Goal: Task Accomplishment & Management: Use online tool/utility

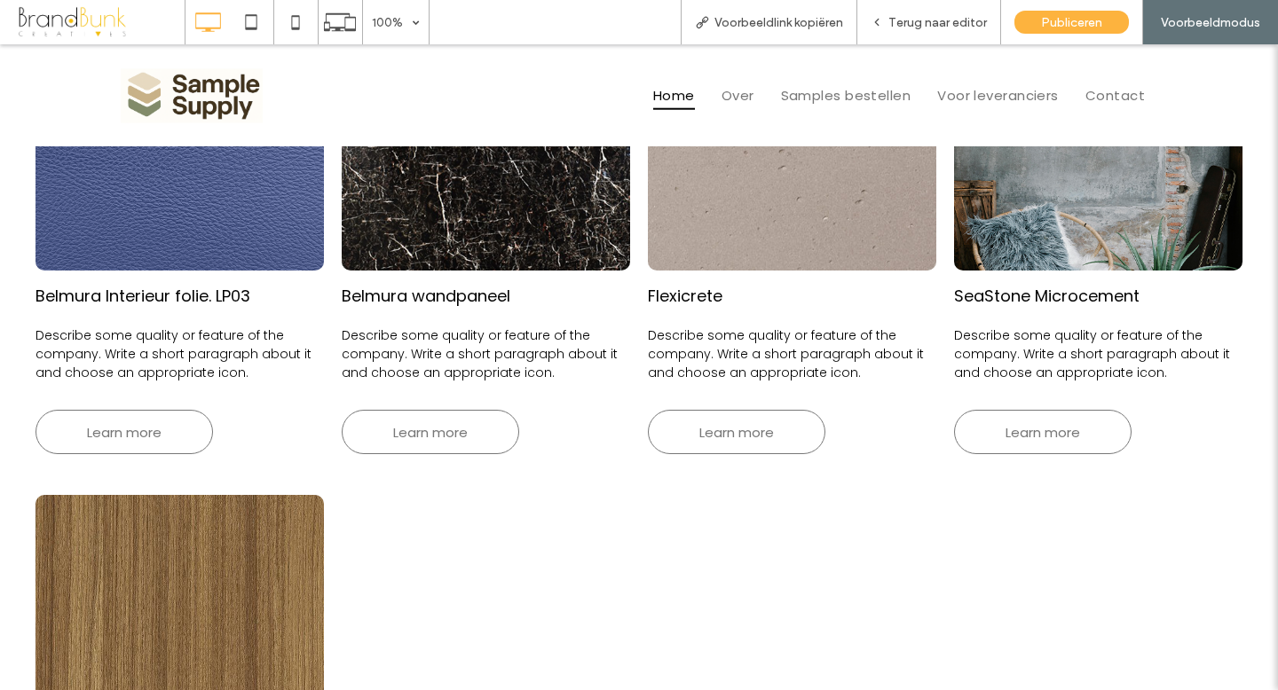
scroll to position [748, 0]
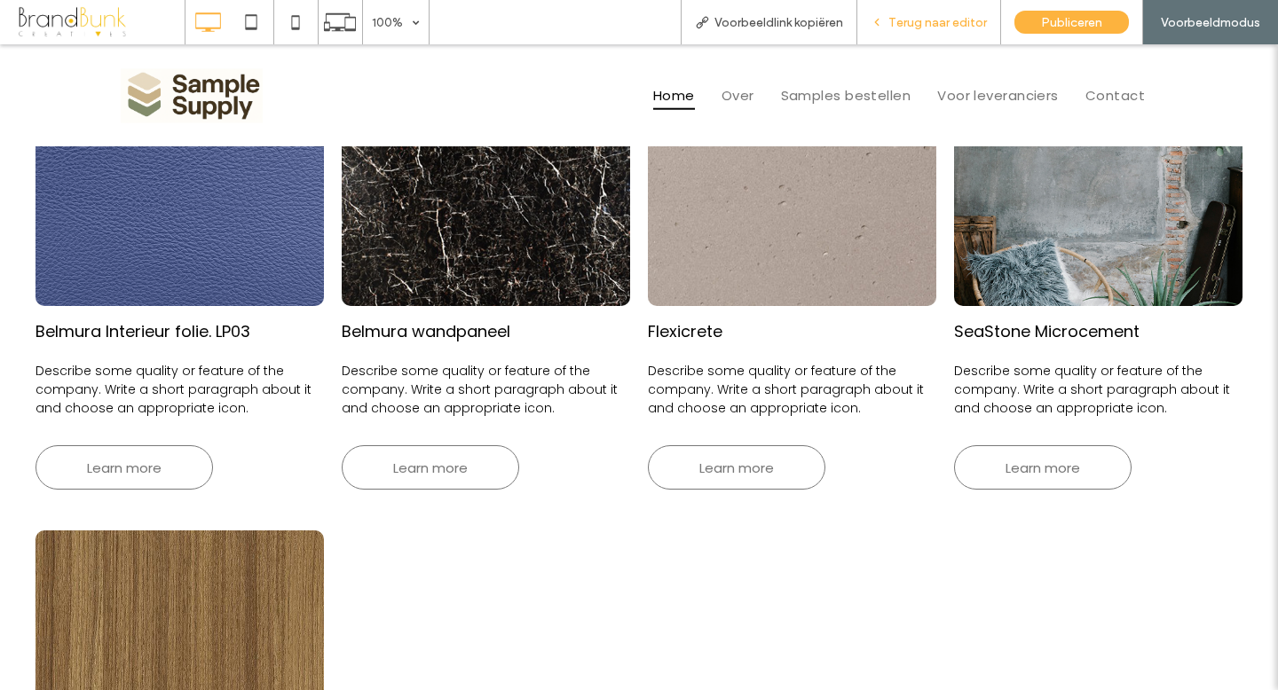
click at [909, 28] on span "Terug naar editor" at bounding box center [937, 22] width 98 height 15
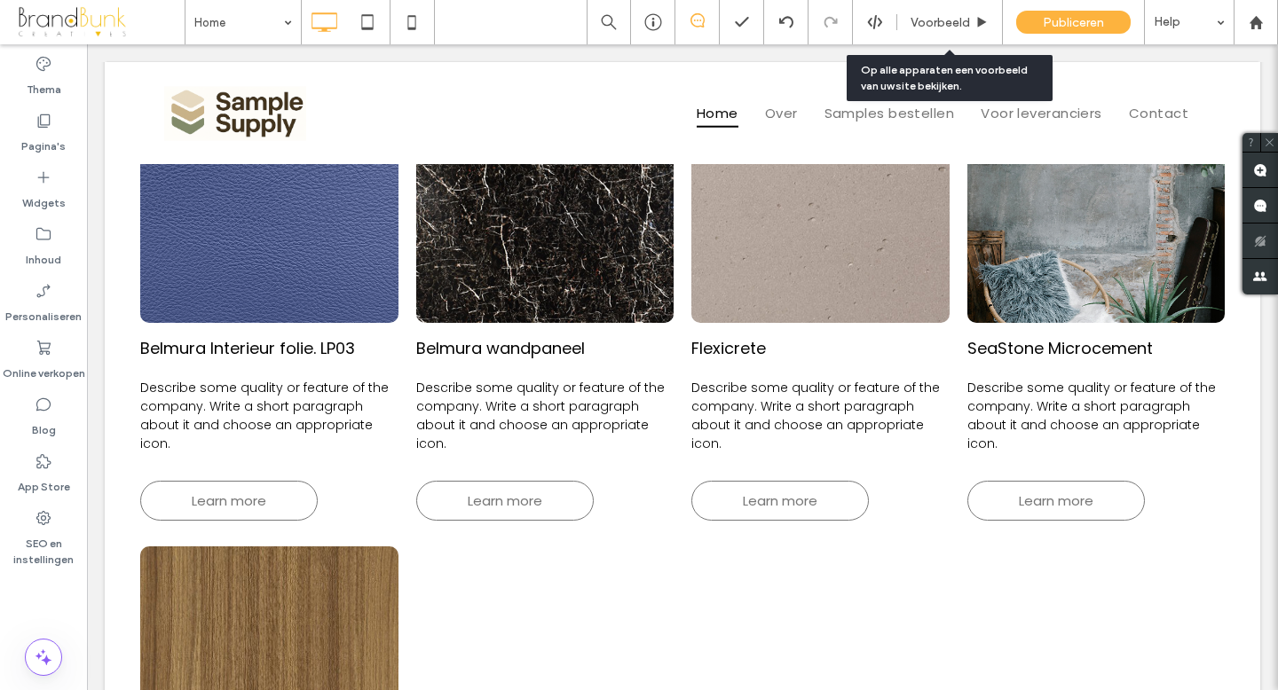
scroll to position [744, 0]
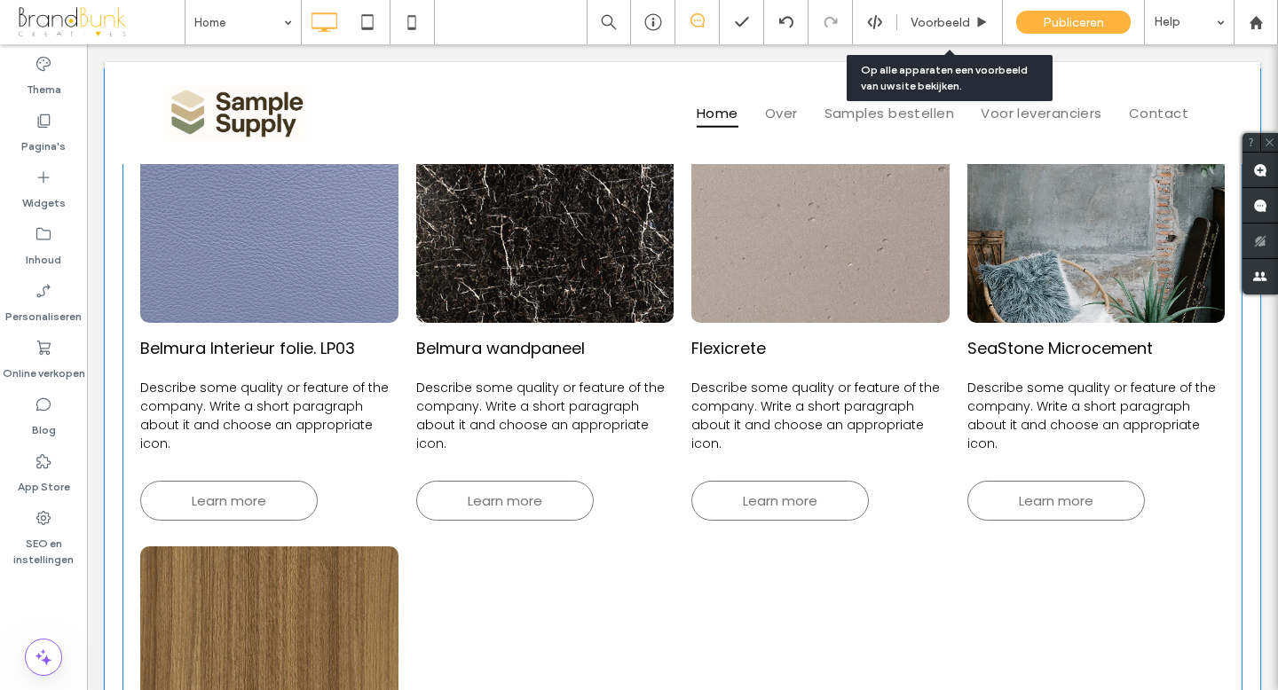
click at [250, 397] on p "Describe some quality or feature of the company. Write a short paragraph about …" at bounding box center [269, 416] width 258 height 75
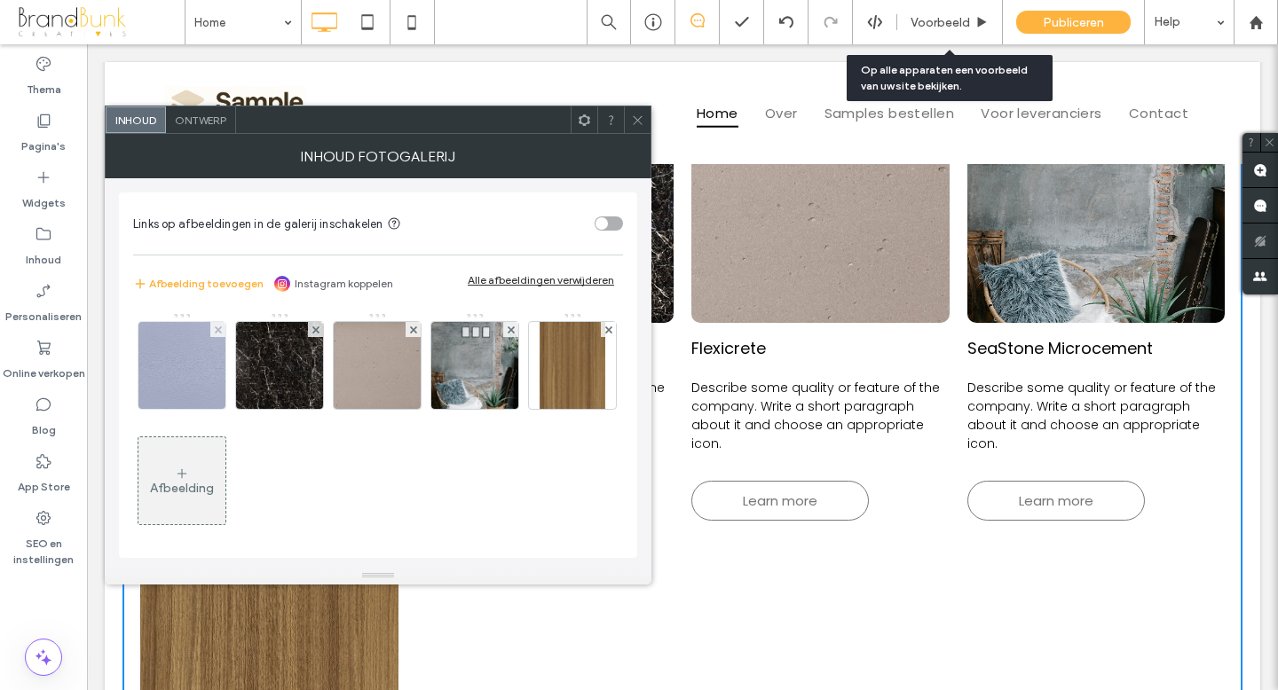
click at [188, 373] on img at bounding box center [181, 365] width 87 height 87
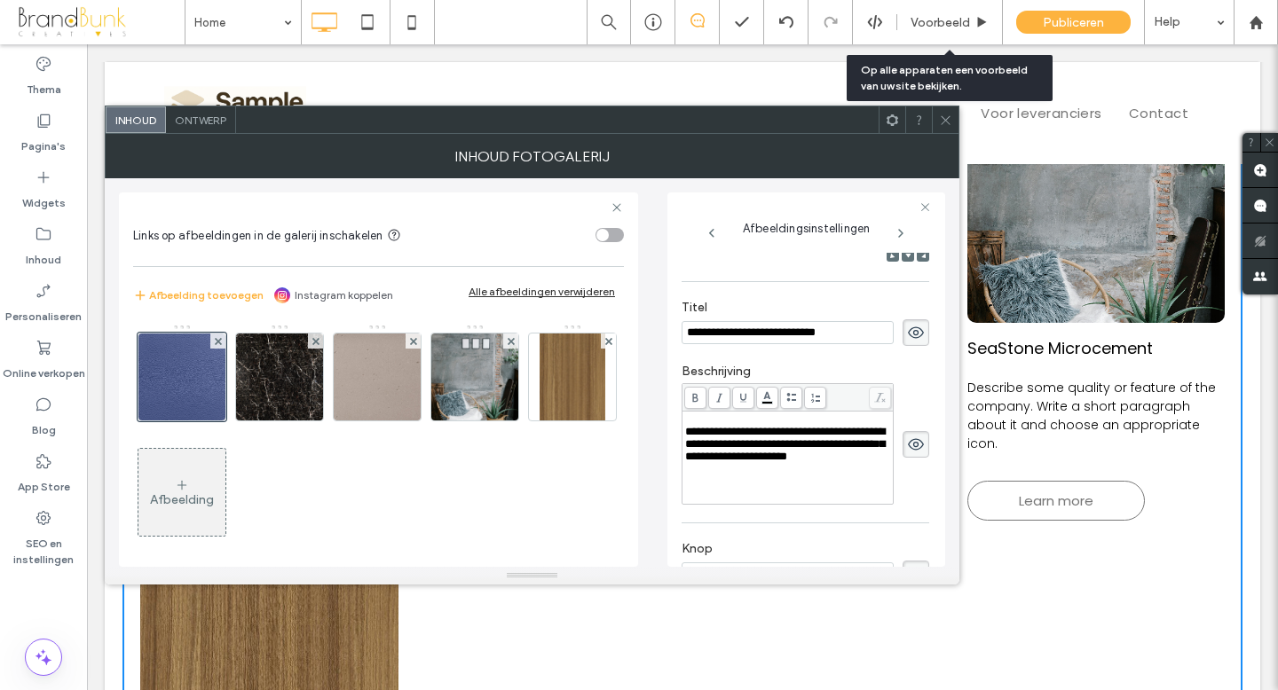
scroll to position [301, 0]
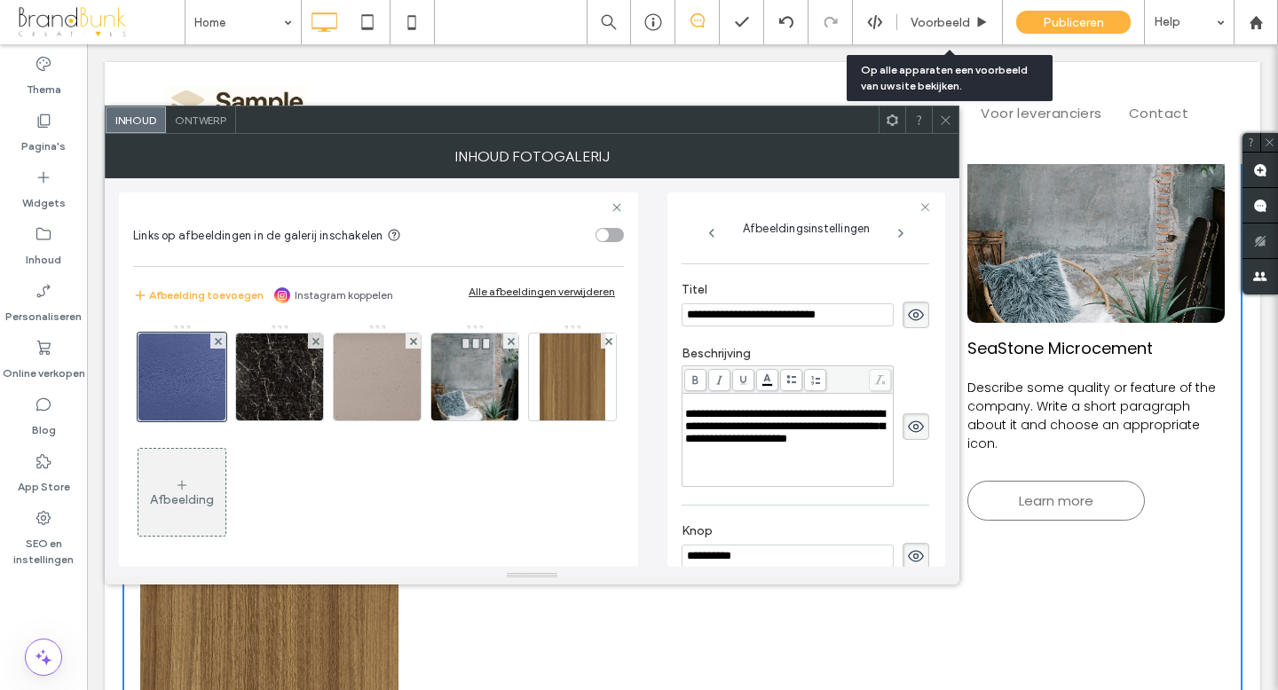
click at [808, 445] on div "**********" at bounding box center [788, 426] width 206 height 37
drag, startPoint x: 808, startPoint y: 475, endPoint x: 676, endPoint y: 411, distance: 146.8
click at [675, 409] on div "**********" at bounding box center [806, 380] width 278 height 374
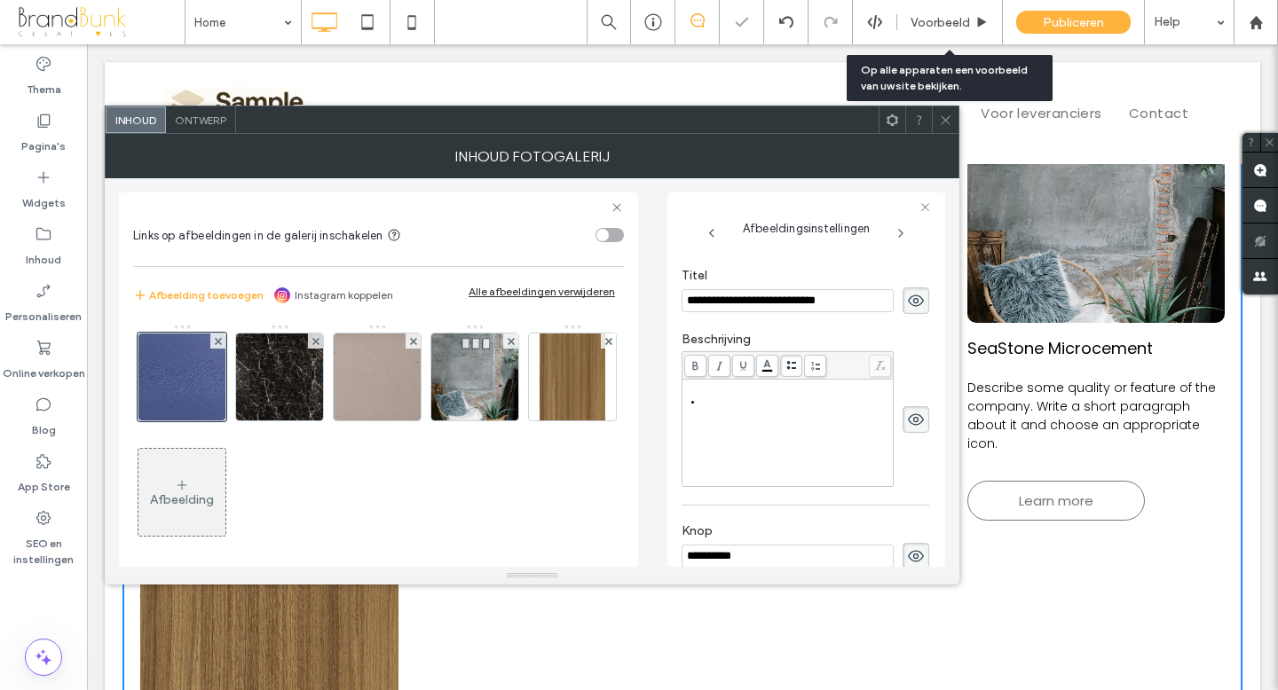
click at [795, 380] on div at bounding box center [787, 366] width 210 height 28
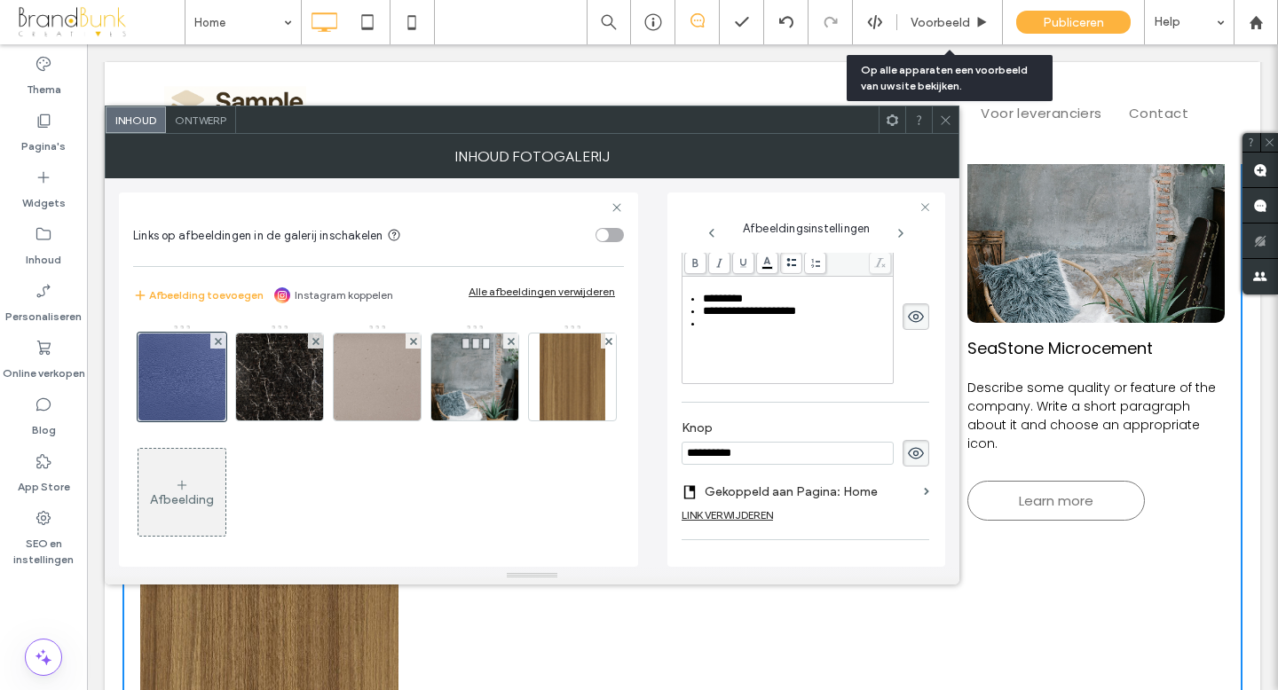
scroll to position [370, 0]
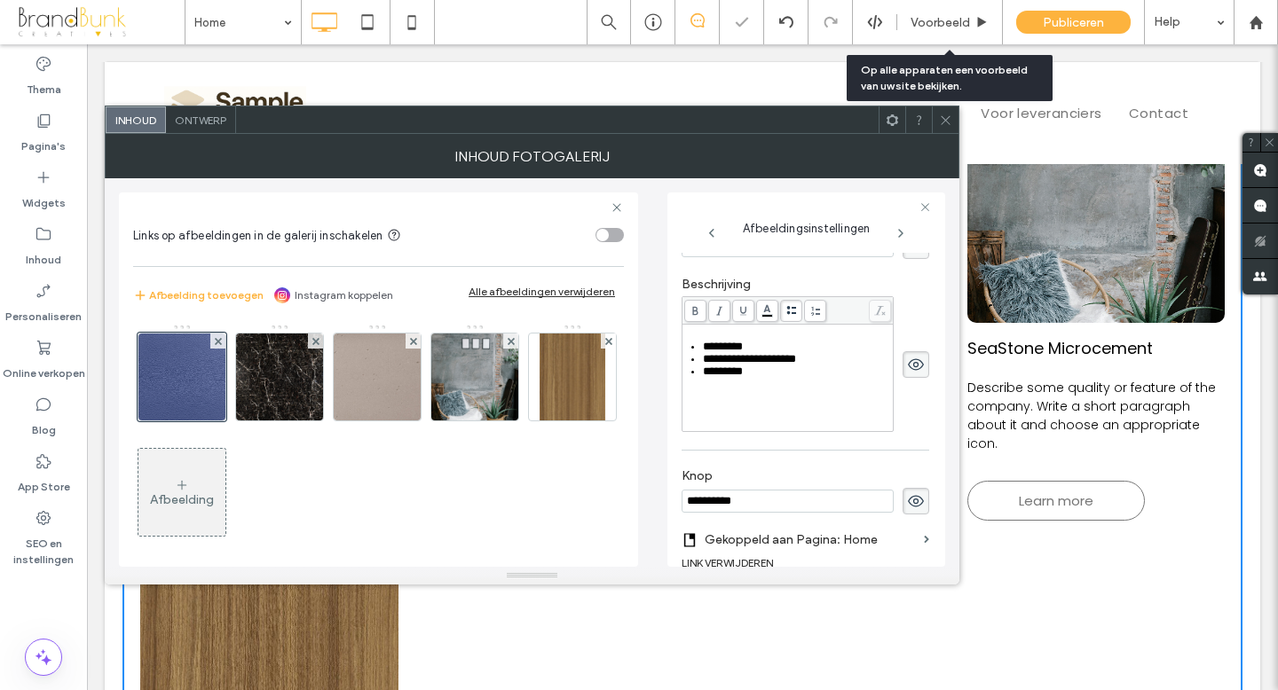
drag, startPoint x: 749, startPoint y: 505, endPoint x: 684, endPoint y: 505, distance: 64.8
click at [684, 505] on input "**********" at bounding box center [787, 501] width 212 height 23
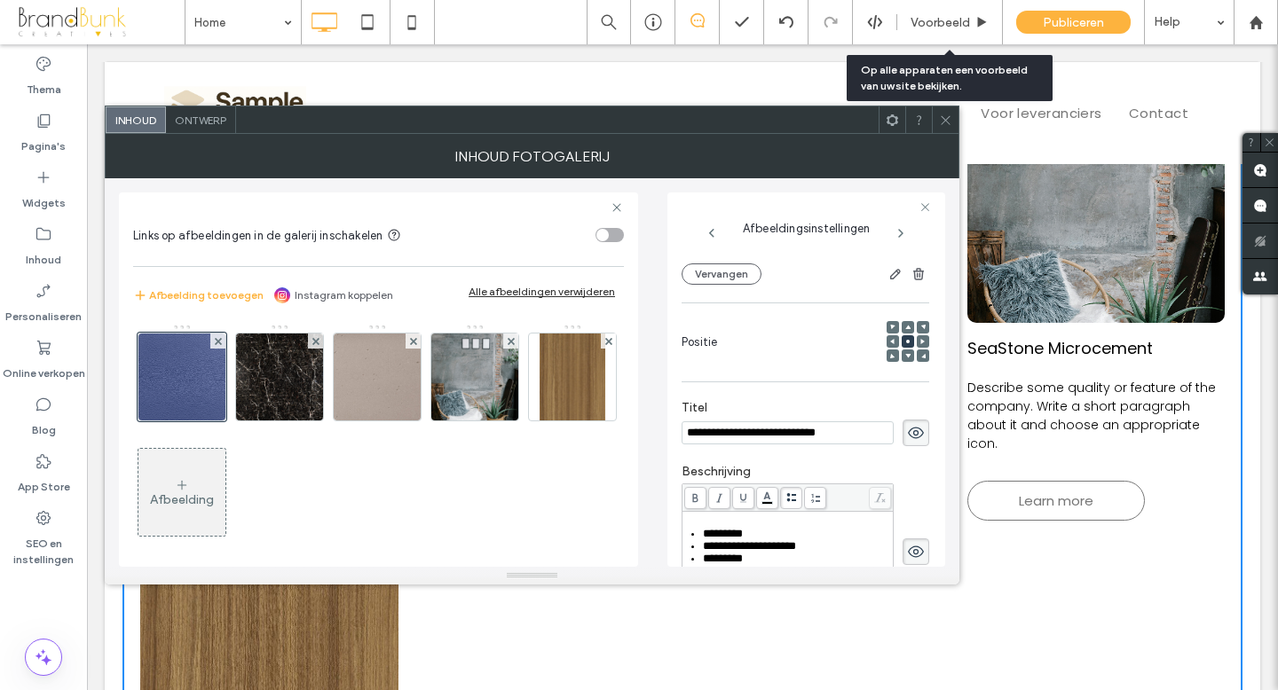
scroll to position [106, 0]
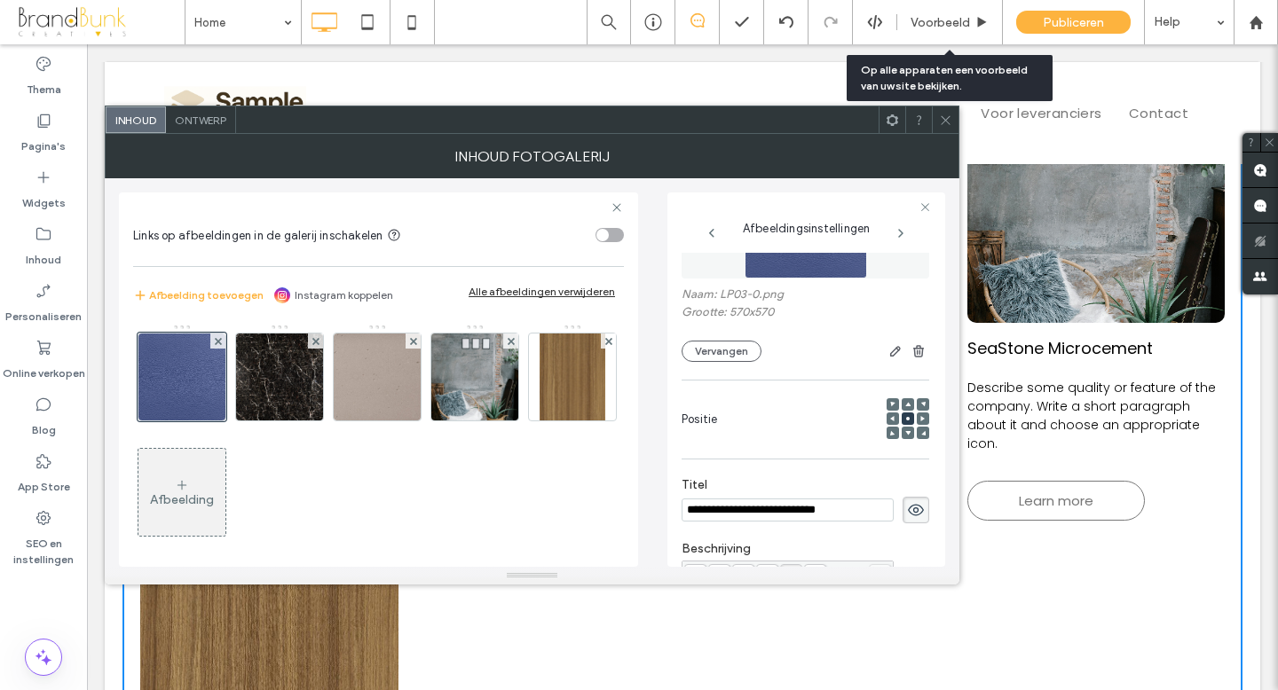
type input "*********"
click at [945, 127] on span at bounding box center [945, 119] width 13 height 27
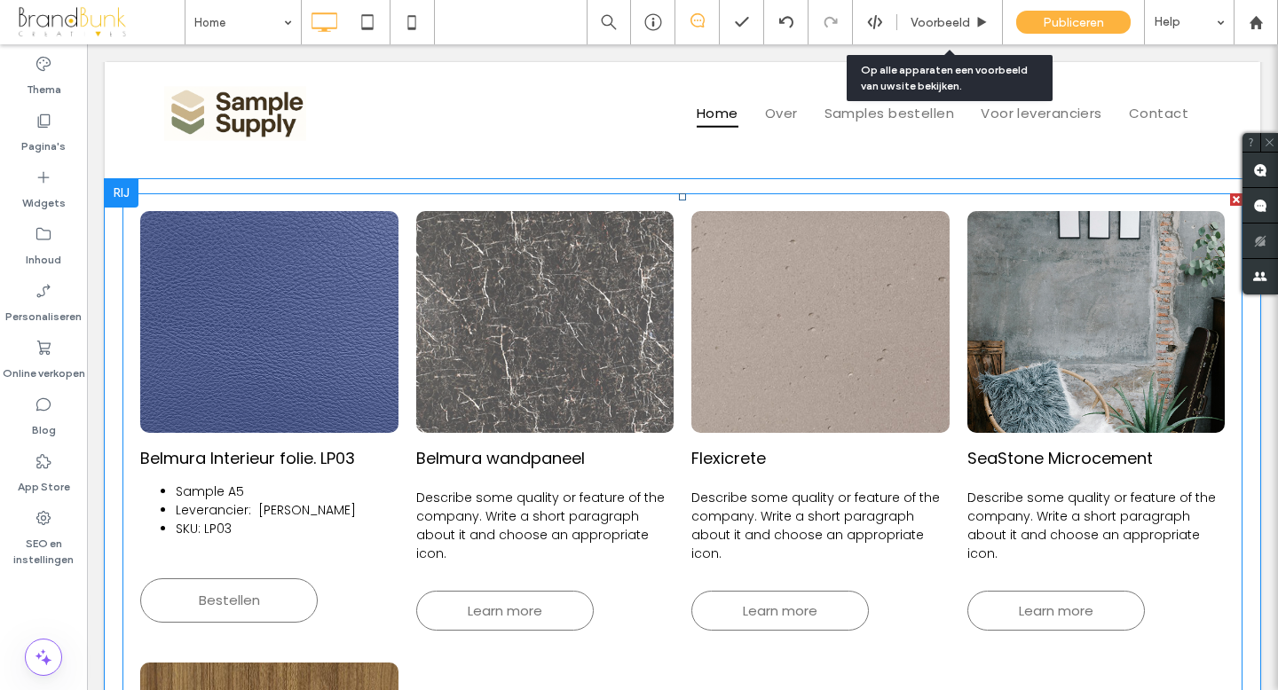
scroll to position [624, 0]
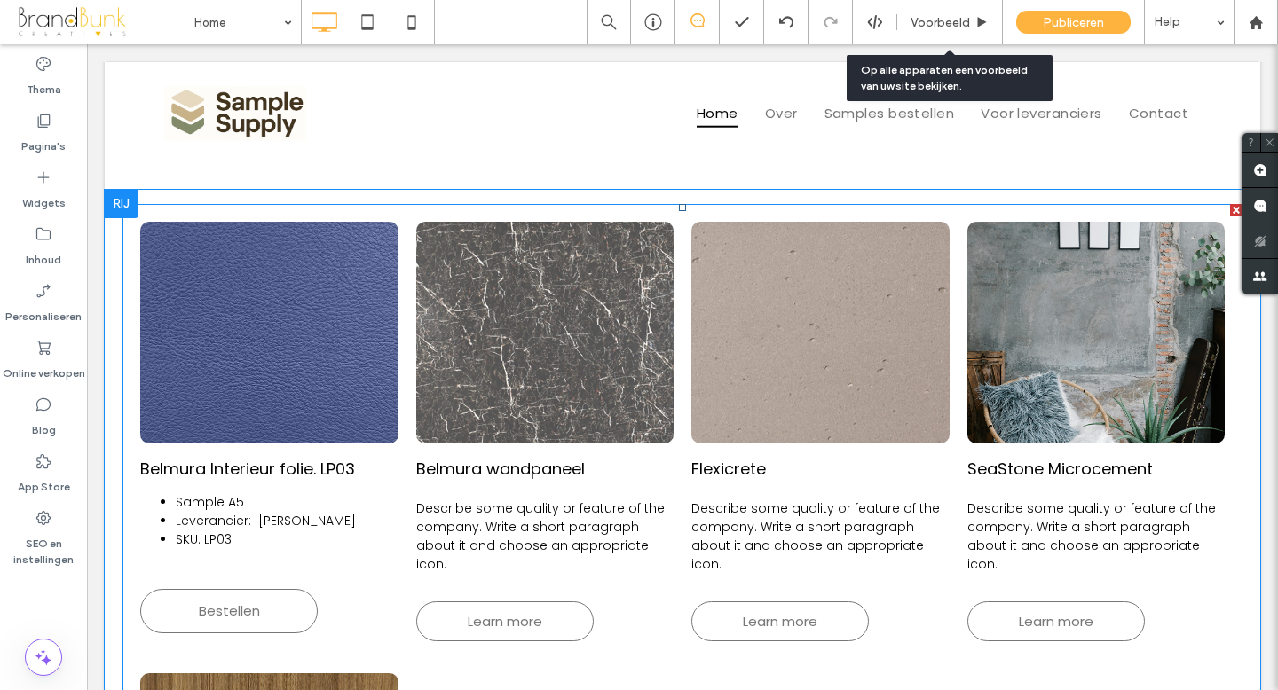
click at [543, 345] on link at bounding box center [545, 333] width 258 height 222
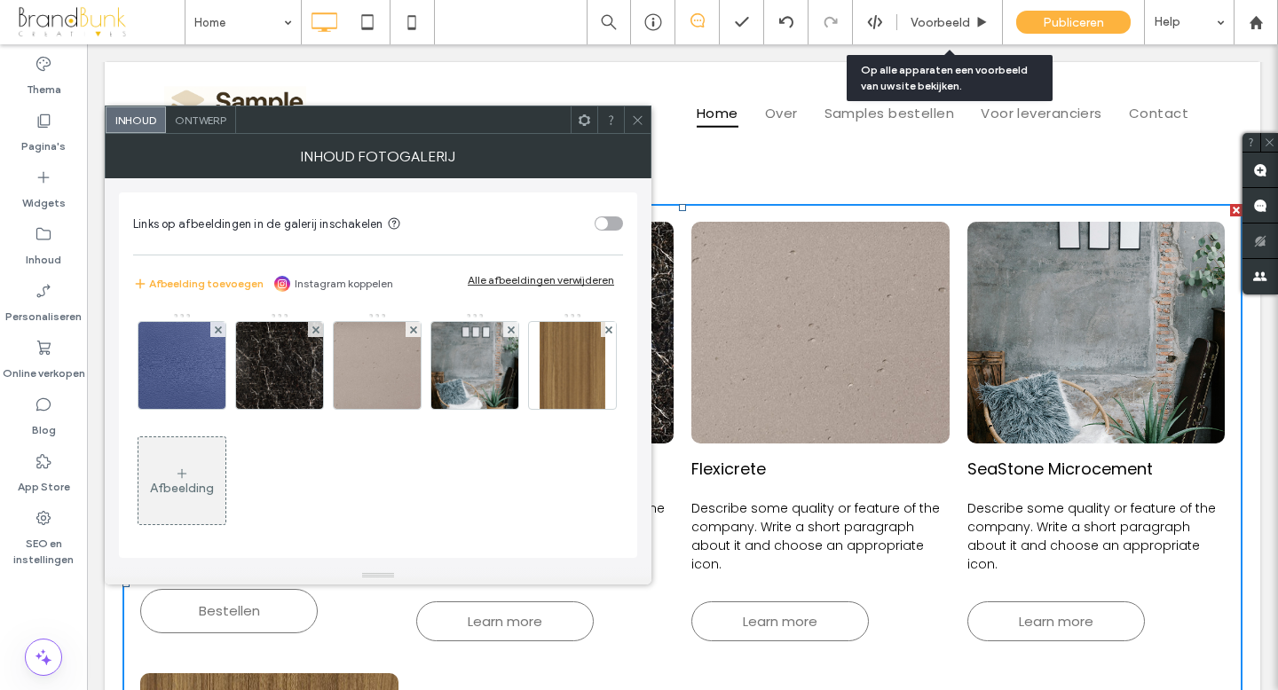
click at [210, 120] on span "Ontwerp" at bounding box center [200, 120] width 51 height 13
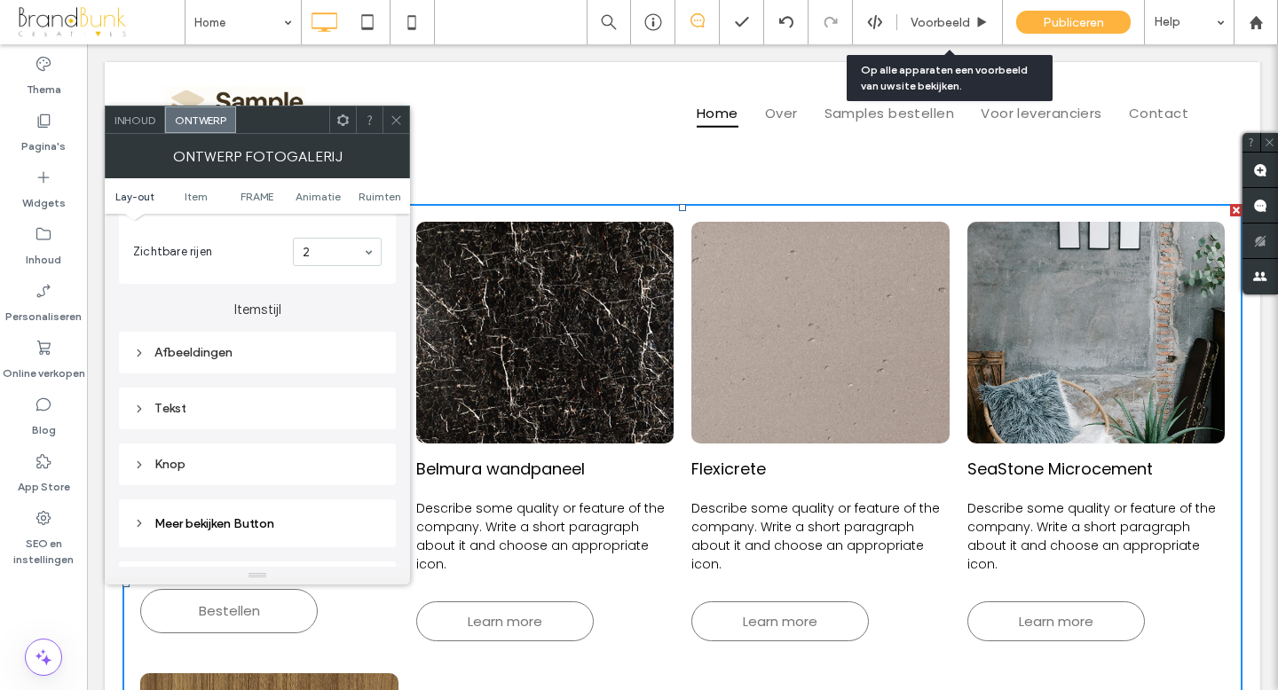
scroll to position [576, 0]
click at [201, 350] on div "Afbeeldingen" at bounding box center [257, 349] width 248 height 15
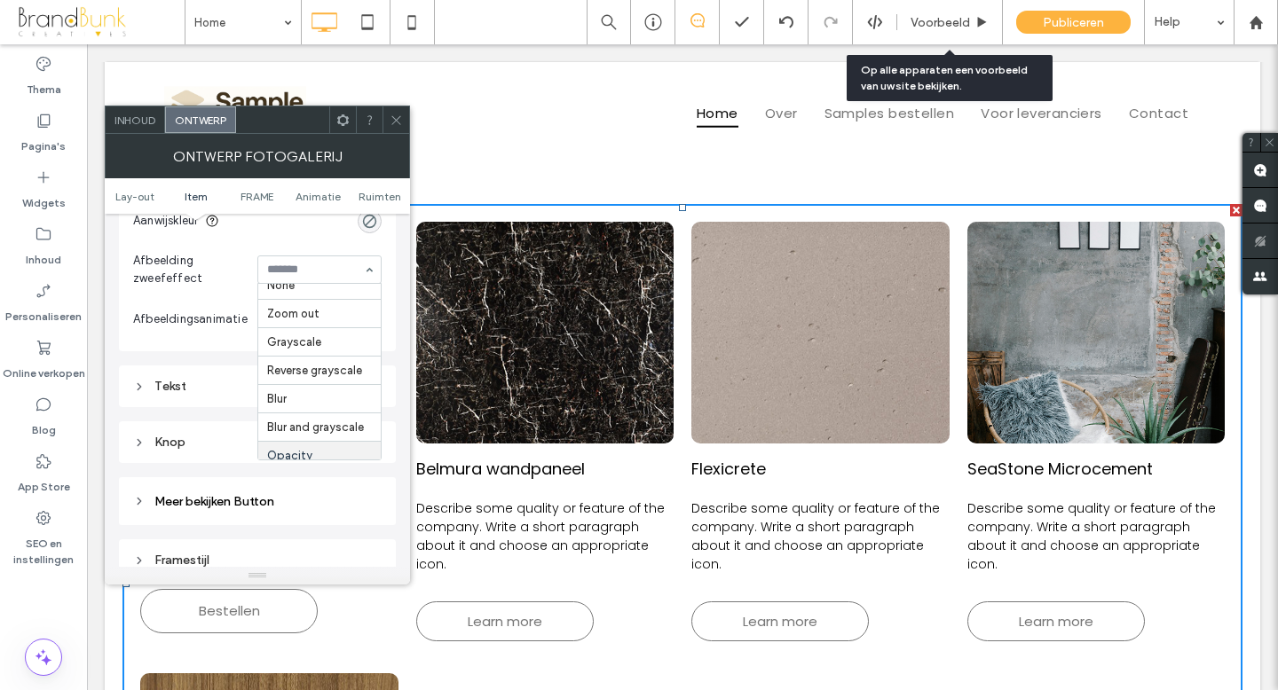
scroll to position [0, 0]
click at [397, 125] on icon at bounding box center [396, 120] width 13 height 13
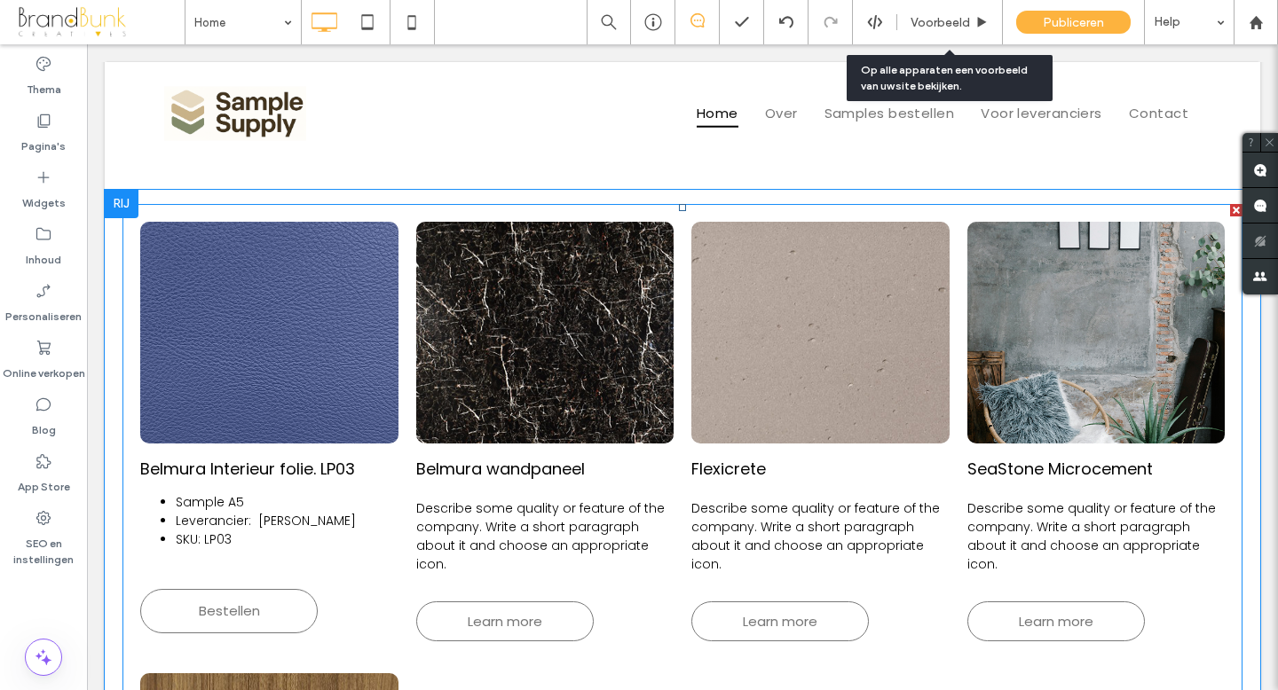
click at [508, 511] on p "Describe some quality or feature of the company. Write a short paragraph about …" at bounding box center [545, 537] width 258 height 75
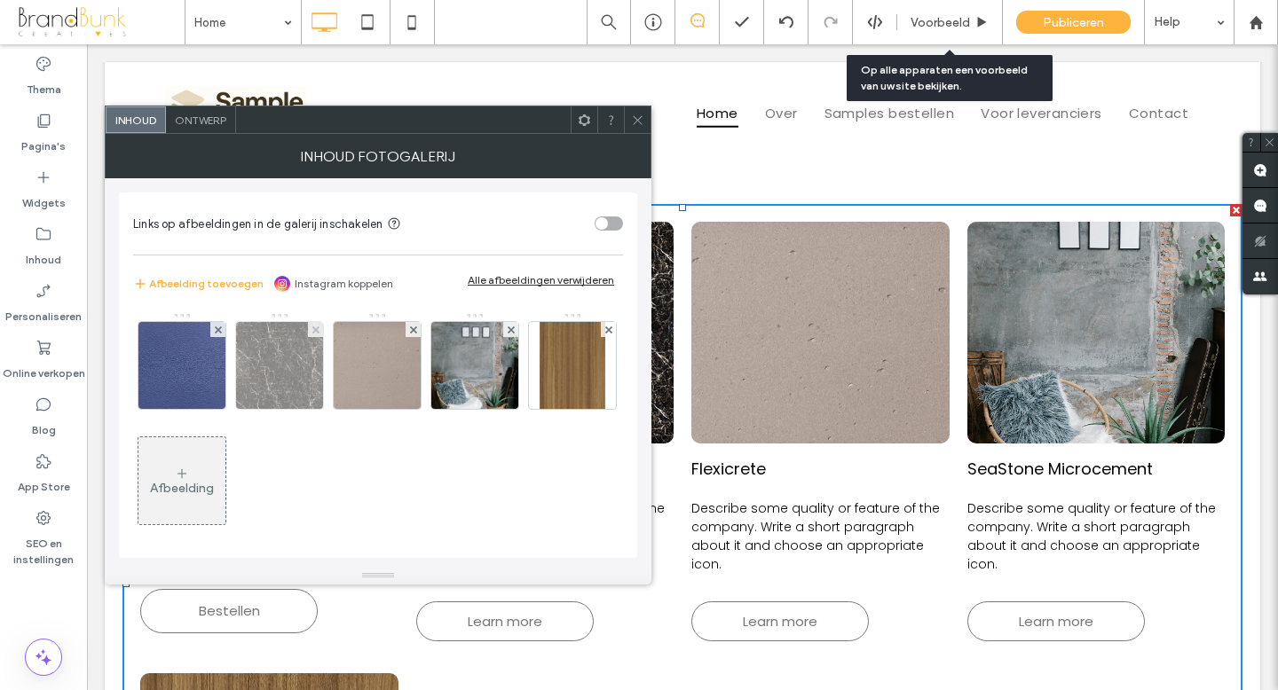
click at [290, 366] on img at bounding box center [279, 365] width 87 height 87
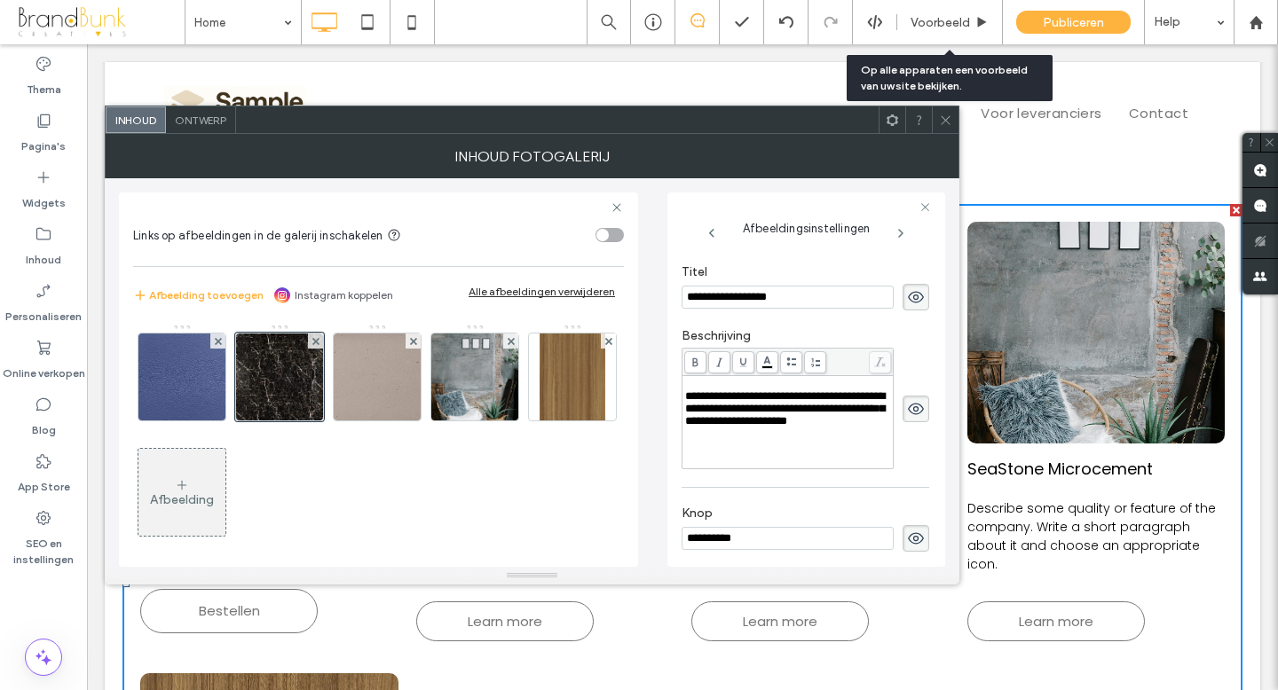
scroll to position [328, 0]
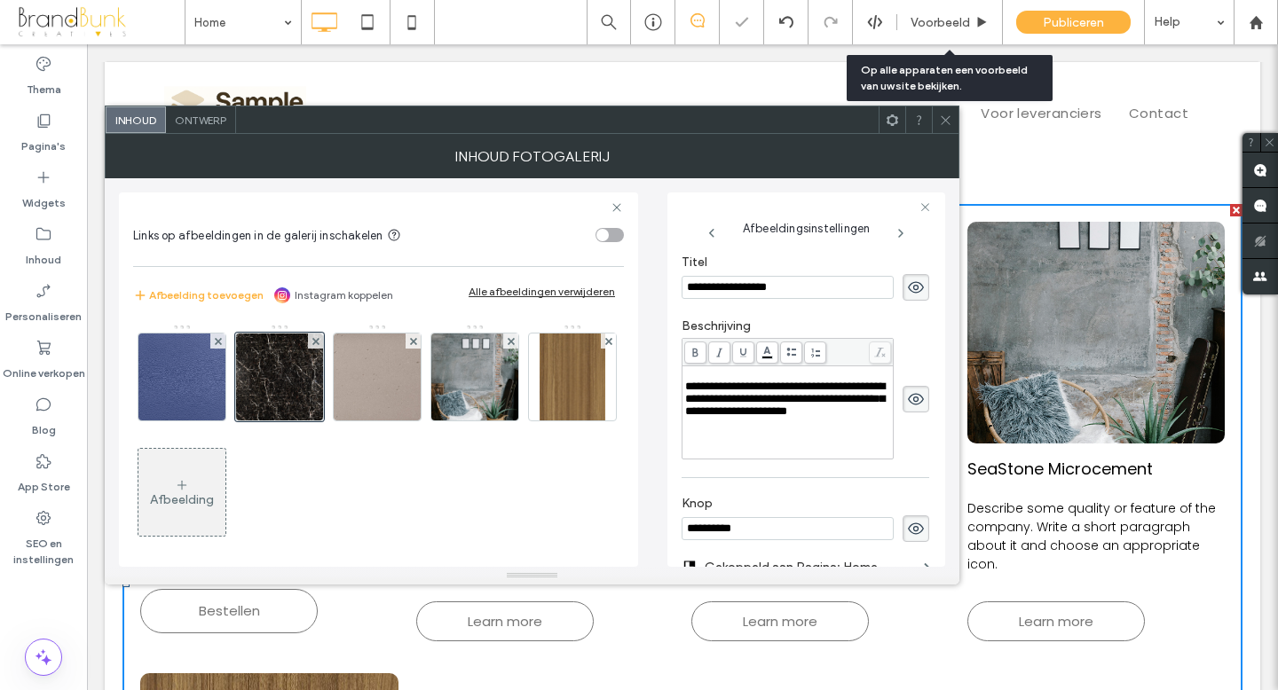
click at [805, 418] on div "**********" at bounding box center [788, 399] width 206 height 37
drag, startPoint x: 805, startPoint y: 449, endPoint x: 676, endPoint y: 379, distance: 146.5
click at [676, 379] on div "**********" at bounding box center [806, 380] width 278 height 374
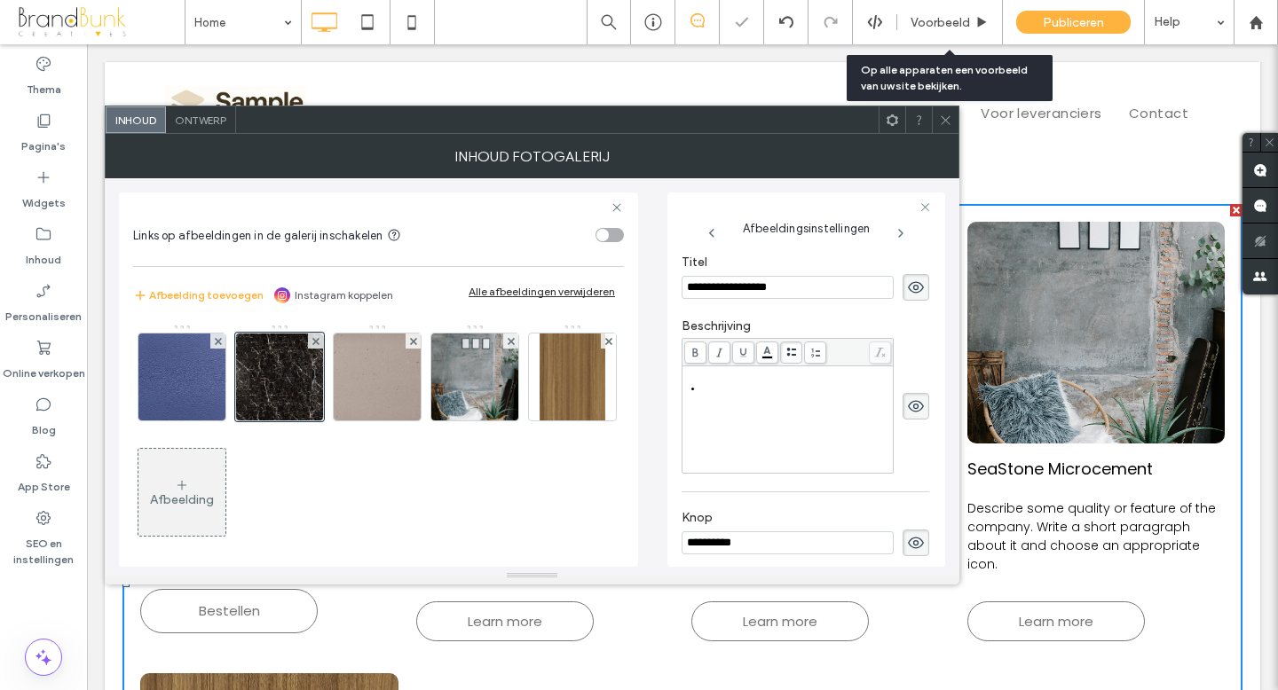
scroll to position [342, 0]
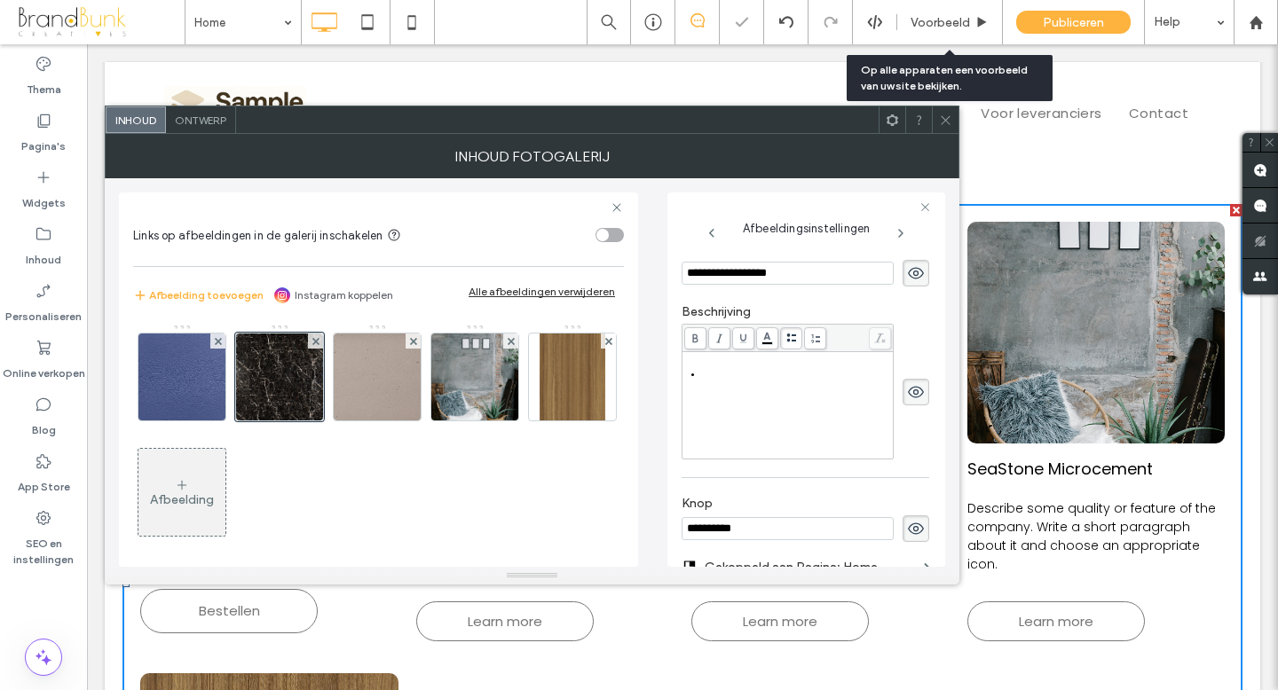
click at [793, 354] on div at bounding box center [787, 392] width 212 height 136
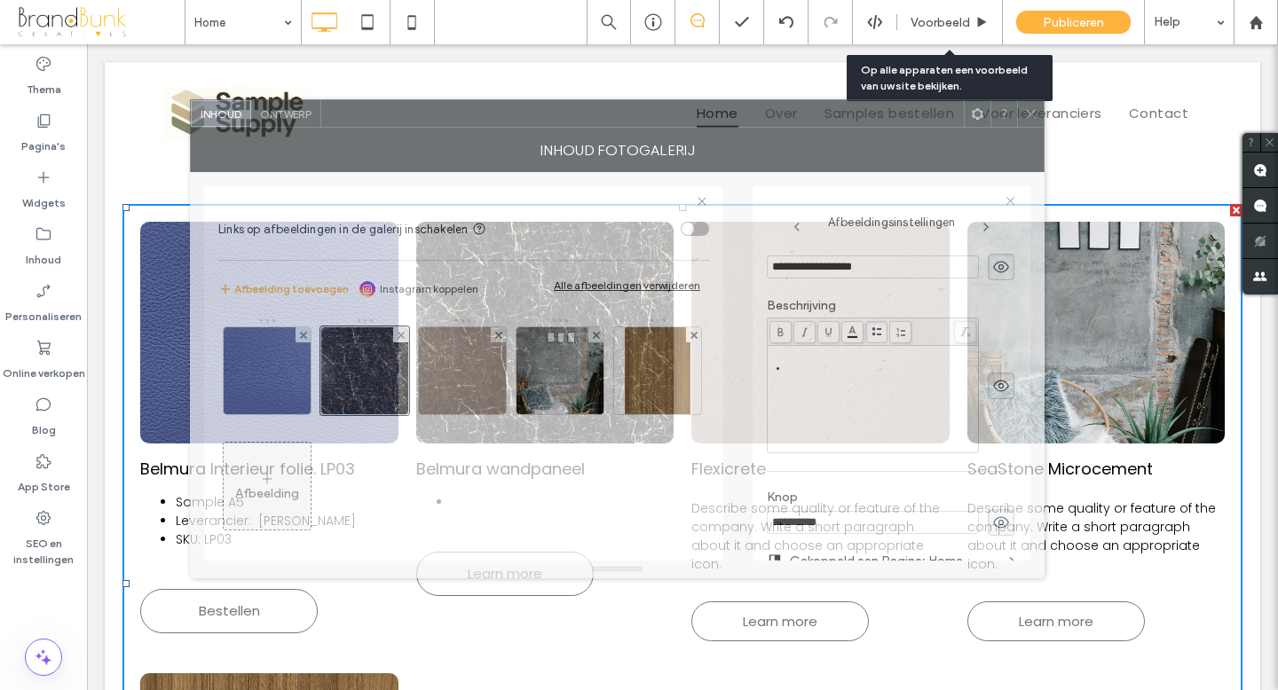
drag, startPoint x: 663, startPoint y: 124, endPoint x: 750, endPoint y: 118, distance: 87.2
click at [748, 118] on div at bounding box center [642, 113] width 642 height 27
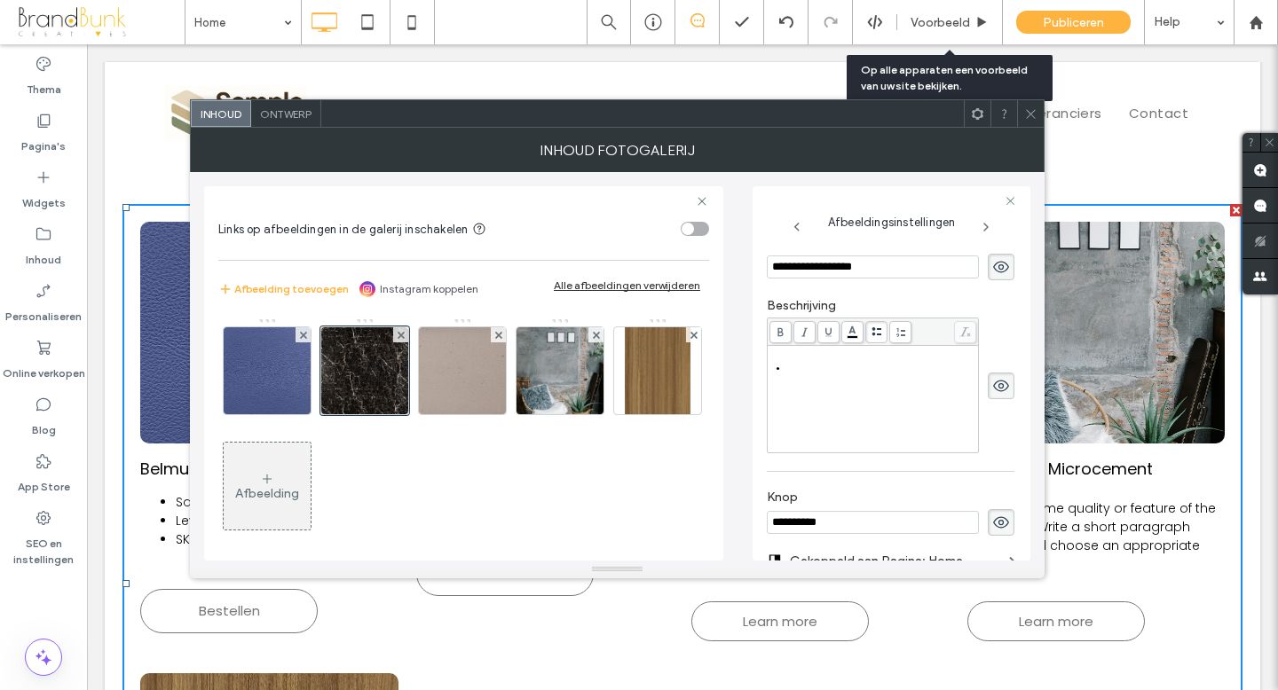
click at [783, 369] on ul "Rich Text Editor" at bounding box center [873, 368] width 206 height 12
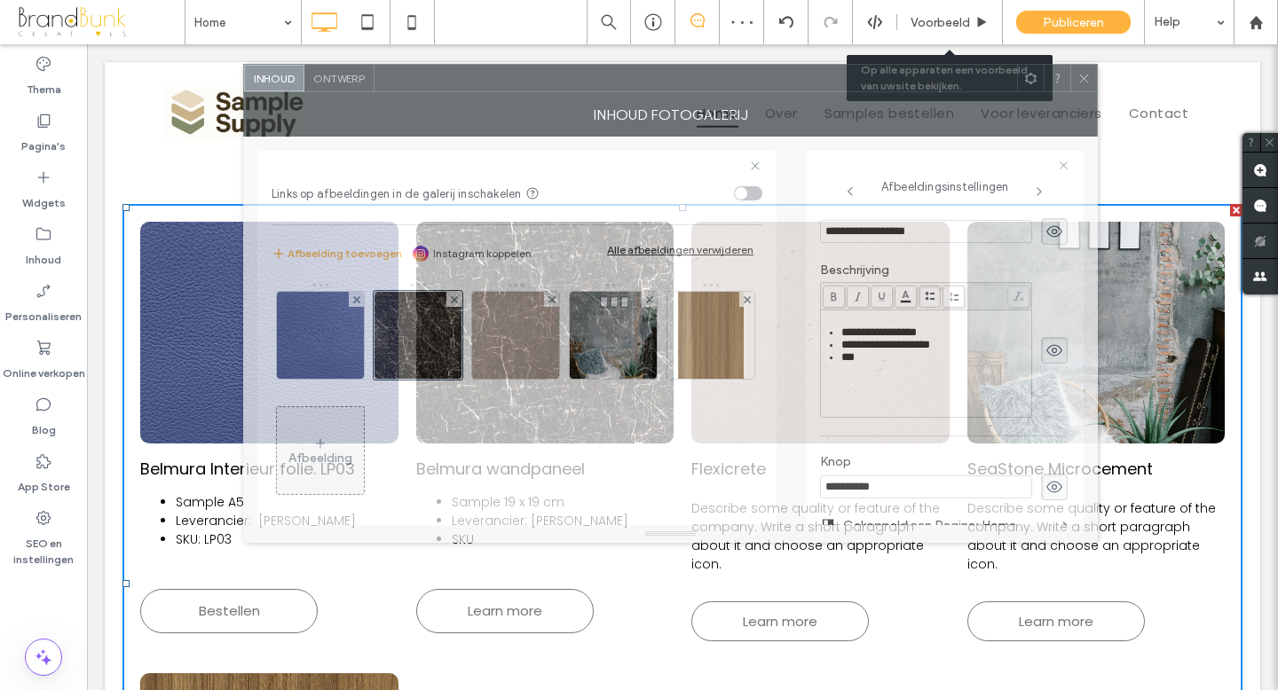
drag, startPoint x: 618, startPoint y: 113, endPoint x: 674, endPoint y: 76, distance: 67.4
click at [673, 77] on div at bounding box center [695, 78] width 642 height 27
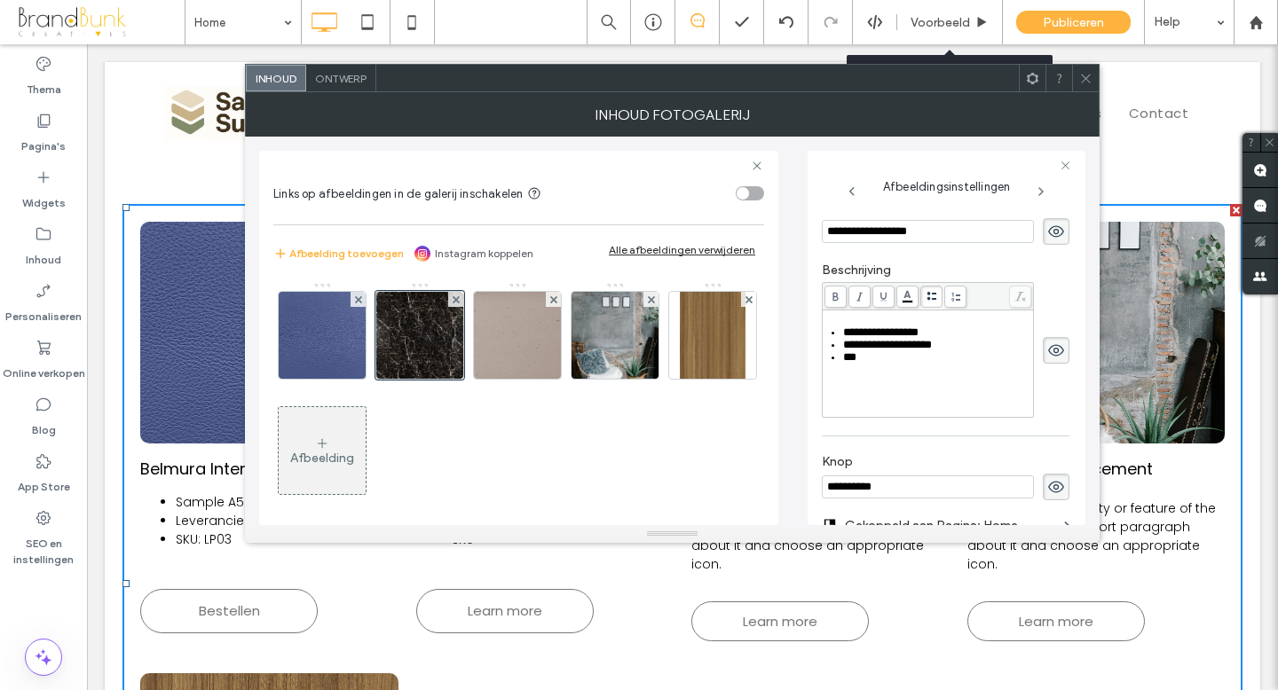
click at [865, 364] on div "***" at bounding box center [937, 357] width 189 height 12
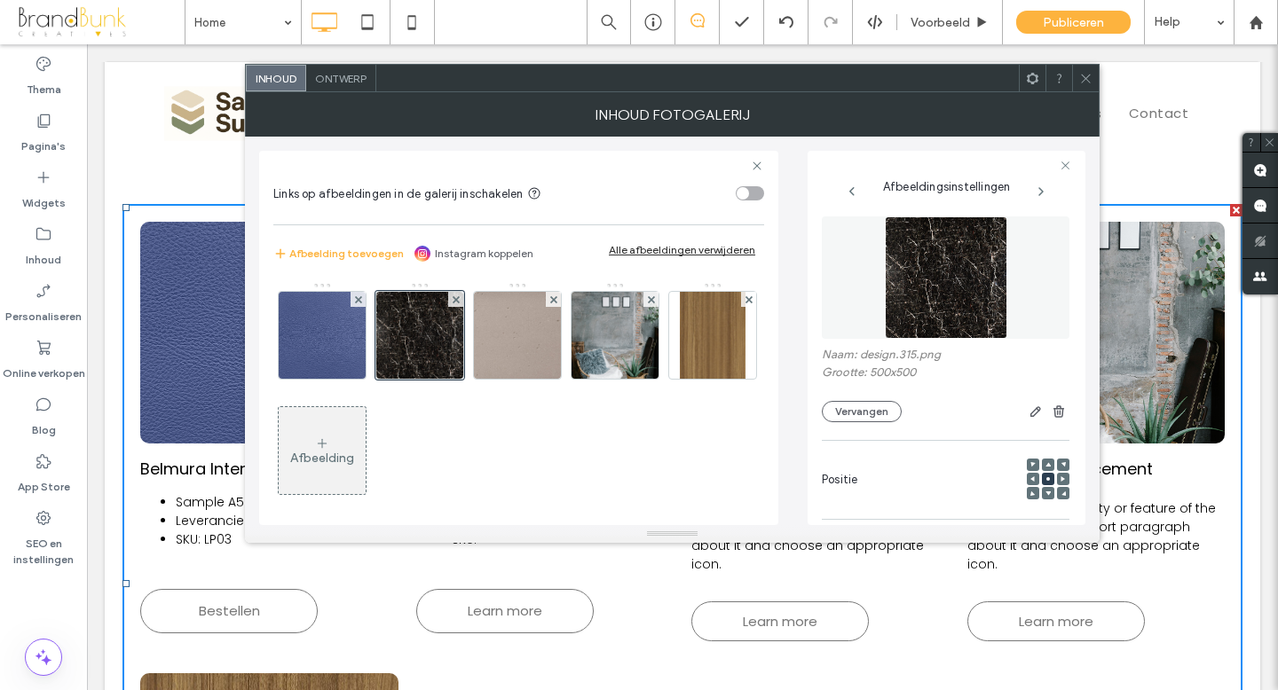
scroll to position [0, 0]
click at [932, 299] on img at bounding box center [946, 281] width 122 height 122
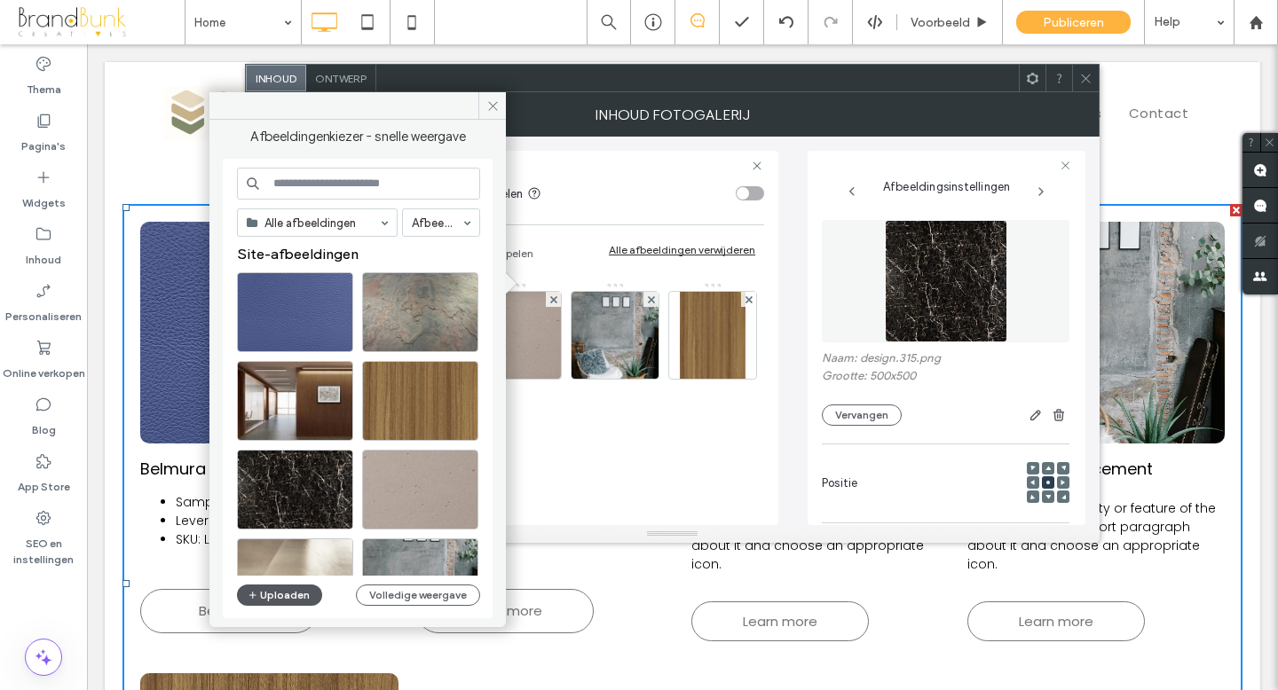
click at [286, 594] on button "Uploaden" at bounding box center [279, 595] width 85 height 21
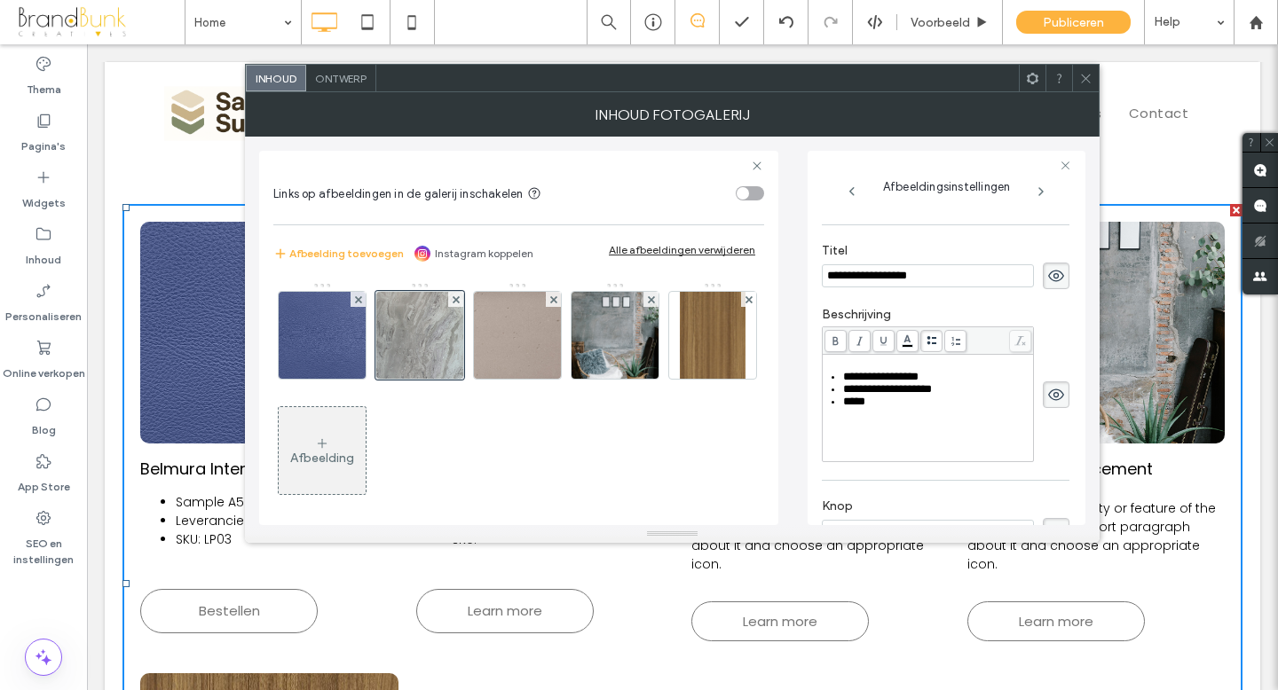
scroll to position [310, 0]
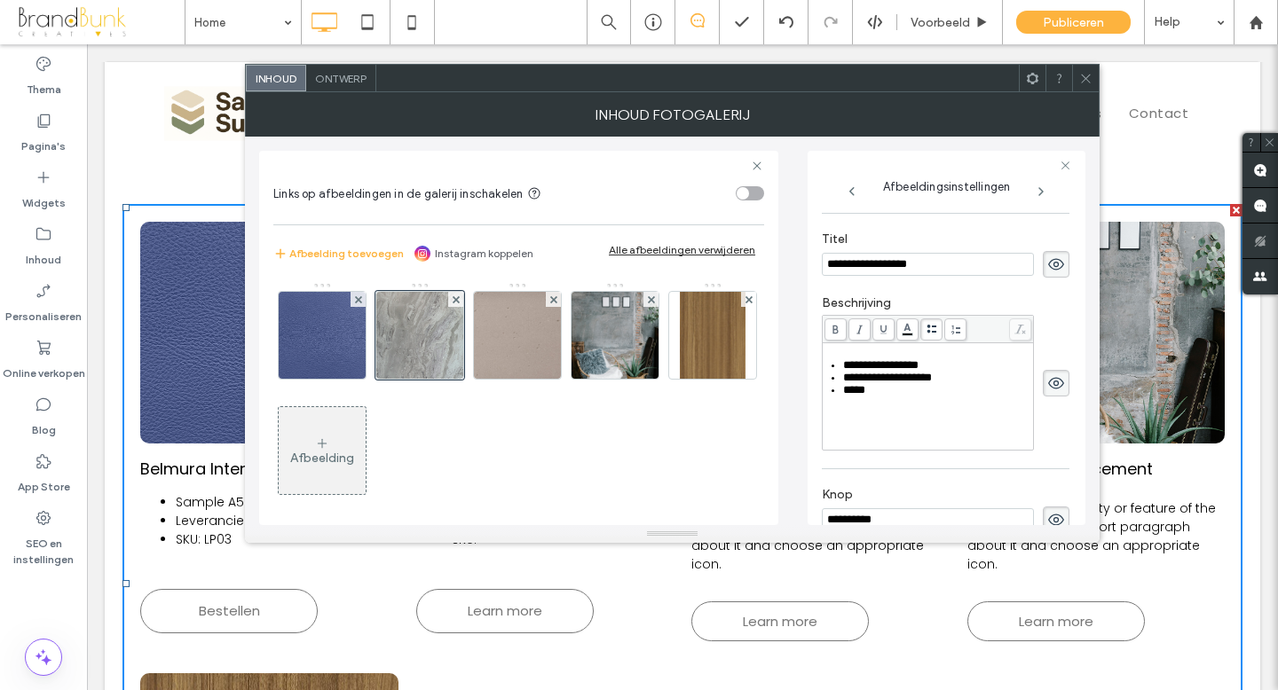
click at [864, 396] on span "****" at bounding box center [854, 390] width 22 height 12
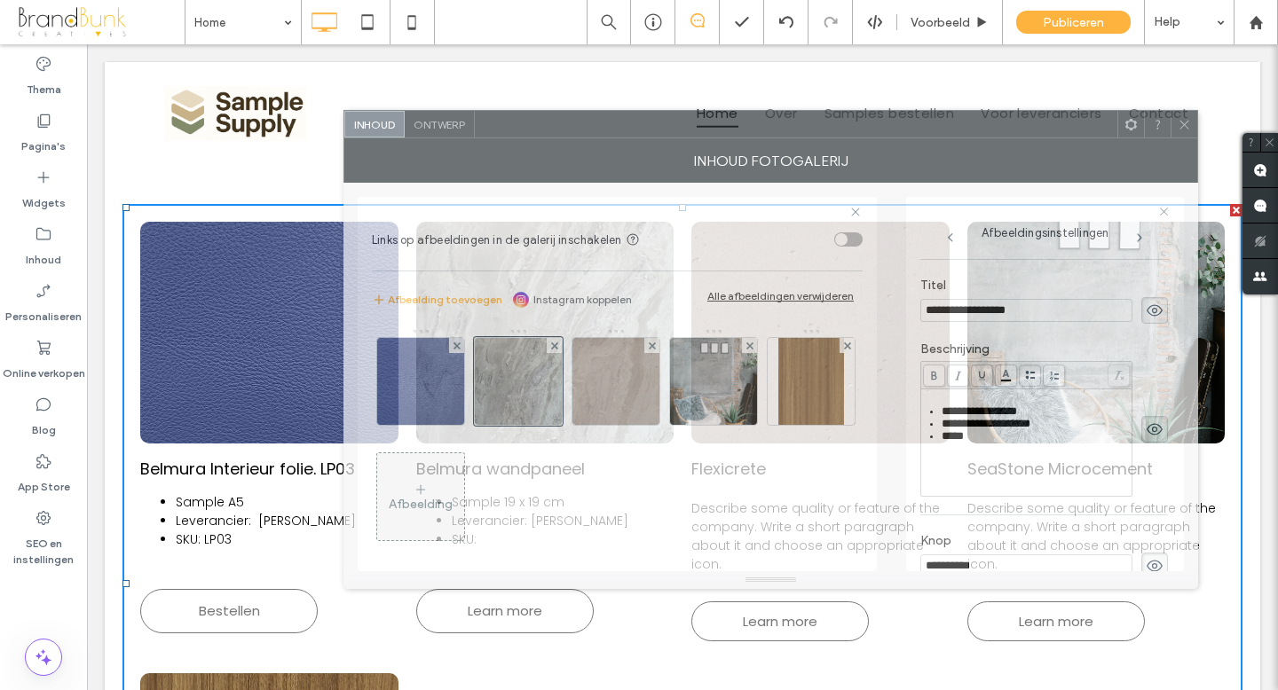
drag, startPoint x: 705, startPoint y: 88, endPoint x: 804, endPoint y: 135, distance: 109.1
click at [804, 134] on div at bounding box center [796, 124] width 642 height 27
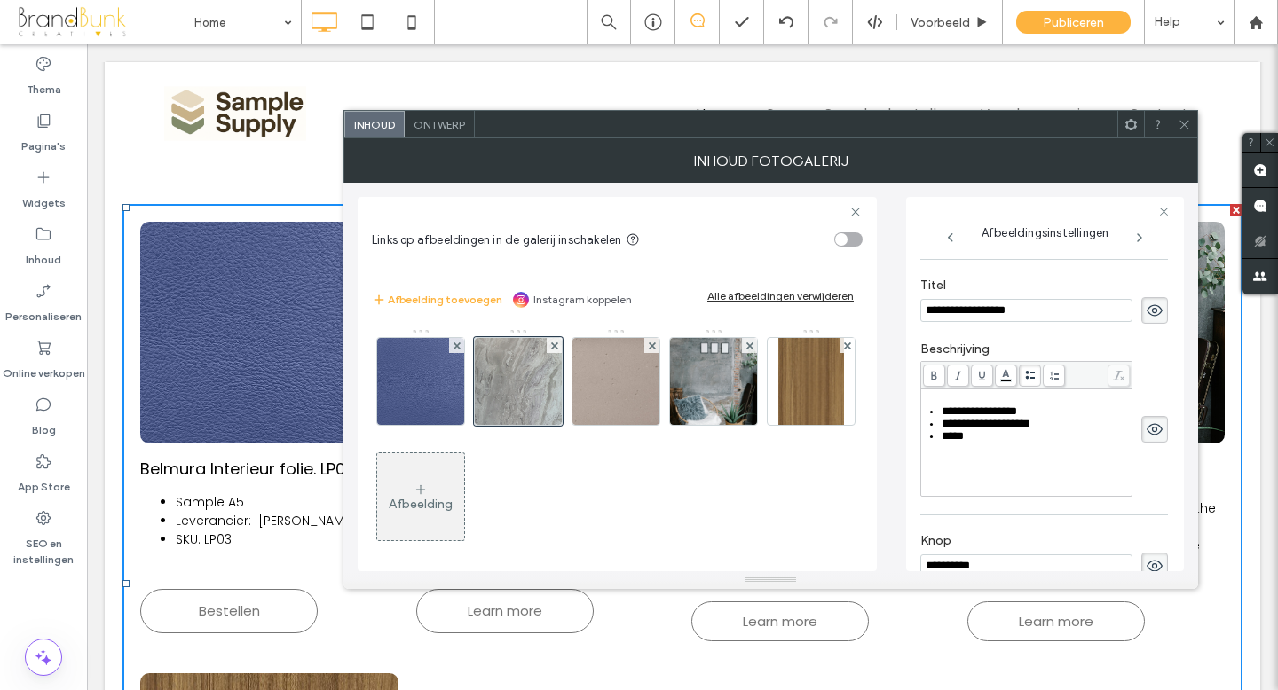
click at [966, 443] on div "****" at bounding box center [1035, 436] width 189 height 12
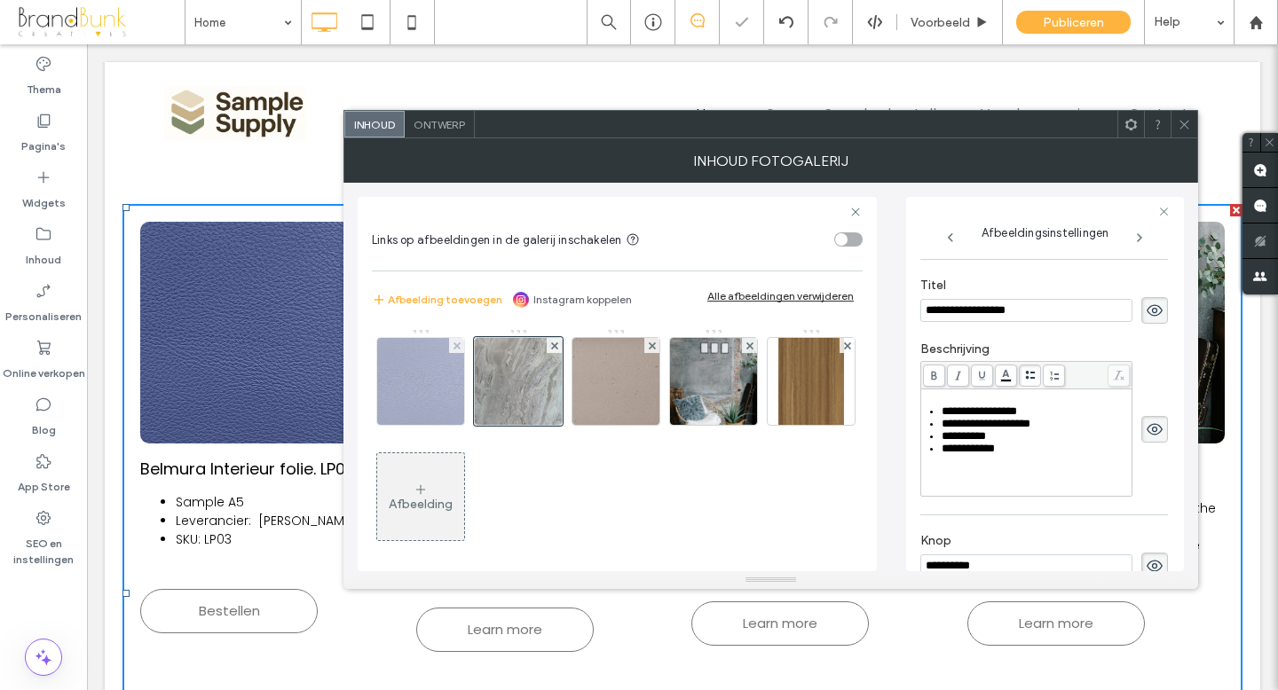
click at [425, 401] on img at bounding box center [420, 381] width 87 height 87
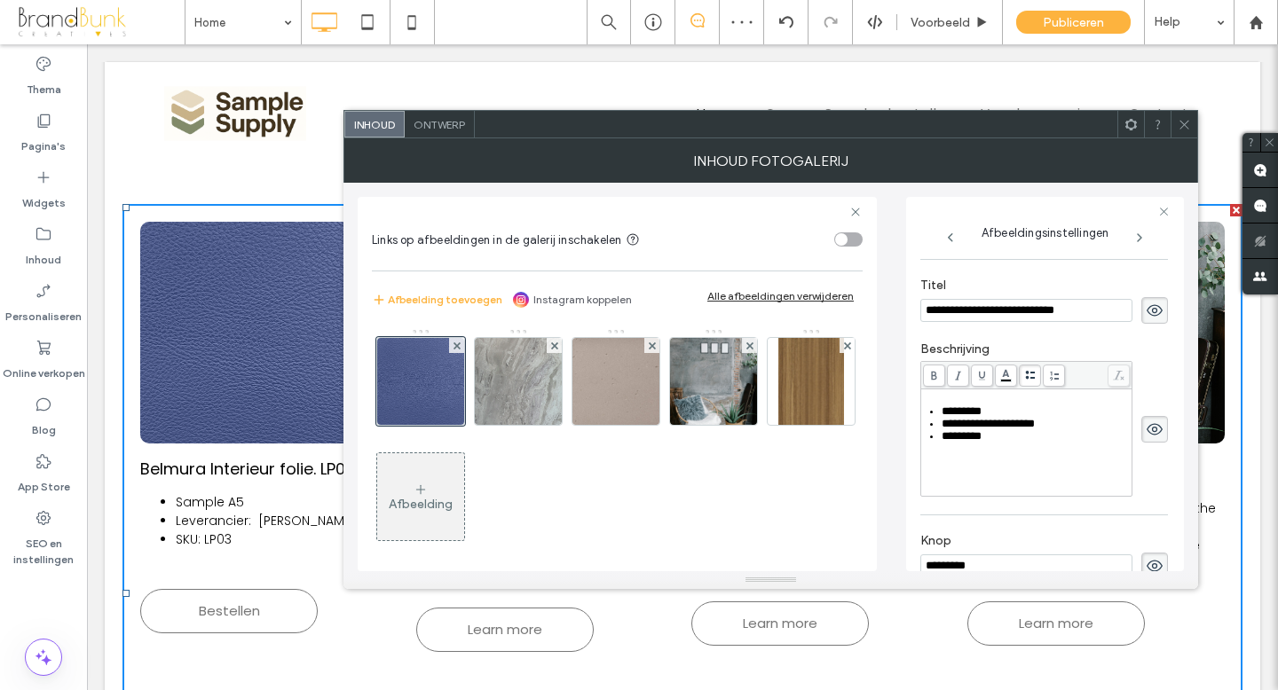
click at [993, 443] on div "*********" at bounding box center [1035, 436] width 189 height 12
paste div "Rich Text Editor"
click at [1182, 127] on icon at bounding box center [1183, 124] width 13 height 13
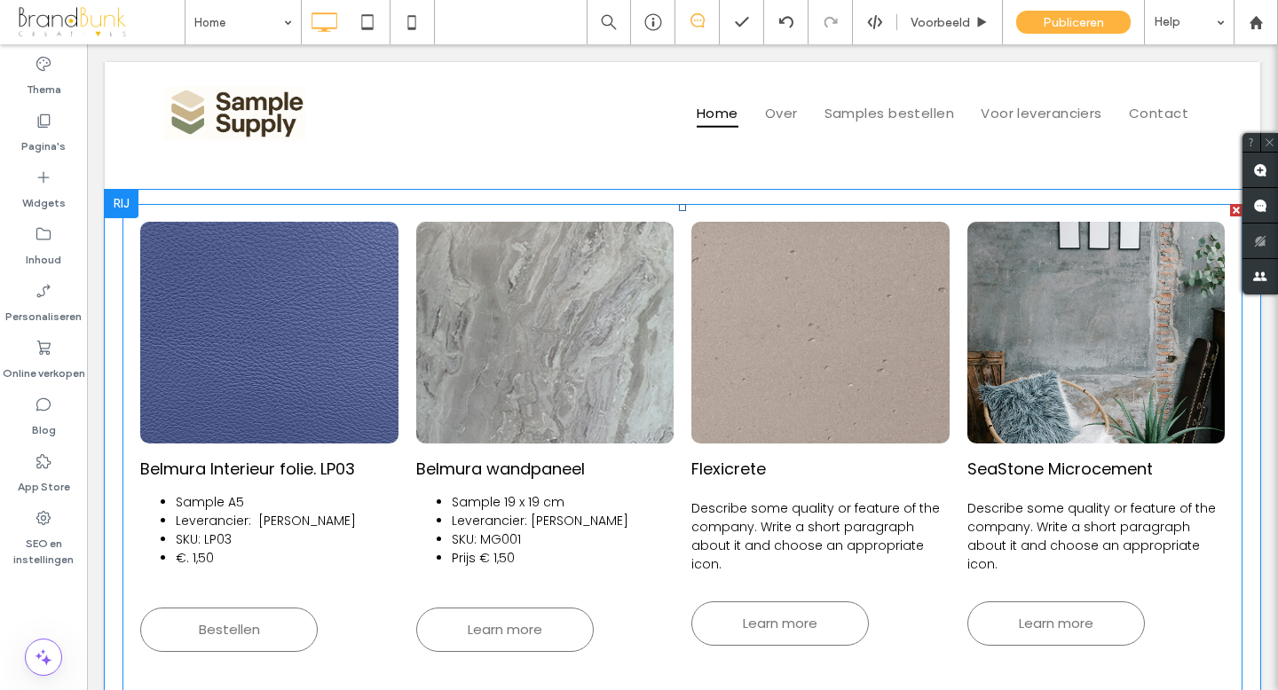
click at [500, 539] on li "SKU: MG001" at bounding box center [540, 540] width 177 height 19
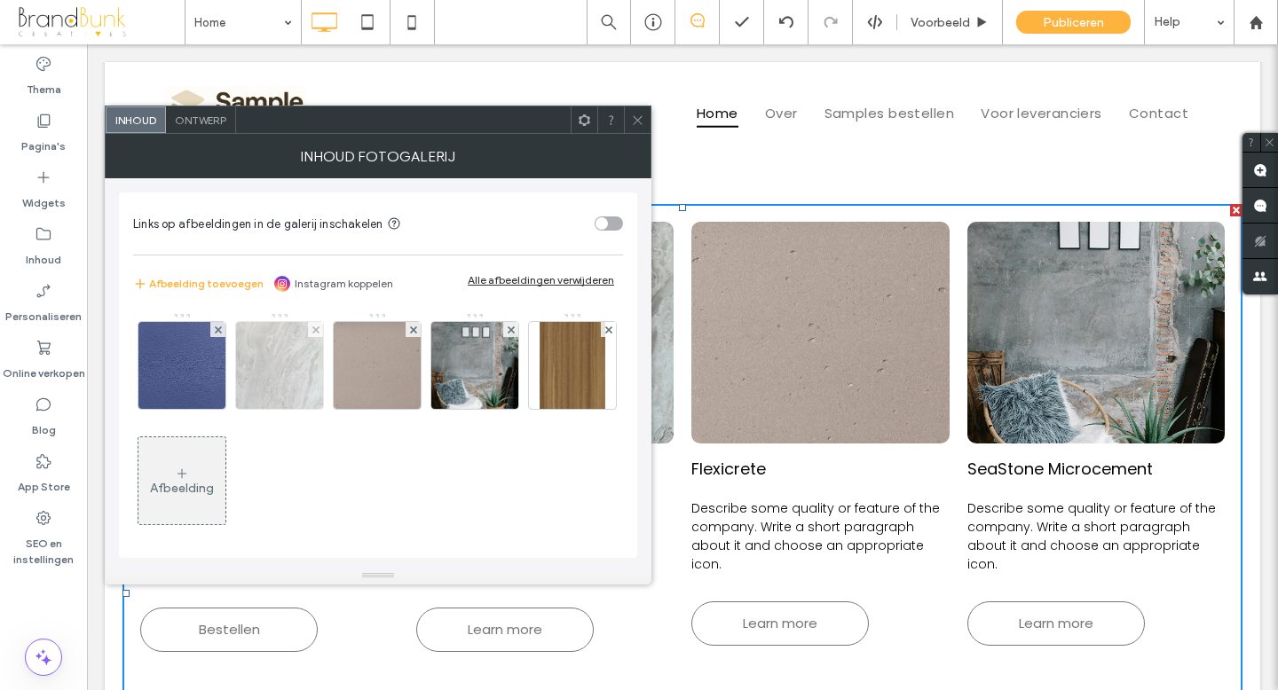
click at [295, 375] on img at bounding box center [279, 365] width 87 height 87
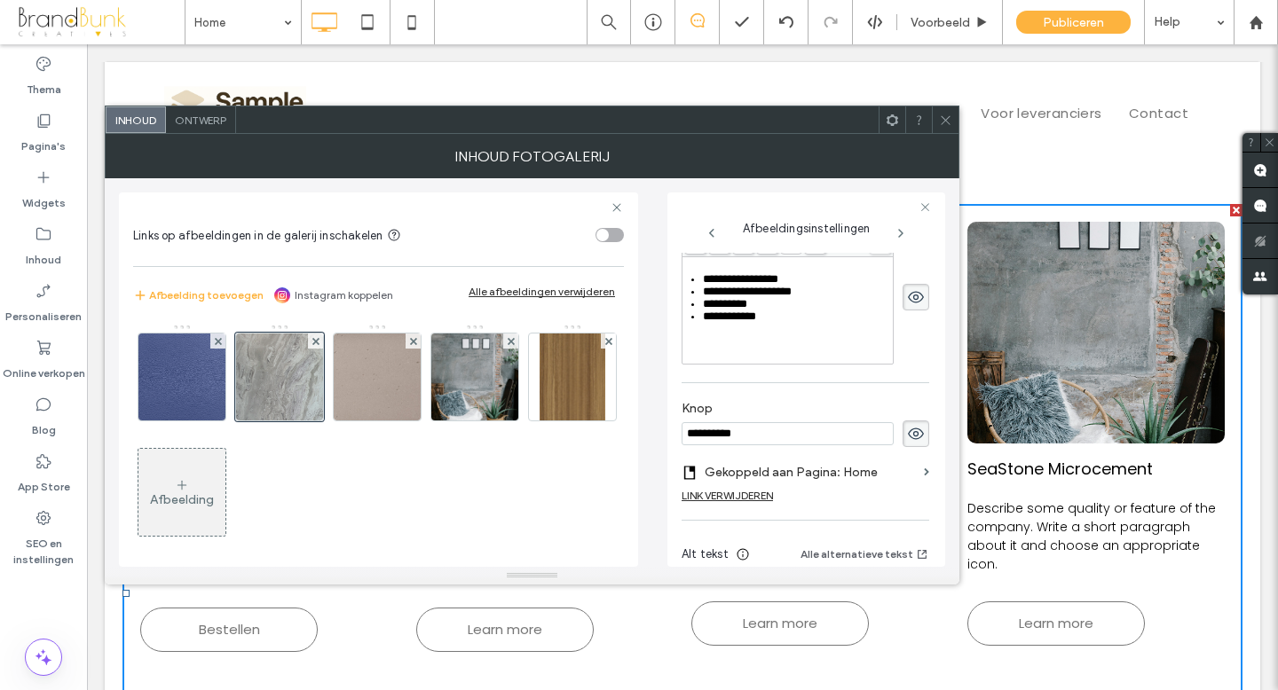
scroll to position [460, 0]
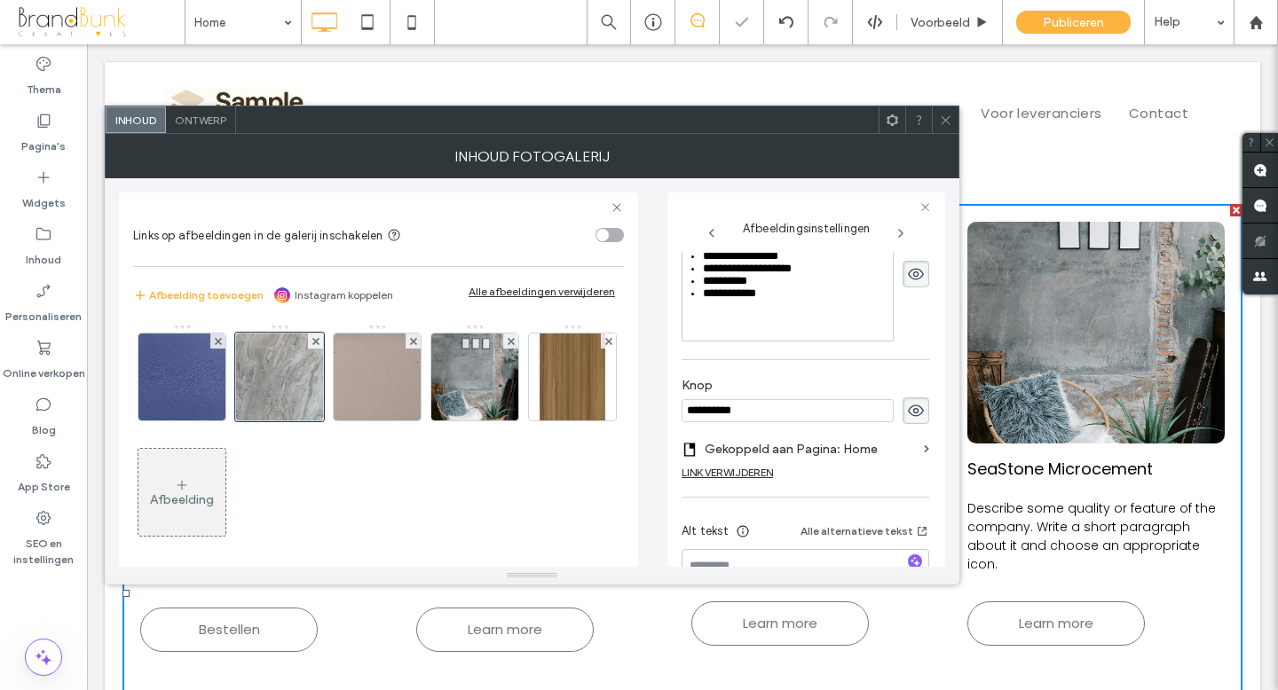
drag, startPoint x: 747, startPoint y: 423, endPoint x: 679, endPoint y: 422, distance: 68.3
click at [679, 422] on div "**********" at bounding box center [806, 380] width 278 height 374
type input "*********"
click at [374, 383] on img at bounding box center [377, 377] width 87 height 87
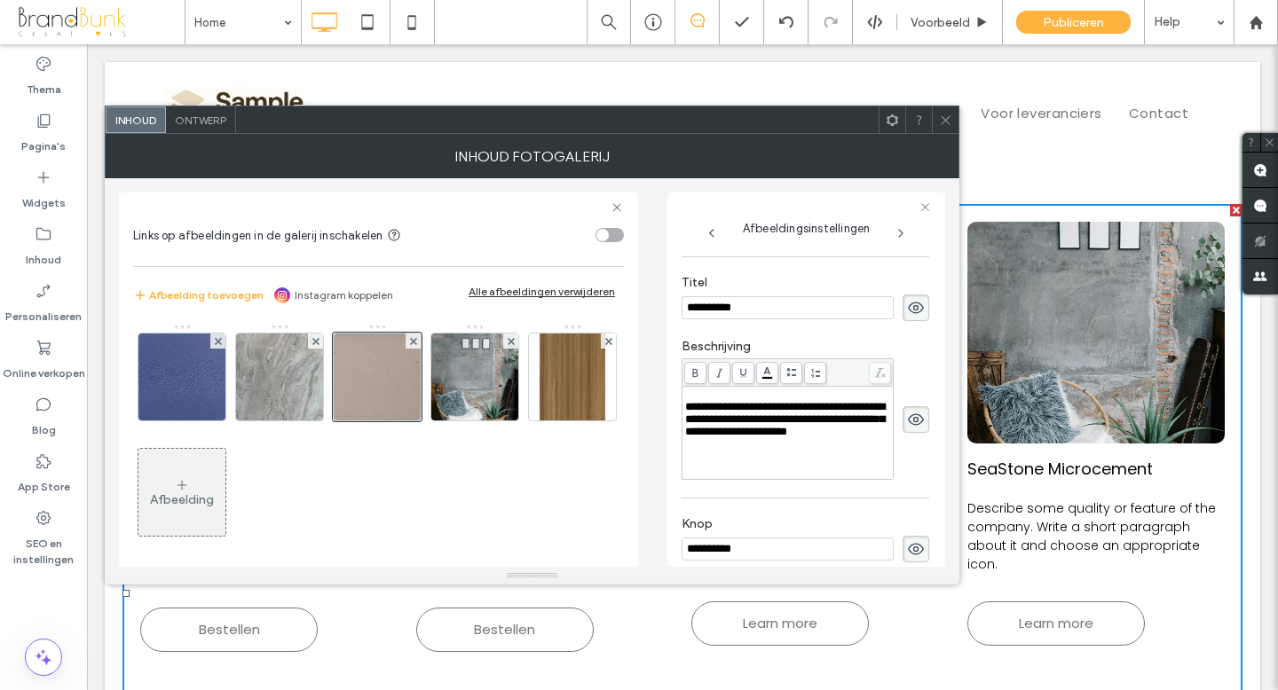
scroll to position [313, 0]
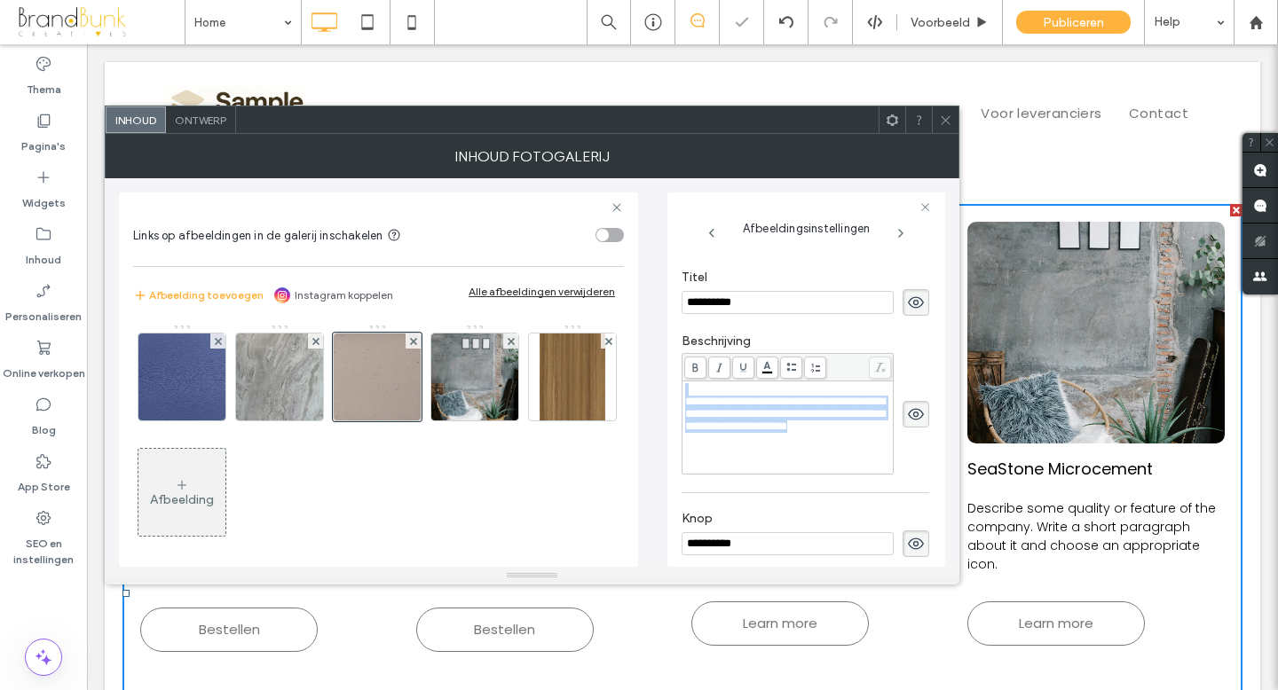
drag, startPoint x: 809, startPoint y: 460, endPoint x: 677, endPoint y: 385, distance: 152.2
click at [676, 386] on div "**********" at bounding box center [806, 380] width 278 height 374
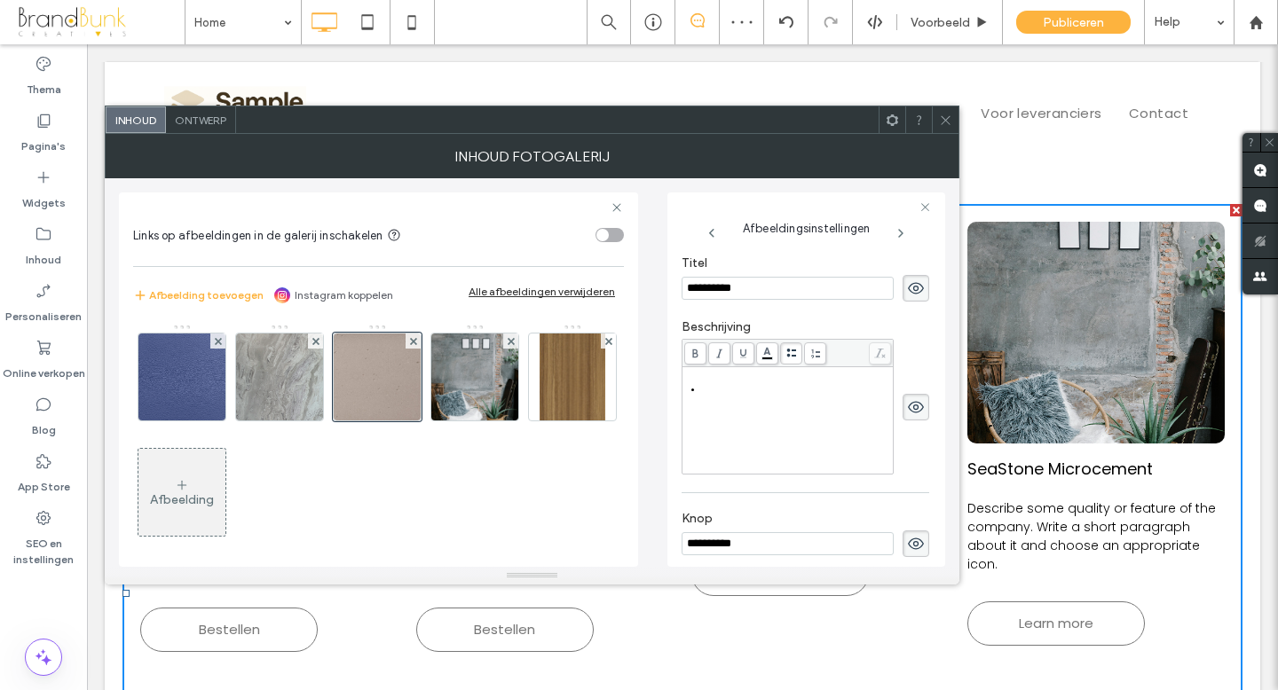
click at [797, 369] on div at bounding box center [787, 407] width 212 height 136
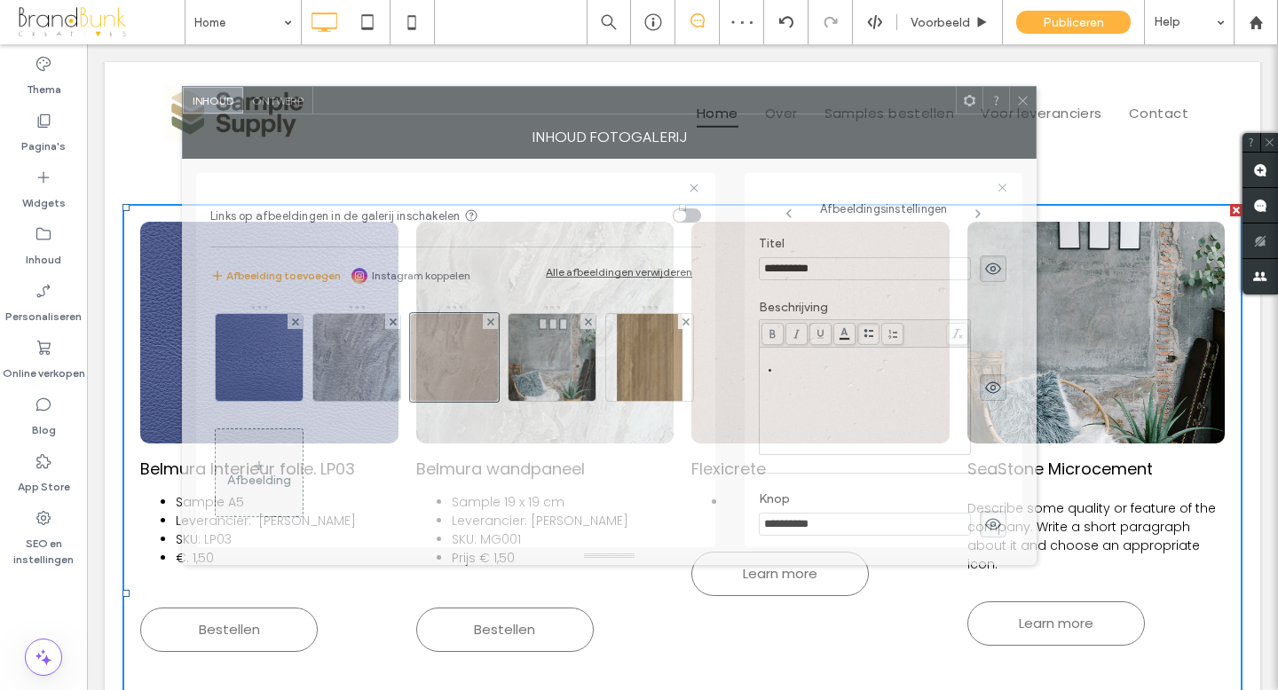
drag, startPoint x: 567, startPoint y: 123, endPoint x: 649, endPoint y: 106, distance: 84.4
click at [644, 103] on div at bounding box center [634, 100] width 642 height 27
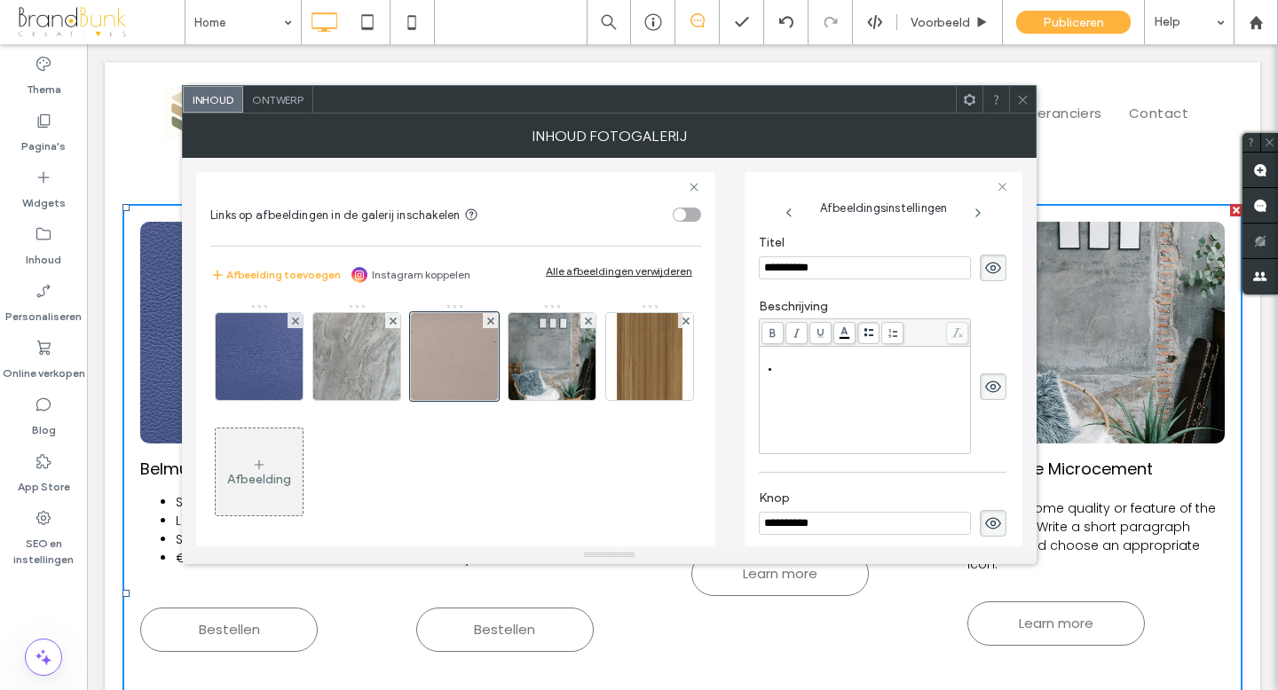
click at [781, 369] on div "Rich Text Editor" at bounding box center [874, 369] width 189 height 12
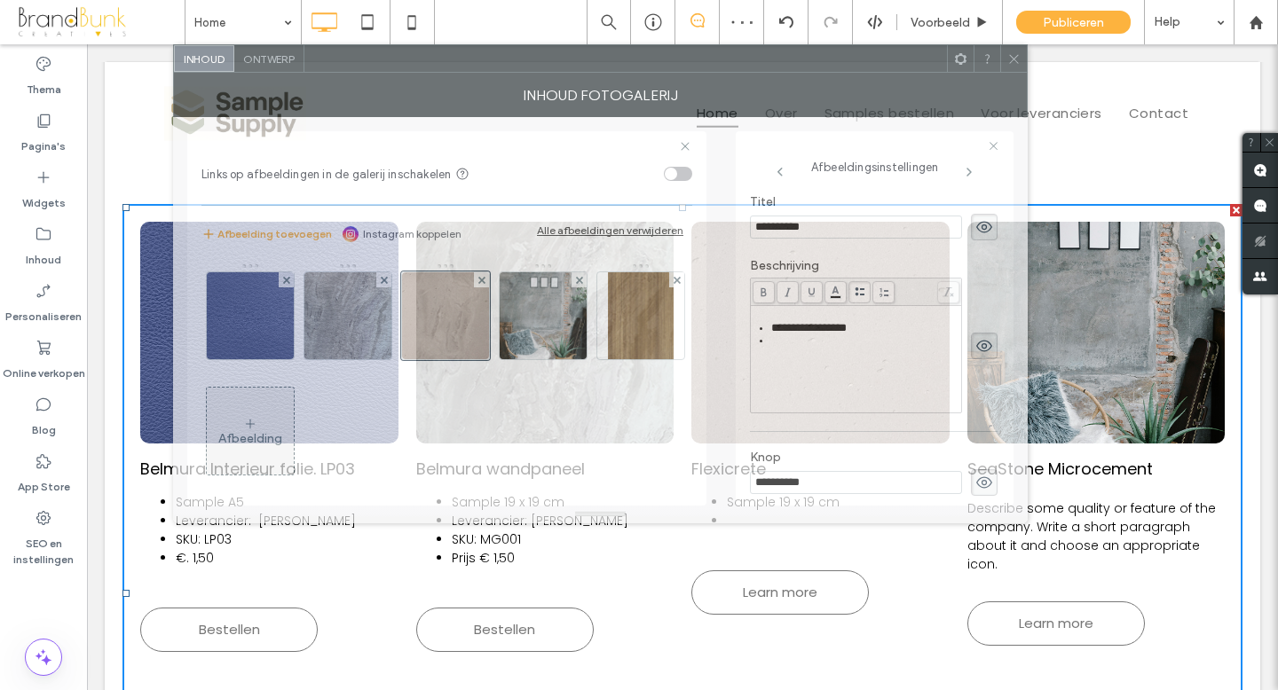
drag, startPoint x: 675, startPoint y: 109, endPoint x: 665, endPoint y: 70, distance: 40.2
click at [665, 70] on div at bounding box center [625, 58] width 642 height 27
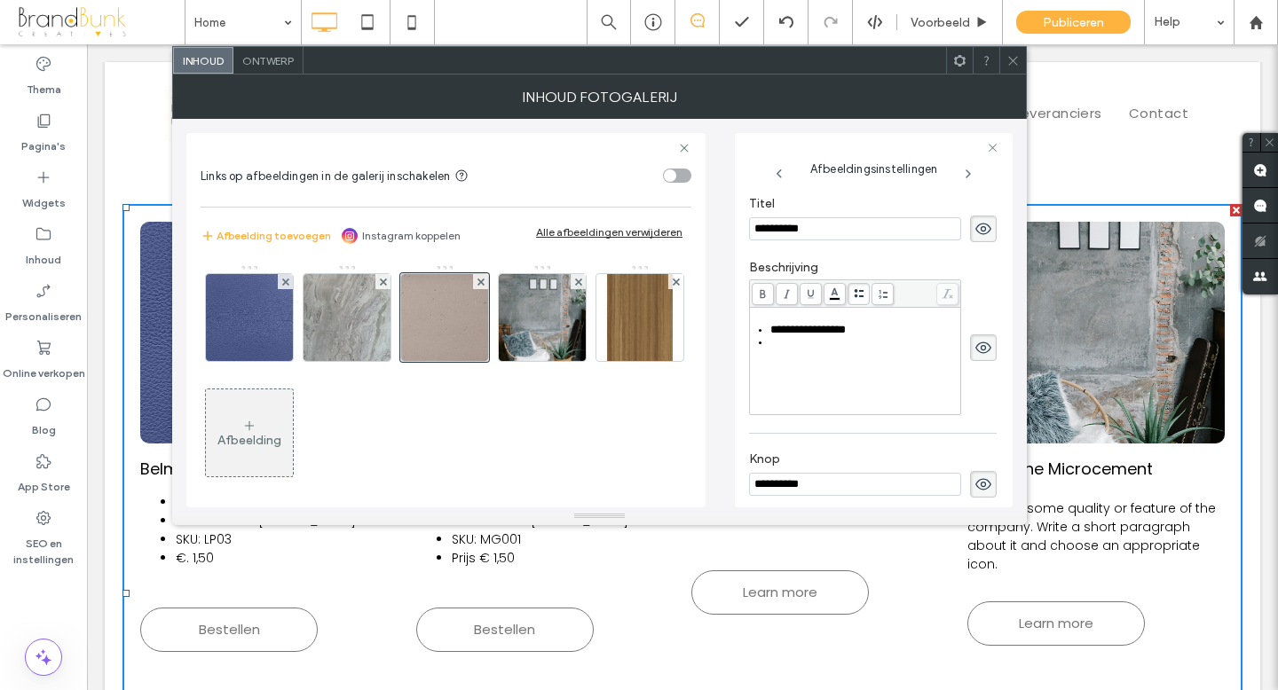
click at [772, 349] on div "Rich Text Editor" at bounding box center [864, 342] width 189 height 12
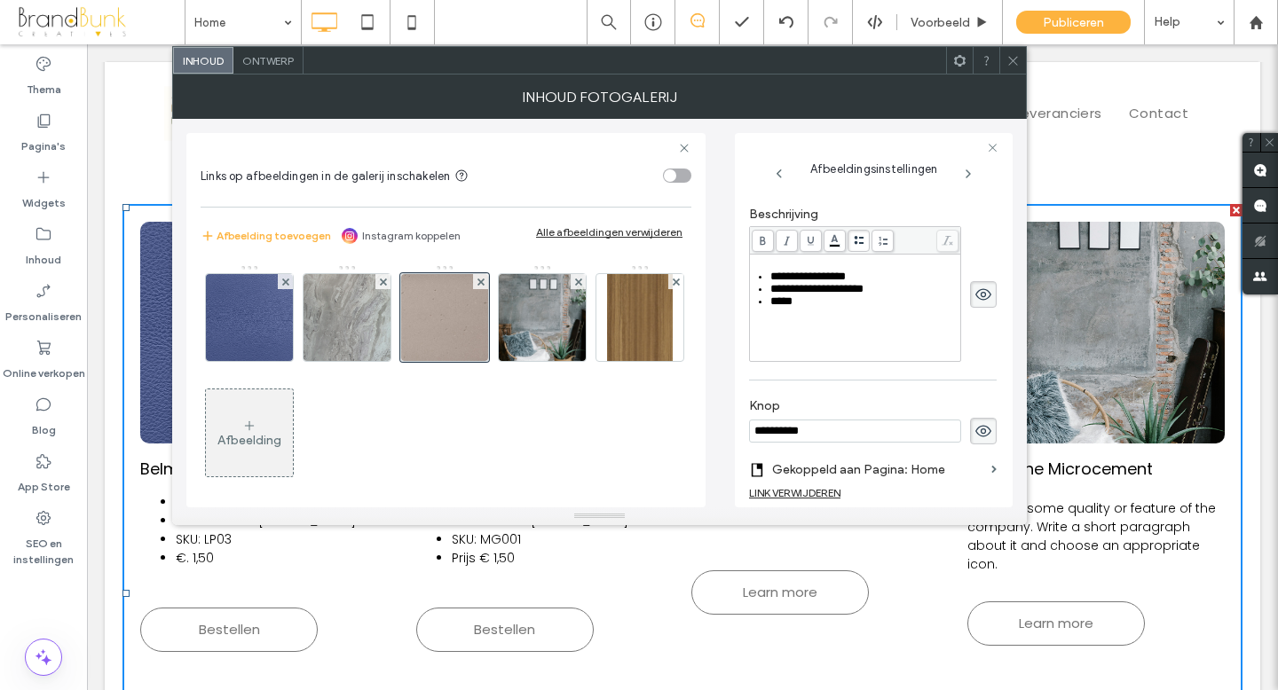
scroll to position [378, 0]
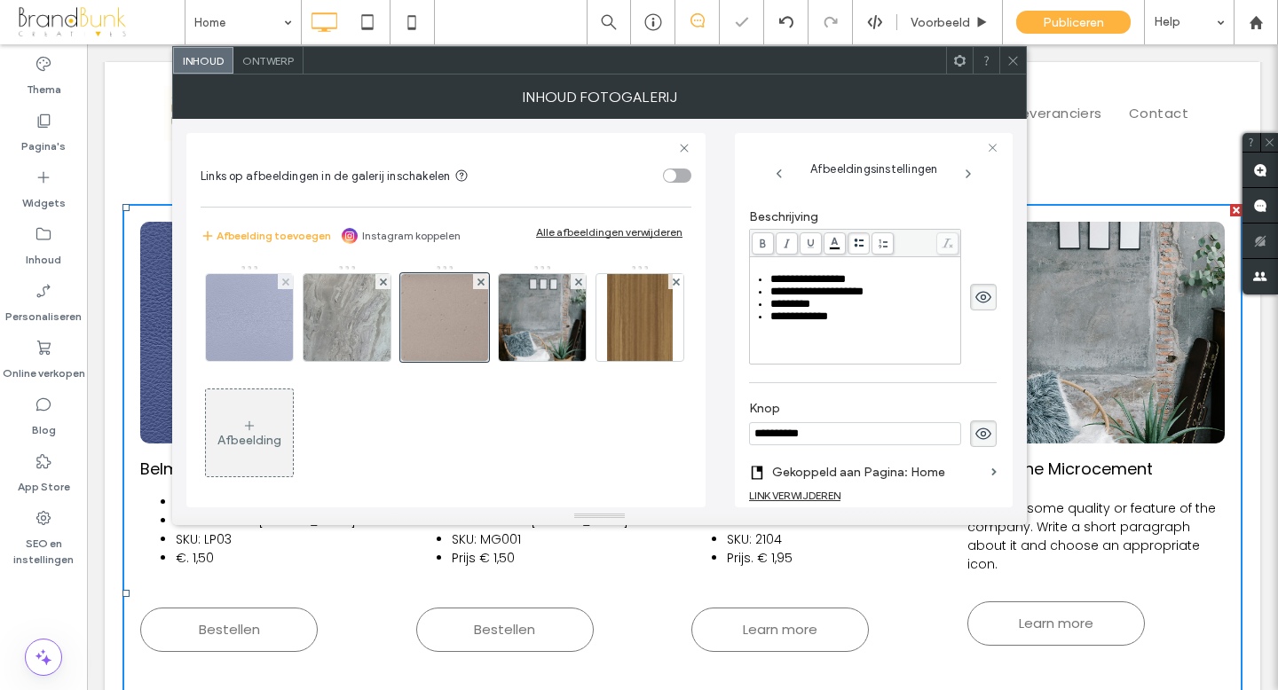
click at [241, 322] on img at bounding box center [249, 317] width 87 height 87
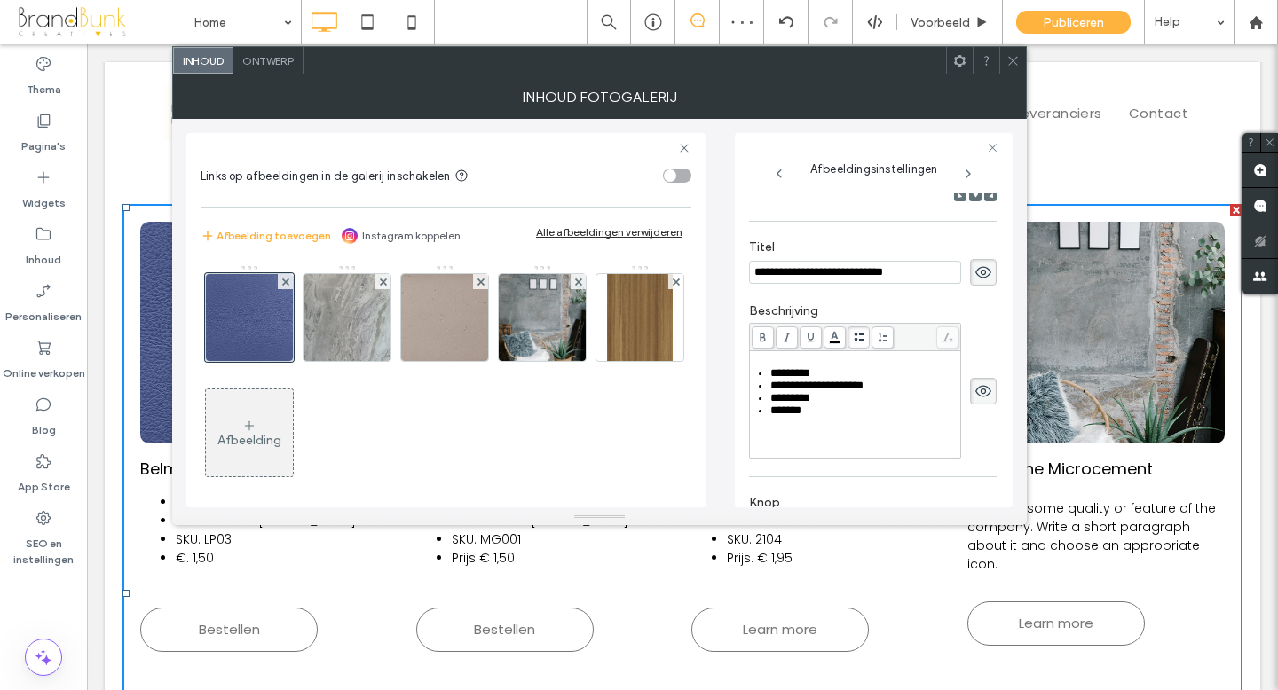
scroll to position [282, 0]
click at [805, 419] on div "*******" at bounding box center [864, 412] width 189 height 12
click at [1012, 58] on icon at bounding box center [1012, 60] width 13 height 13
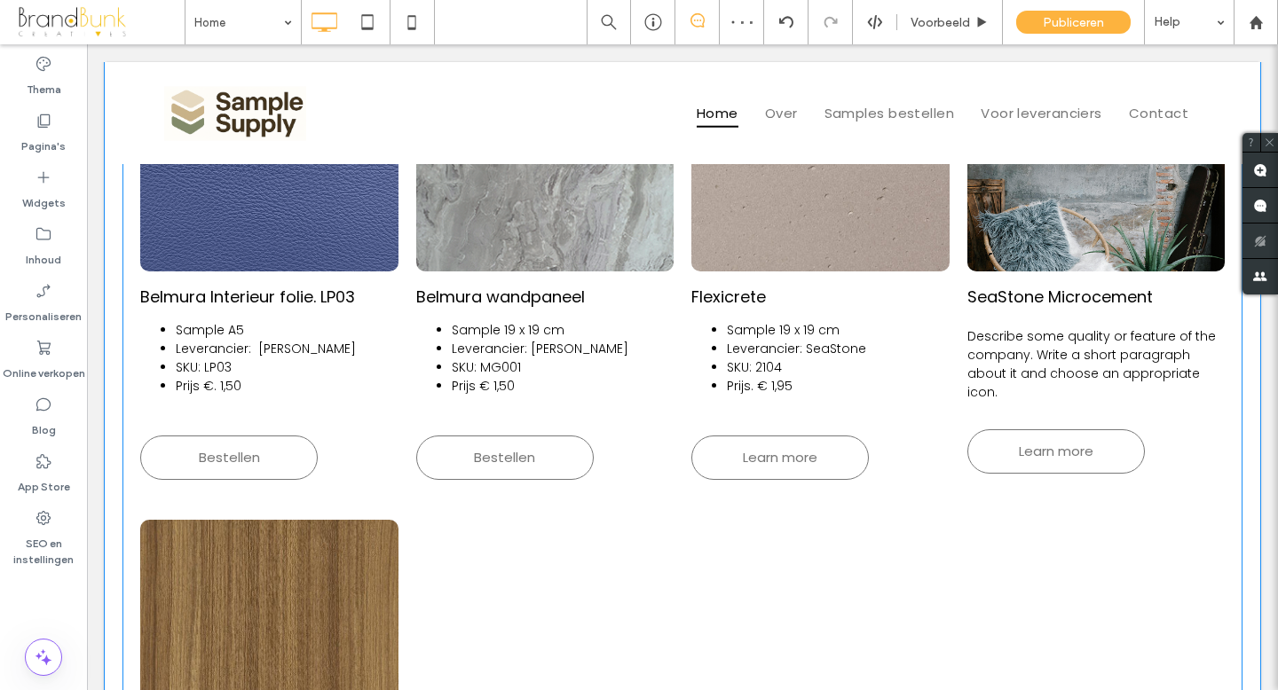
scroll to position [799, 0]
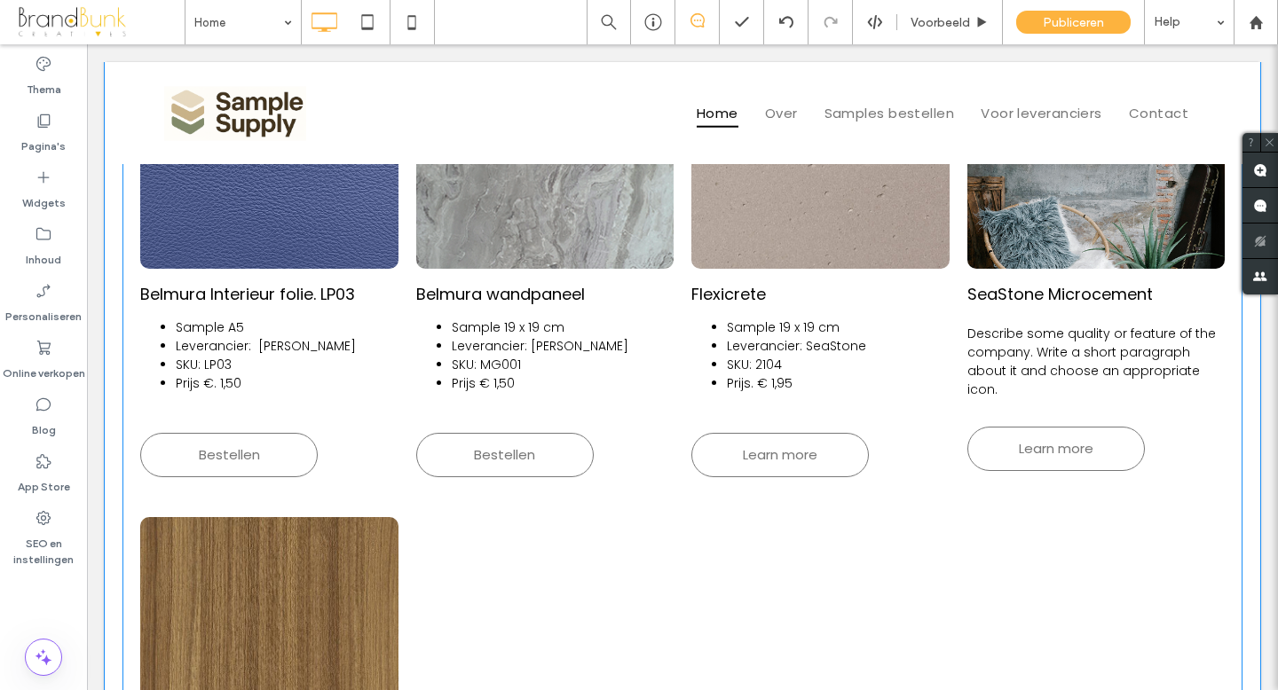
click at [1069, 355] on p "Describe some quality or feature of the company. Write a short paragraph about …" at bounding box center [1096, 362] width 258 height 75
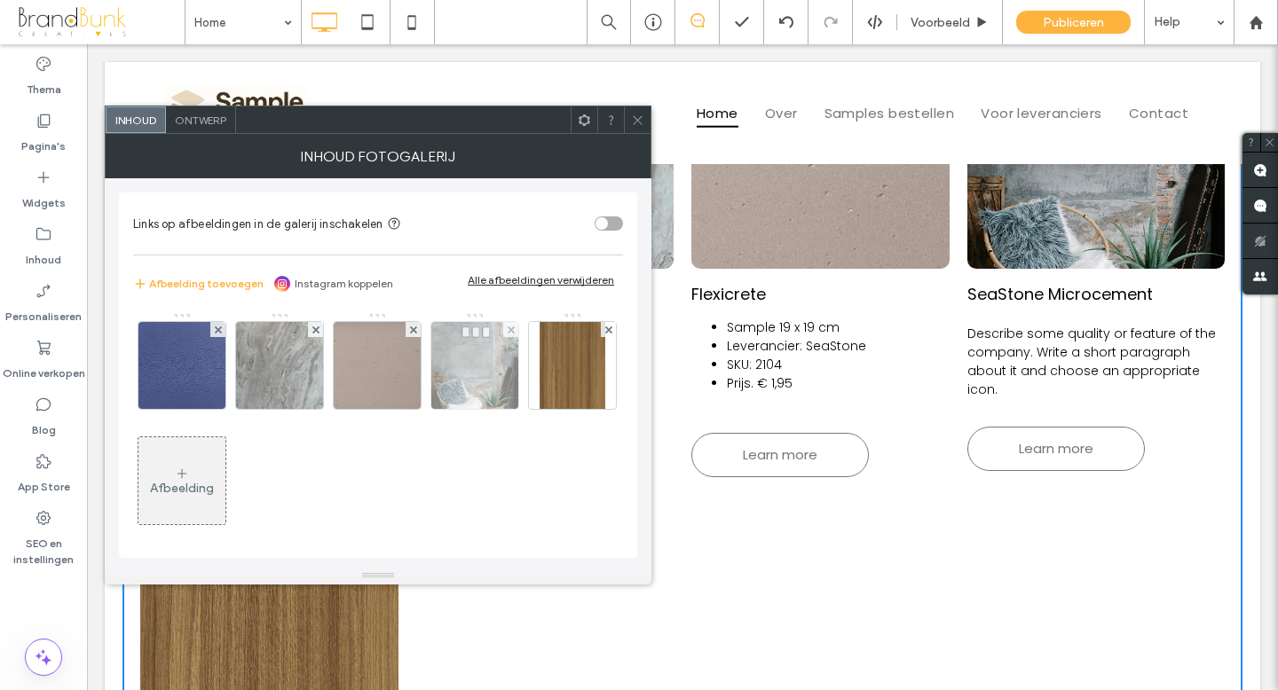
click at [485, 374] on img at bounding box center [474, 365] width 87 height 87
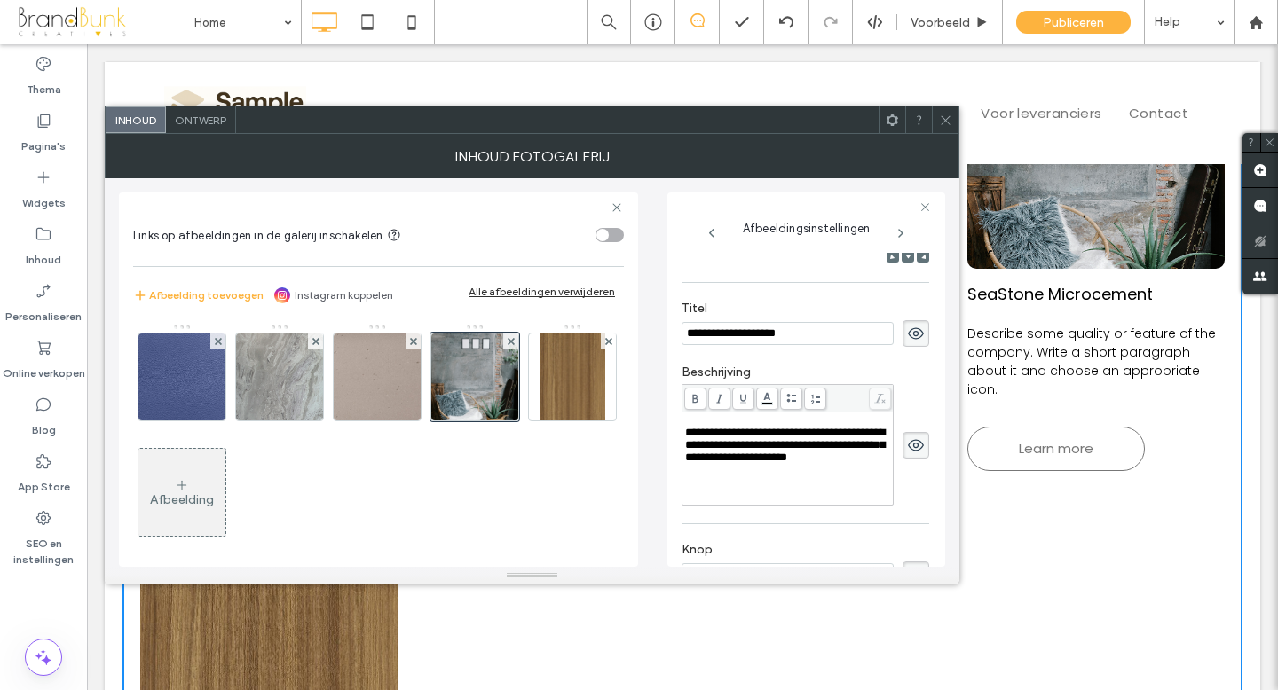
scroll to position [299, 0]
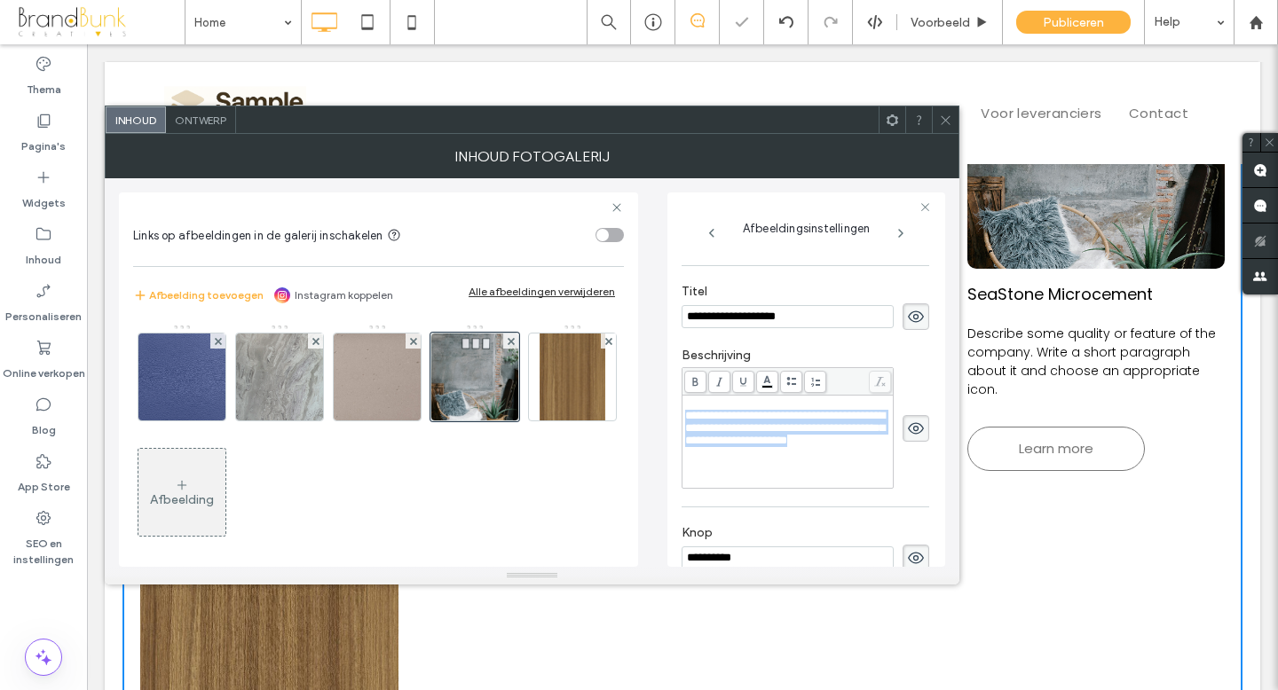
drag, startPoint x: 685, startPoint y: 427, endPoint x: 833, endPoint y: 488, distance: 160.3
click at [833, 460] on div "**********" at bounding box center [788, 428] width 206 height 62
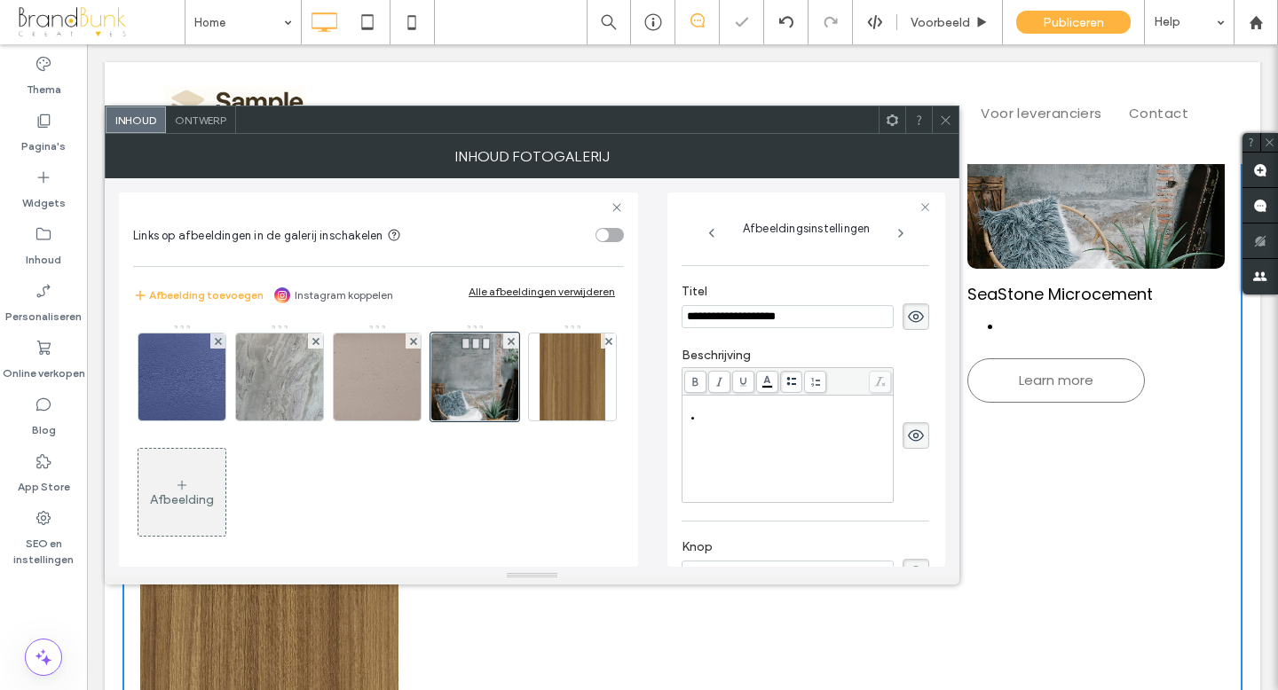
scroll to position [313, 0]
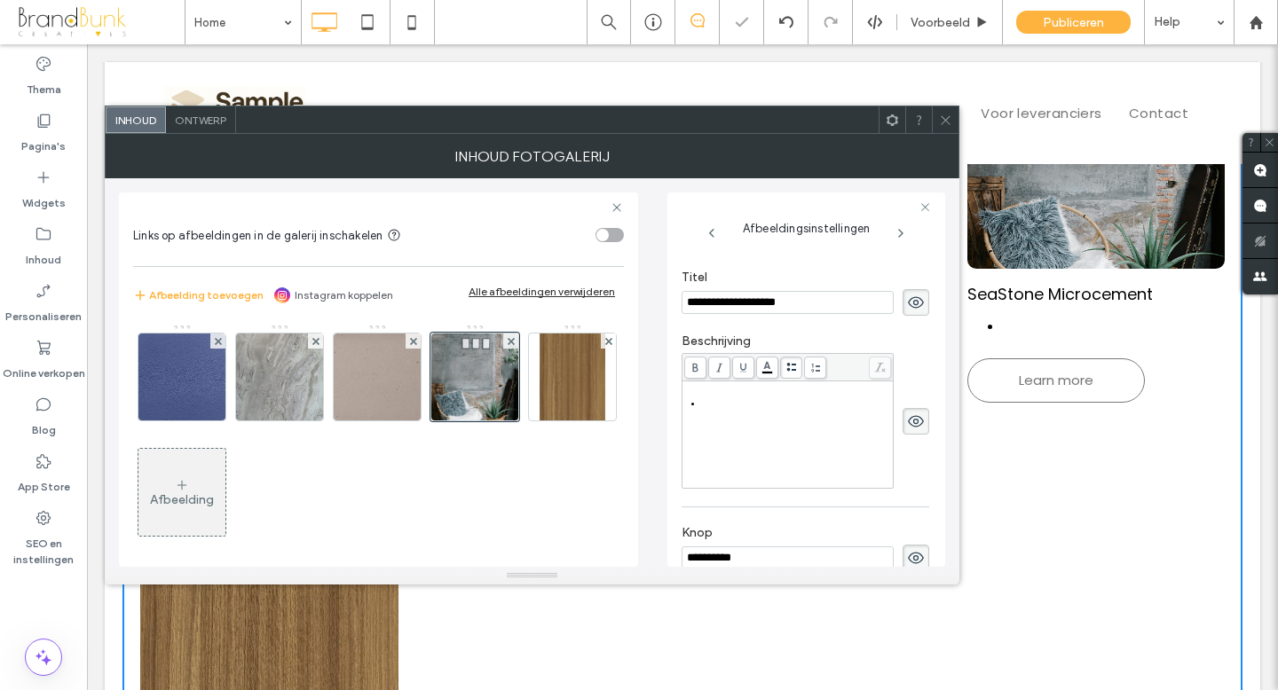
click at [790, 378] on span at bounding box center [791, 368] width 22 height 22
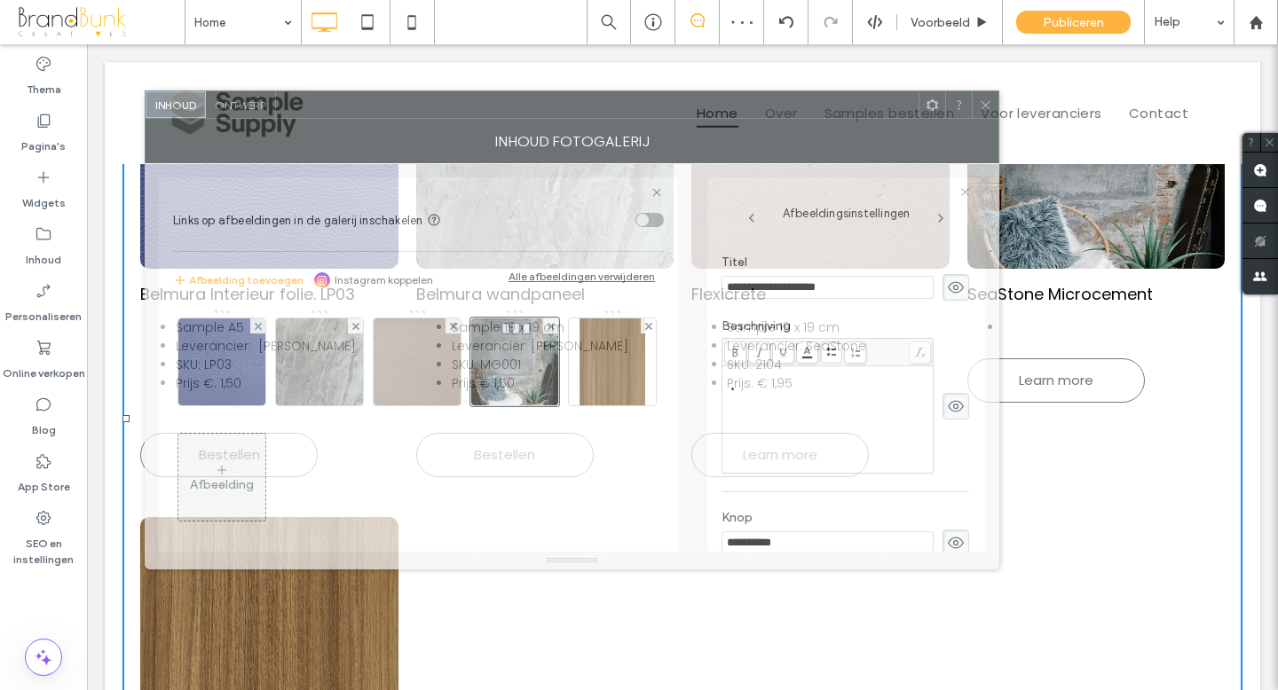
drag, startPoint x: 676, startPoint y: 125, endPoint x: 717, endPoint y: 110, distance: 43.5
click at [716, 110] on div at bounding box center [597, 104] width 642 height 27
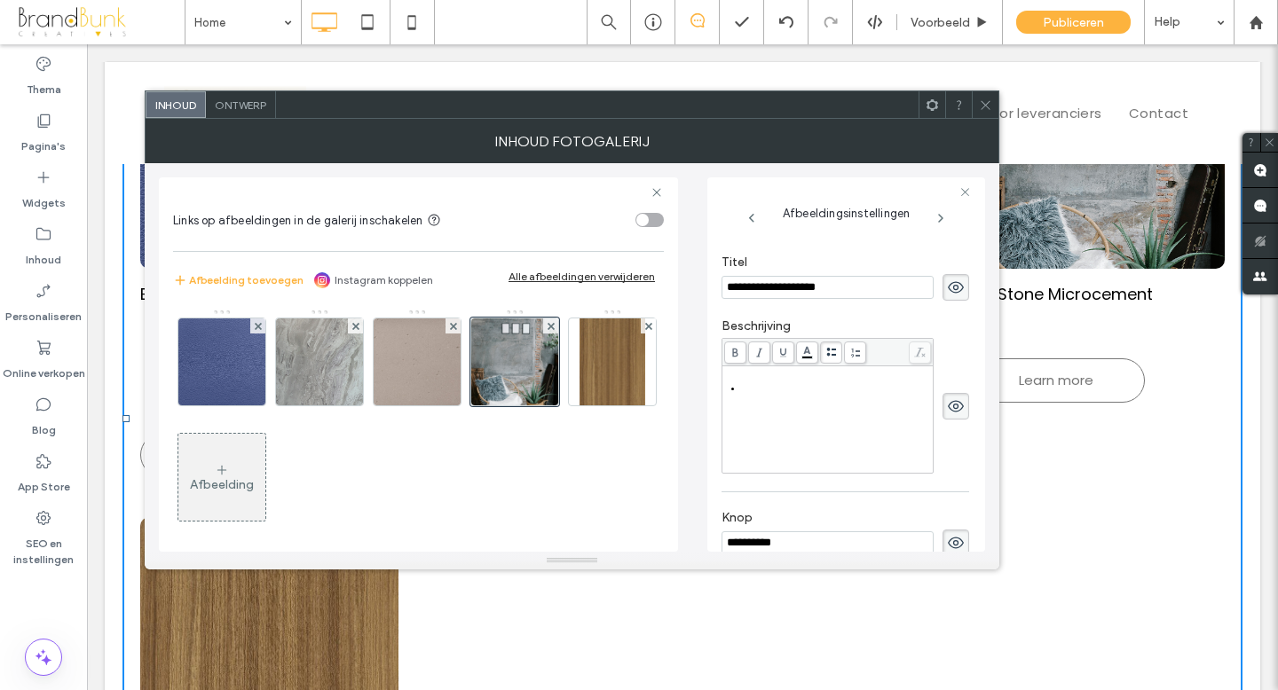
click at [743, 391] on div "Rich Text Editor" at bounding box center [837, 388] width 189 height 12
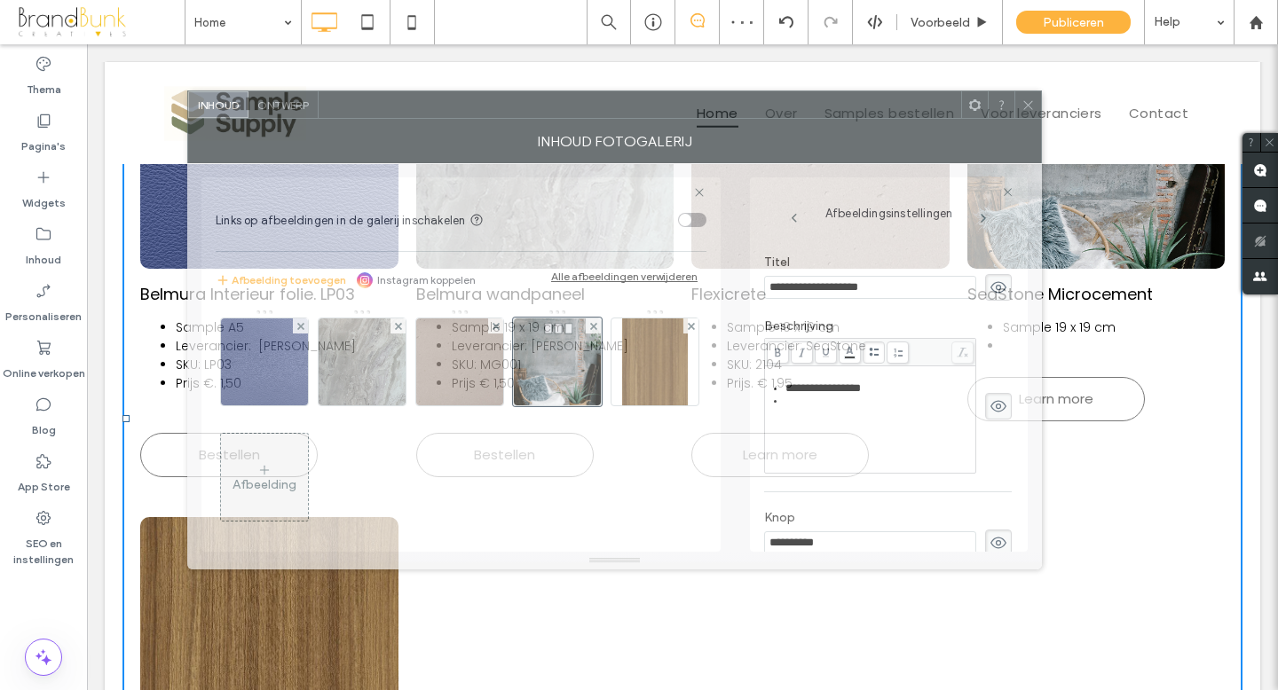
drag, startPoint x: 610, startPoint y: 111, endPoint x: 653, endPoint y: 111, distance: 43.5
click at [652, 111] on div at bounding box center [640, 104] width 642 height 27
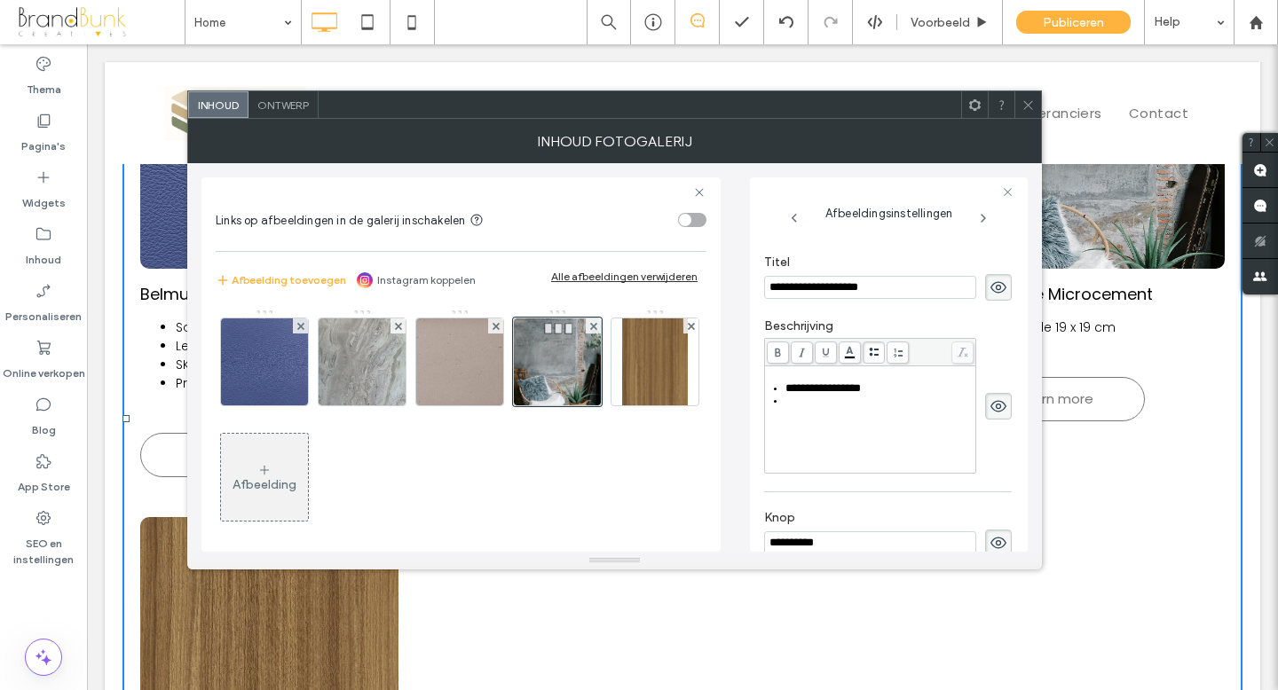
click at [785, 407] on div "Rich Text Editor" at bounding box center [879, 401] width 189 height 12
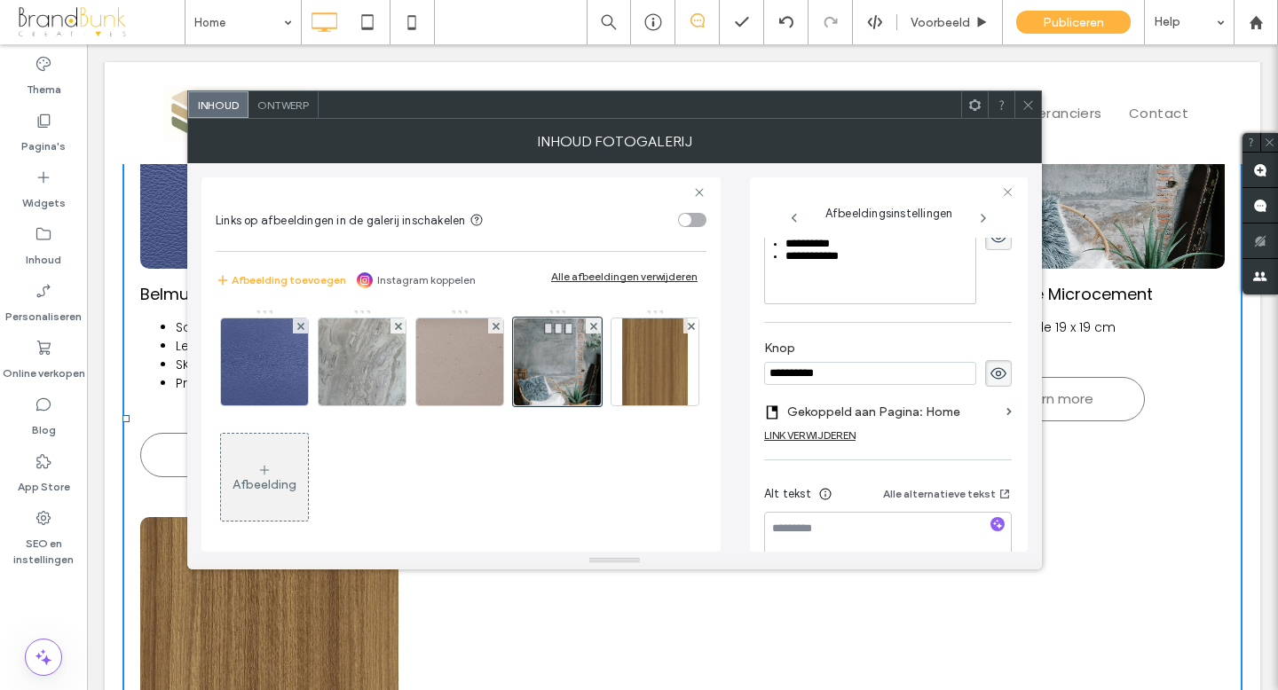
scroll to position [490, 0]
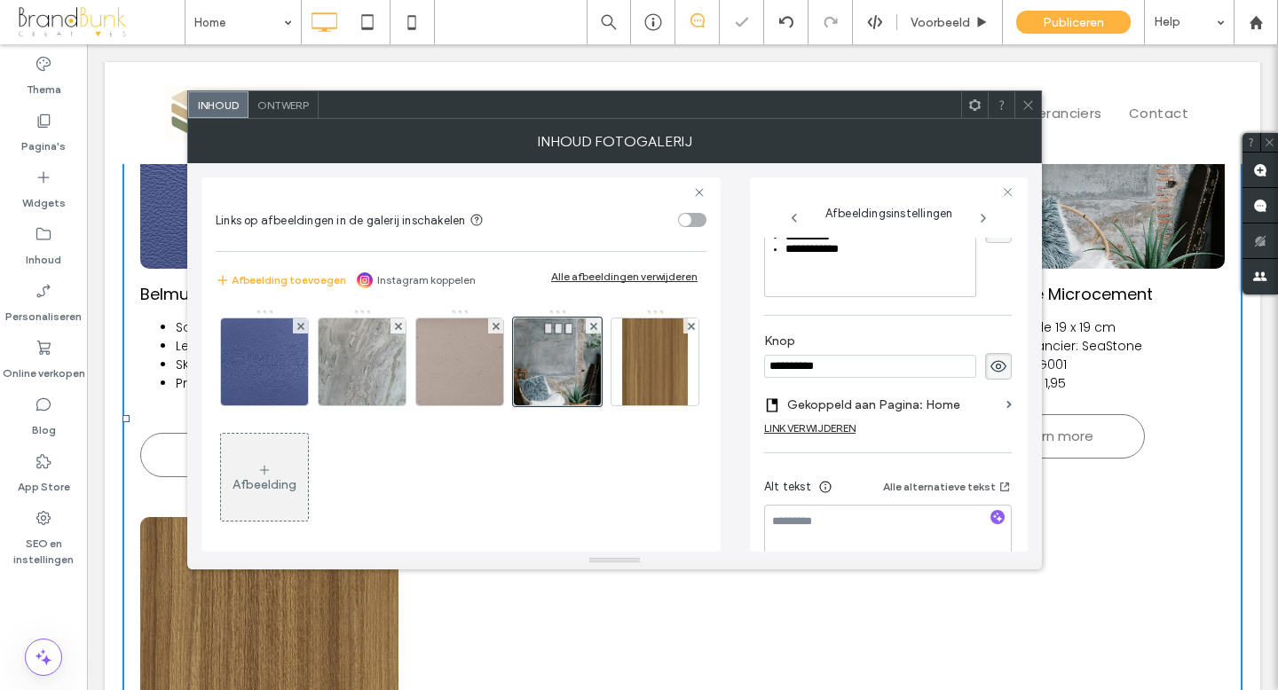
drag, startPoint x: 833, startPoint y: 368, endPoint x: 762, endPoint y: 363, distance: 71.2
click at [762, 363] on div "**********" at bounding box center [889, 364] width 278 height 374
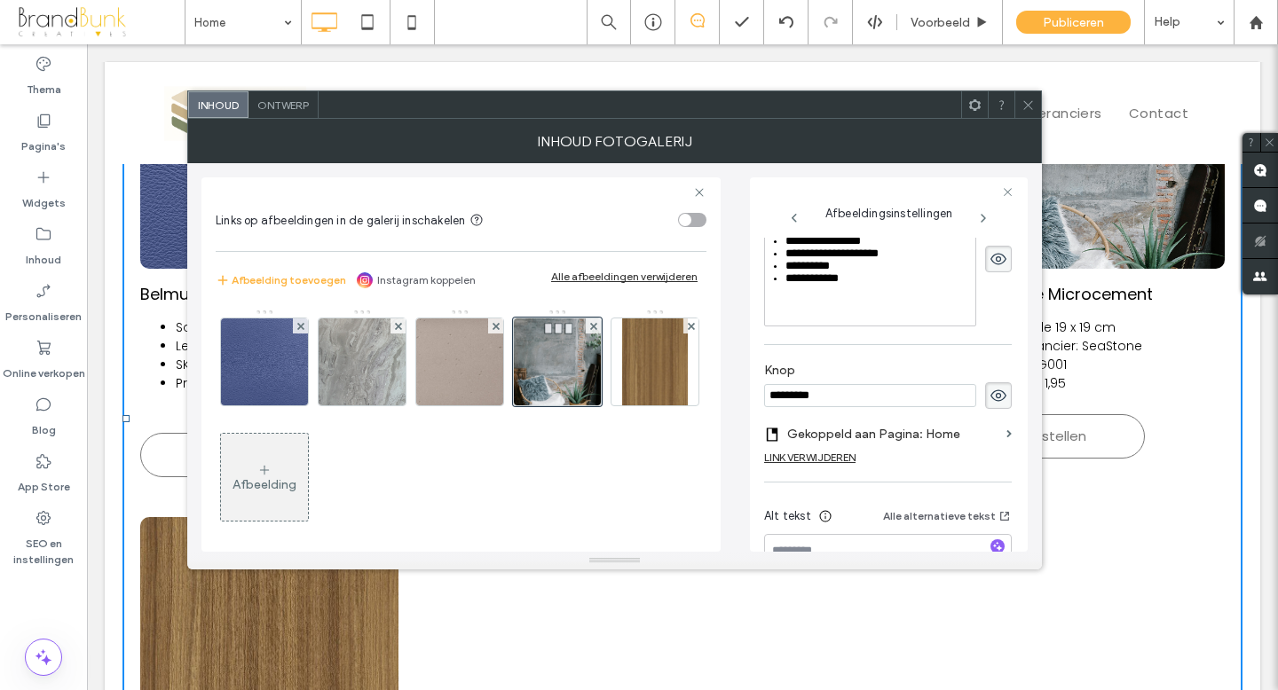
scroll to position [458, 0]
type input "*********"
click at [844, 275] on div "**********" at bounding box center [879, 269] width 189 height 12
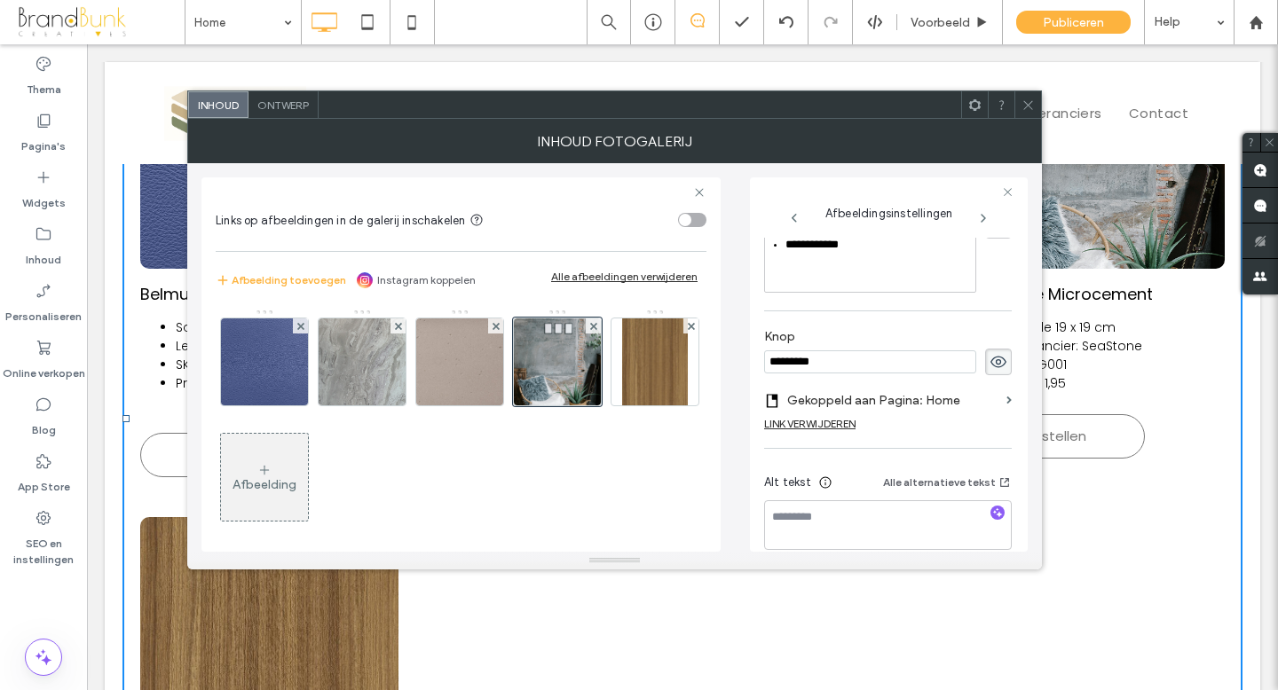
scroll to position [516, 0]
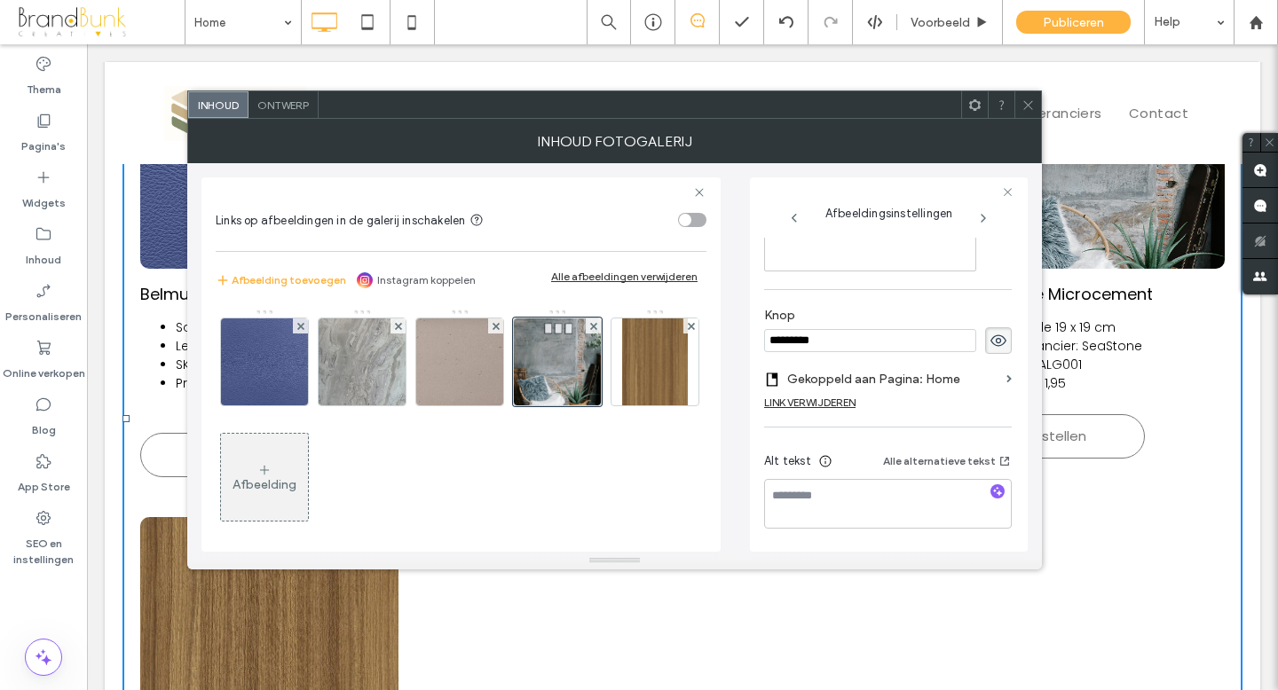
click at [1027, 109] on icon at bounding box center [1027, 104] width 13 height 13
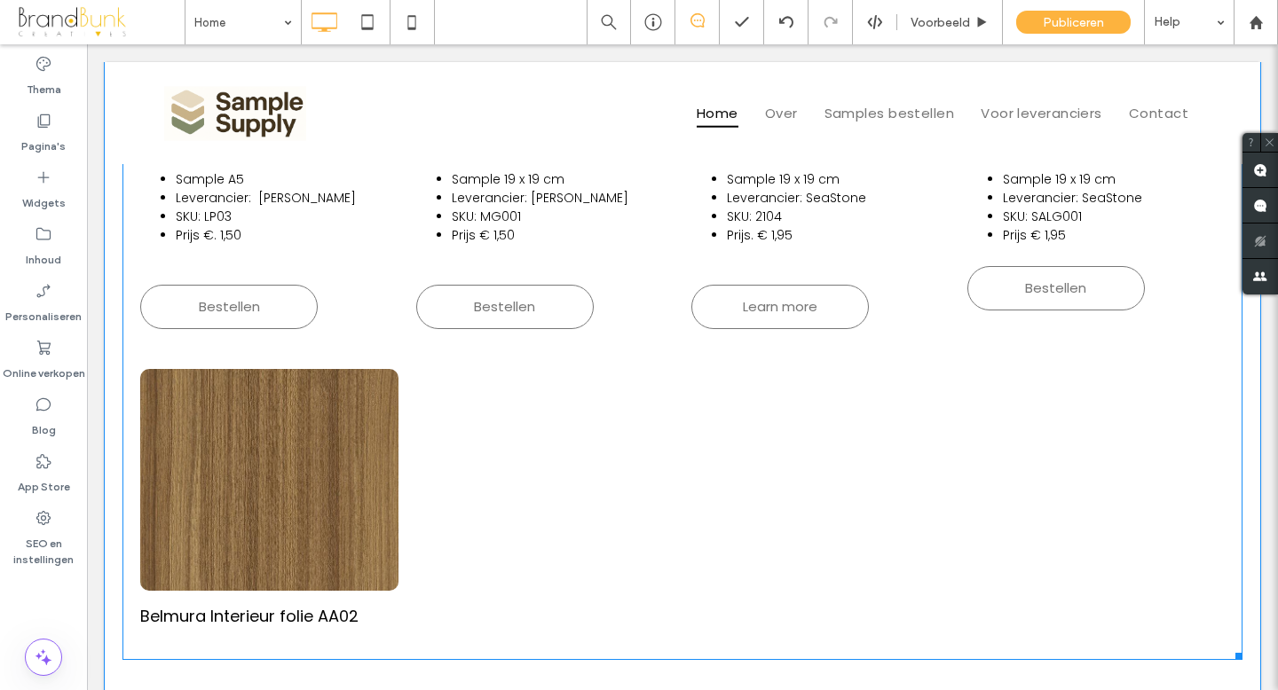
scroll to position [951, 0]
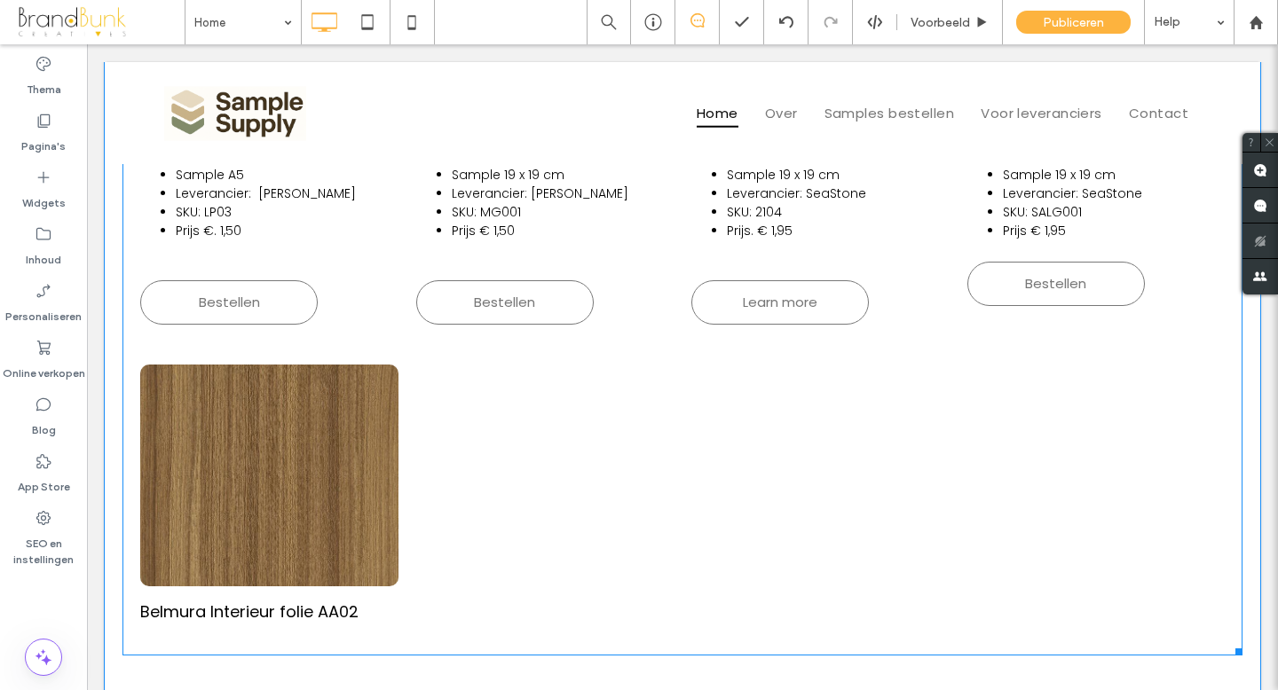
click at [356, 490] on link at bounding box center [269, 476] width 258 height 222
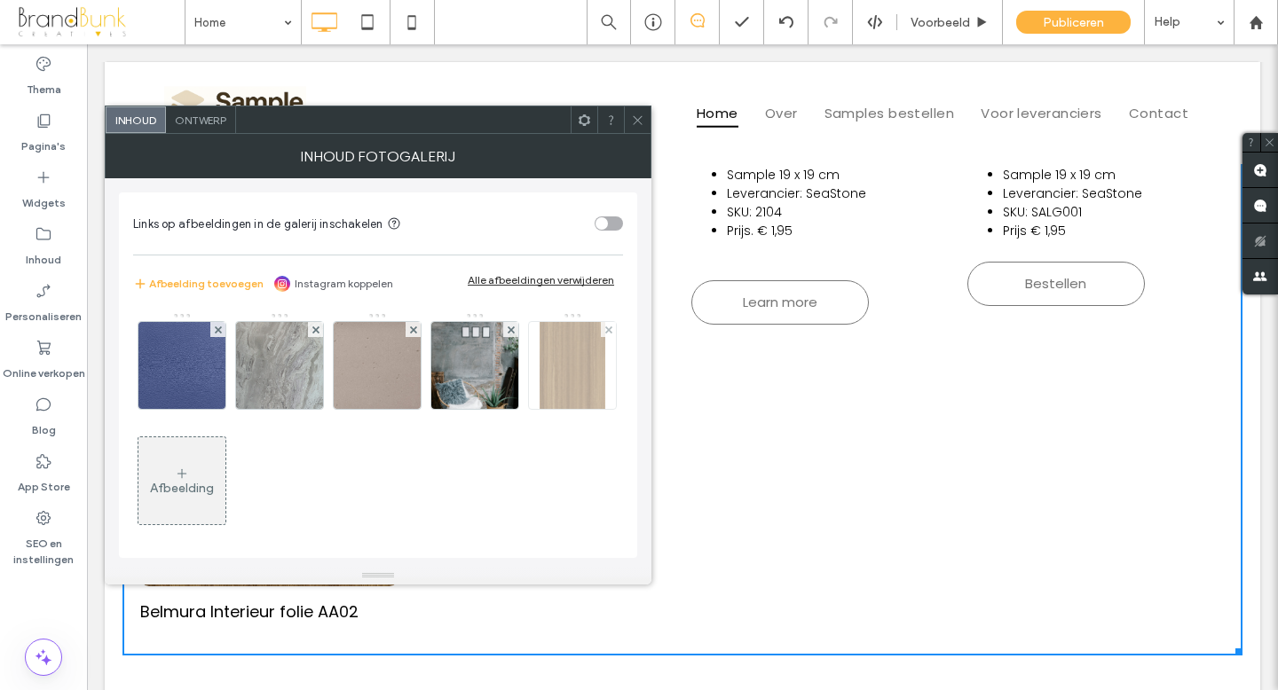
click at [539, 409] on img at bounding box center [572, 365] width 66 height 87
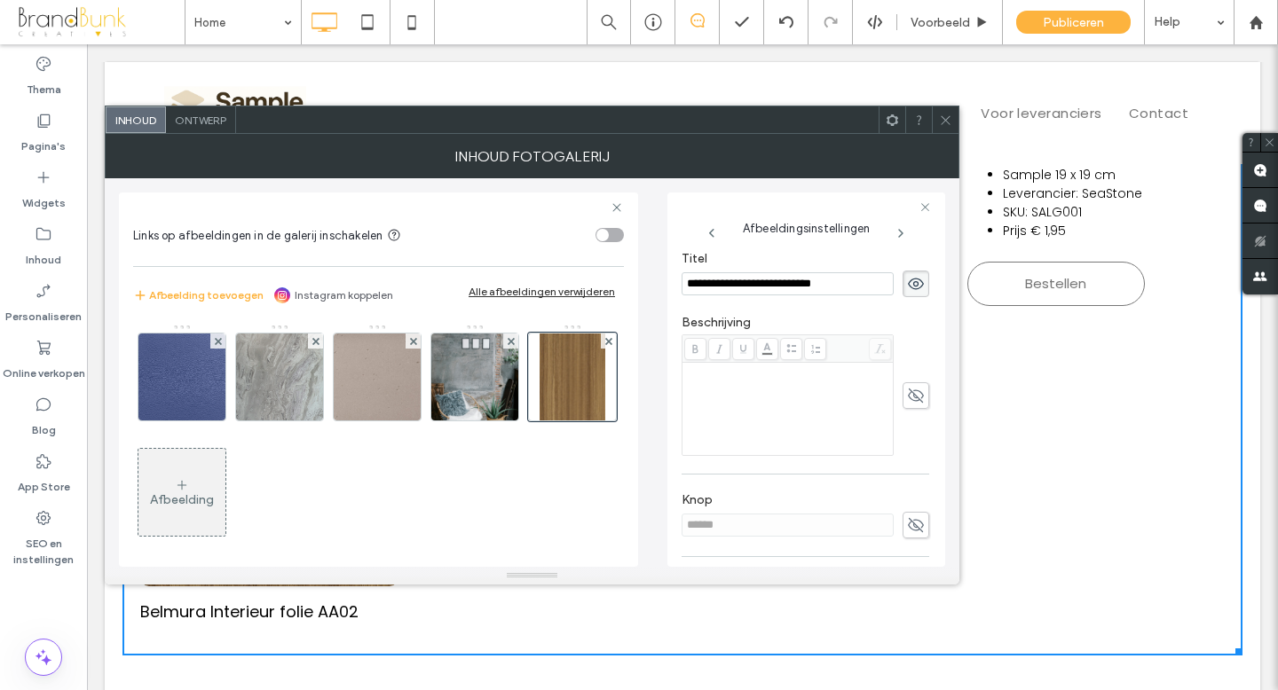
scroll to position [335, 0]
click at [692, 373] on div "Rich Text Editor" at bounding box center [788, 367] width 206 height 12
click at [696, 374] on div "Rich Text Editor" at bounding box center [788, 367] width 206 height 12
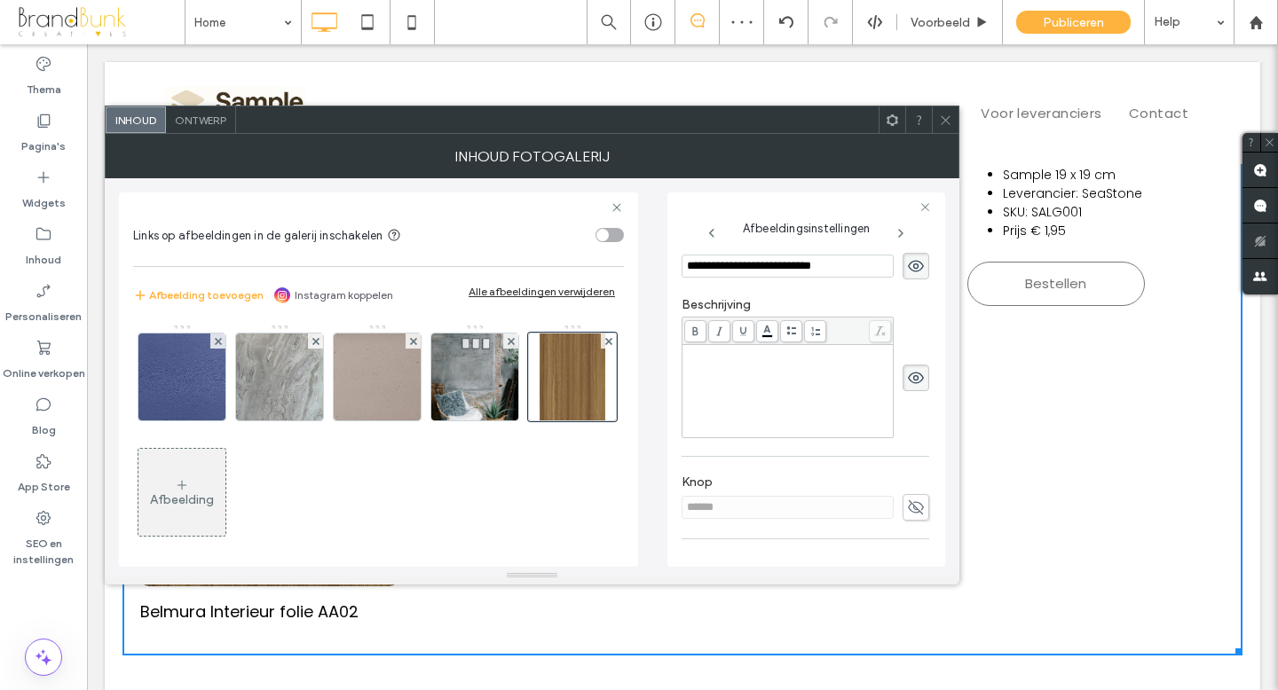
click at [795, 347] on div at bounding box center [787, 378] width 212 height 122
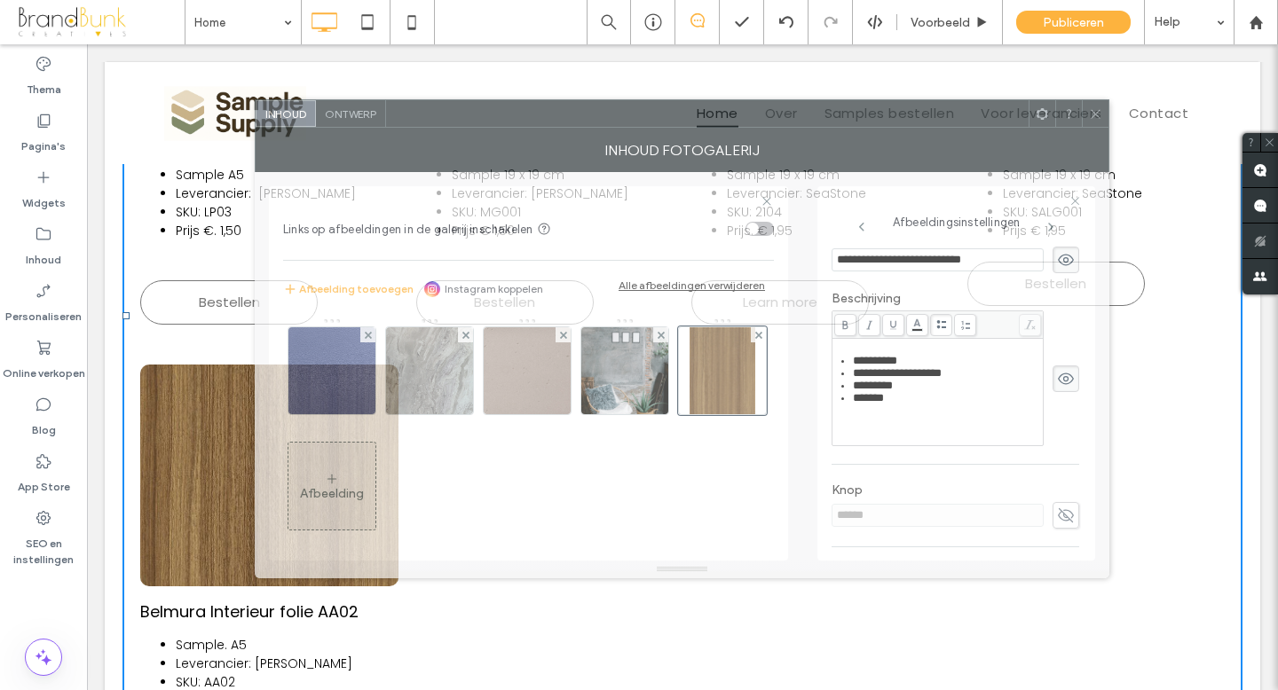
drag, startPoint x: 634, startPoint y: 129, endPoint x: 777, endPoint y: 122, distance: 143.9
click at [777, 122] on div at bounding box center [707, 113] width 642 height 27
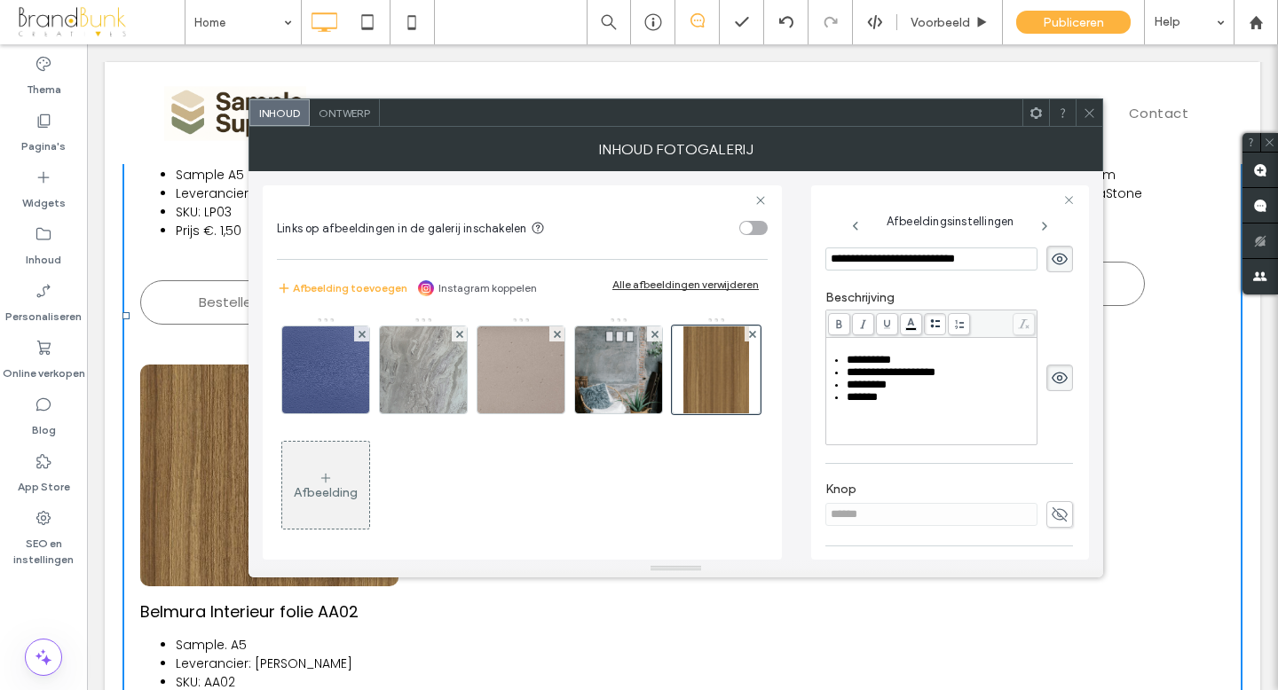
click at [870, 403] on span "******" at bounding box center [861, 397] width 31 height 12
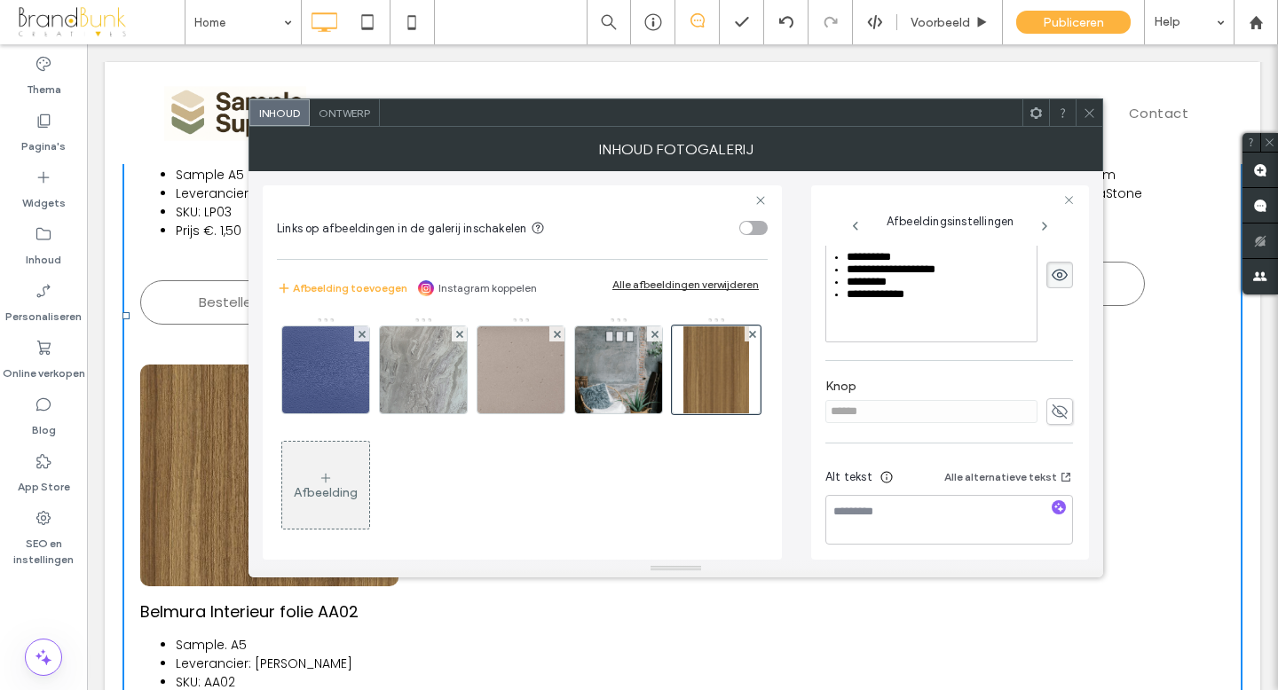
scroll to position [454, 0]
click at [1051, 411] on use at bounding box center [1059, 410] width 16 height 14
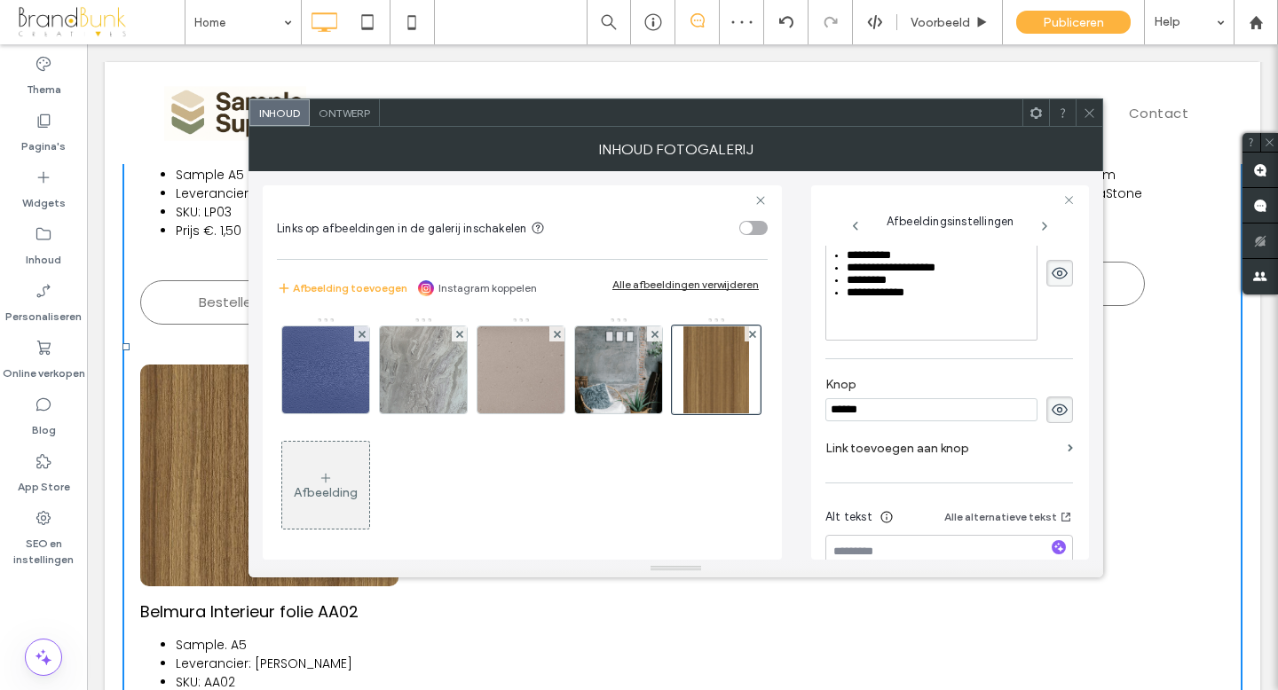
drag, startPoint x: 871, startPoint y: 410, endPoint x: 826, endPoint y: 408, distance: 45.3
click at [826, 408] on input "******" at bounding box center [931, 409] width 212 height 23
type input "*********"
click at [1086, 111] on icon at bounding box center [1088, 112] width 13 height 13
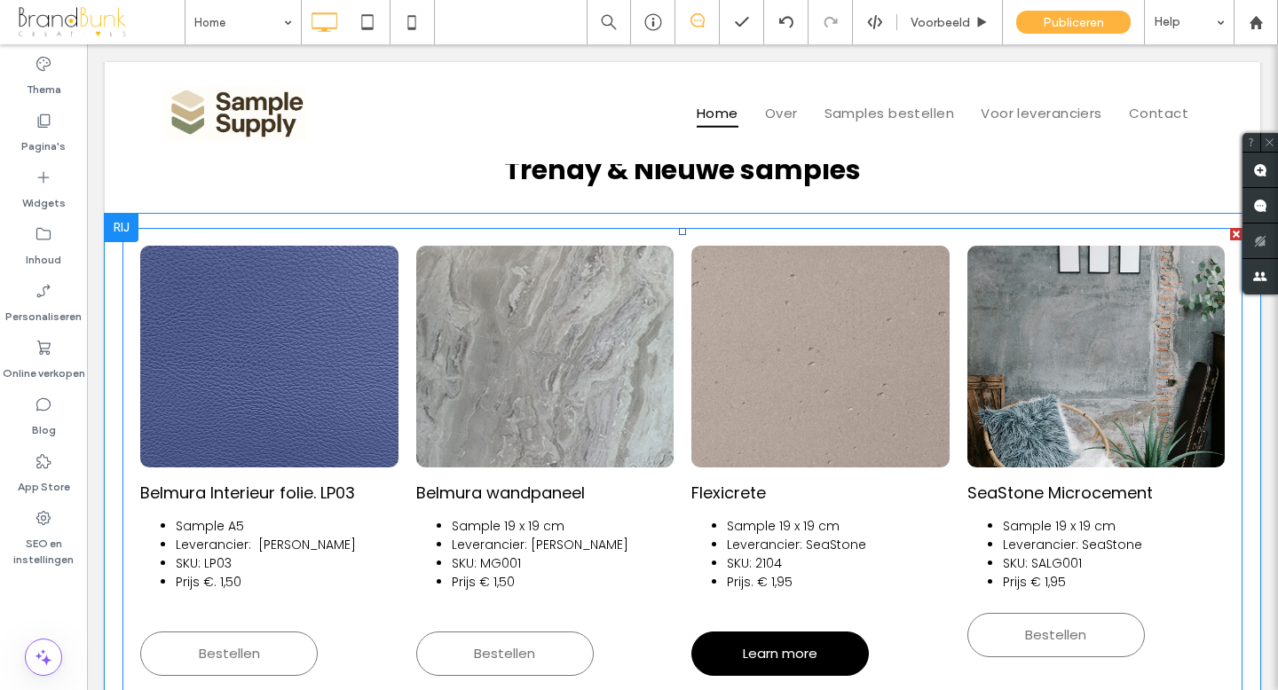
scroll to position [596, 0]
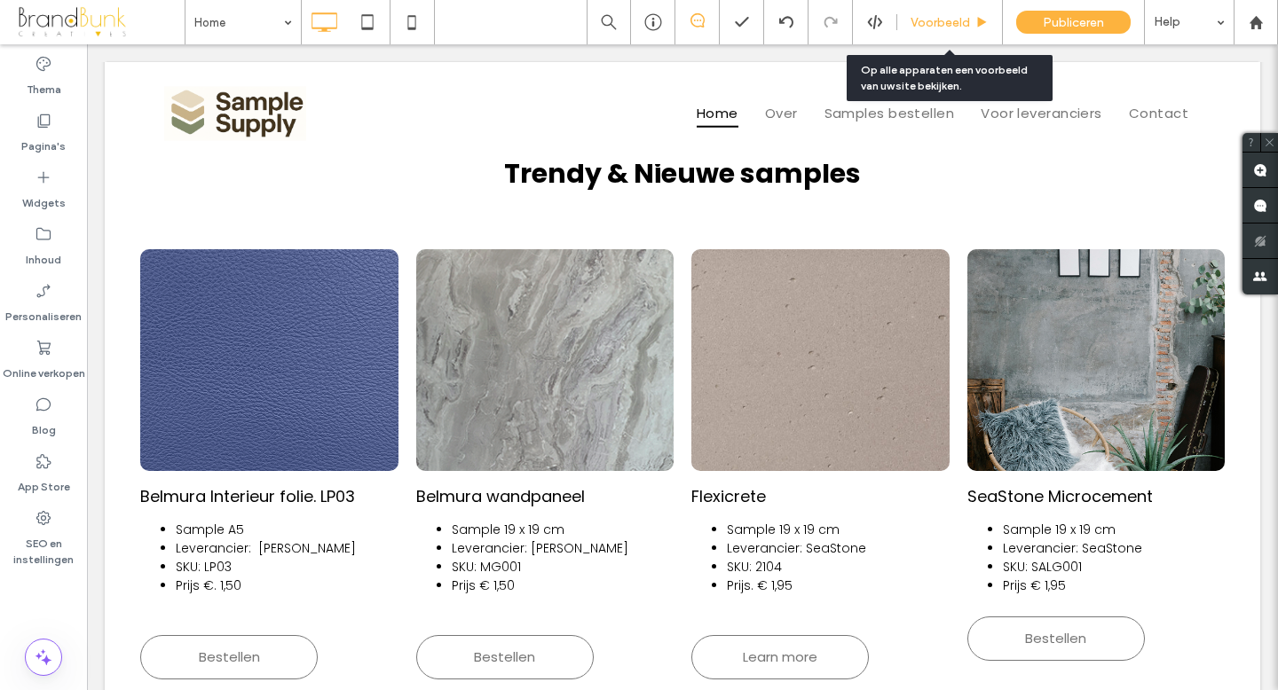
click at [934, 26] on span "Voorbeeld" at bounding box center [939, 22] width 59 height 15
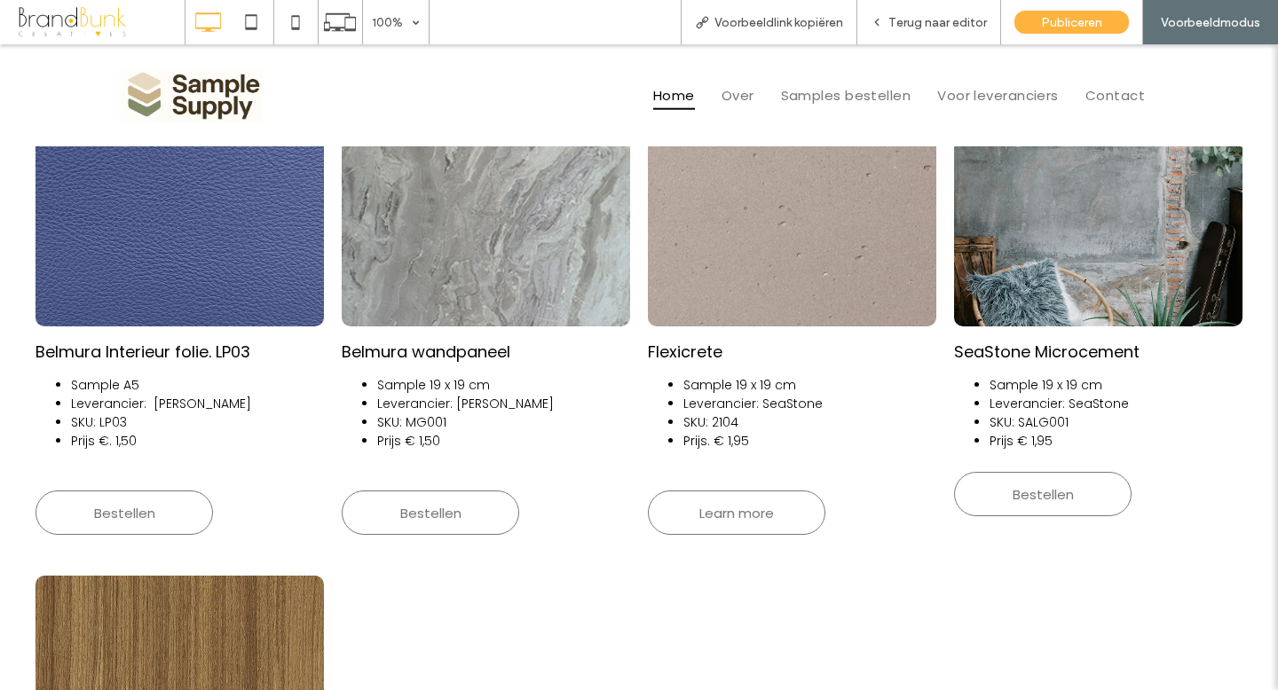
scroll to position [715, 0]
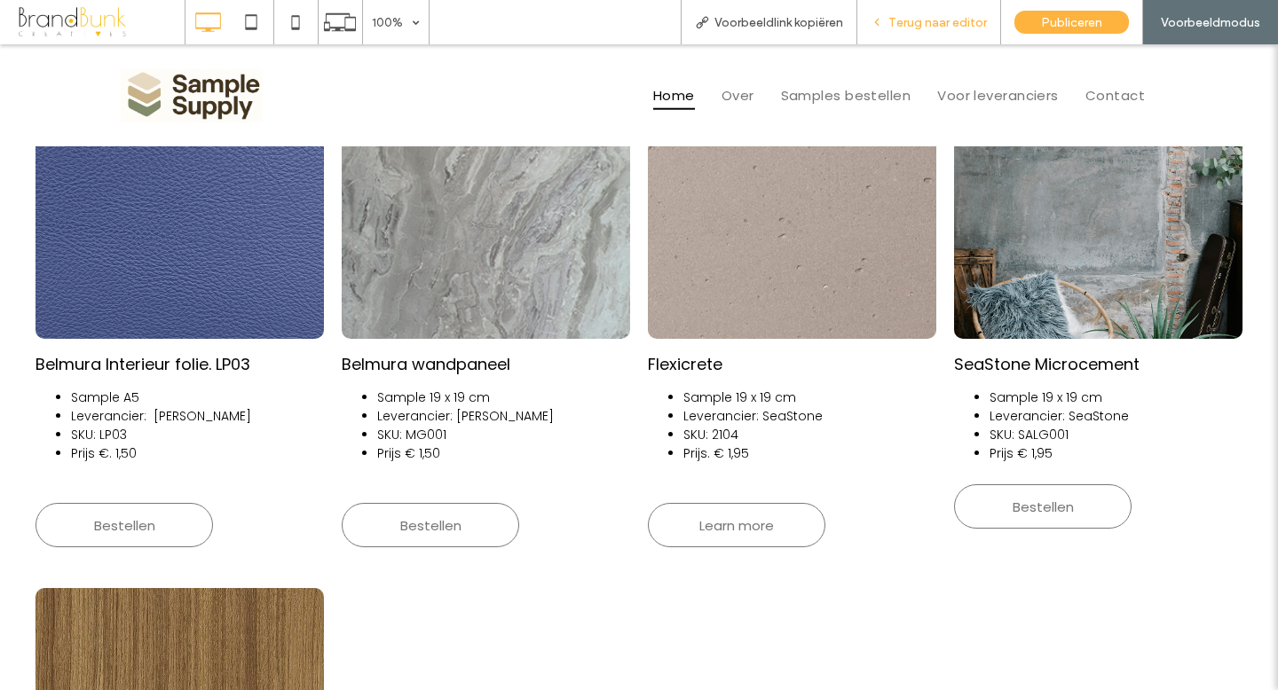
click at [905, 27] on span "Terug naar editor" at bounding box center [937, 22] width 98 height 15
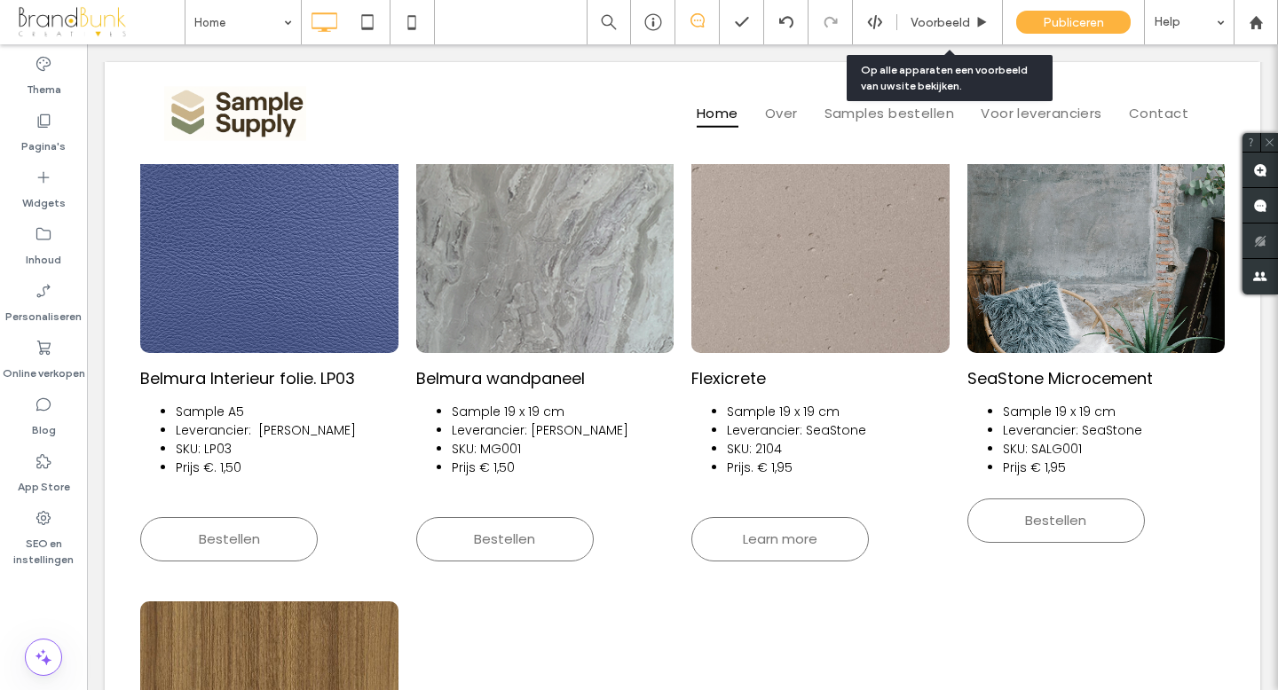
scroll to position [712, 0]
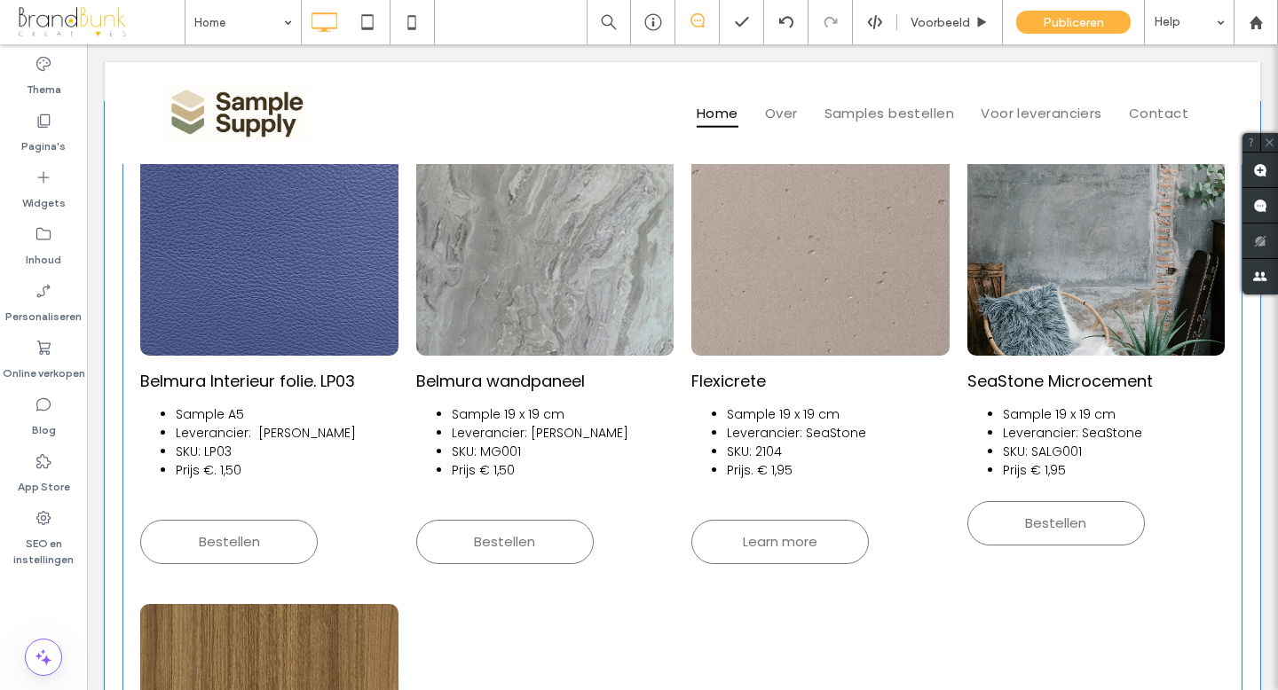
click at [216, 429] on li "Leverancier: [PERSON_NAME]" at bounding box center [266, 433] width 180 height 19
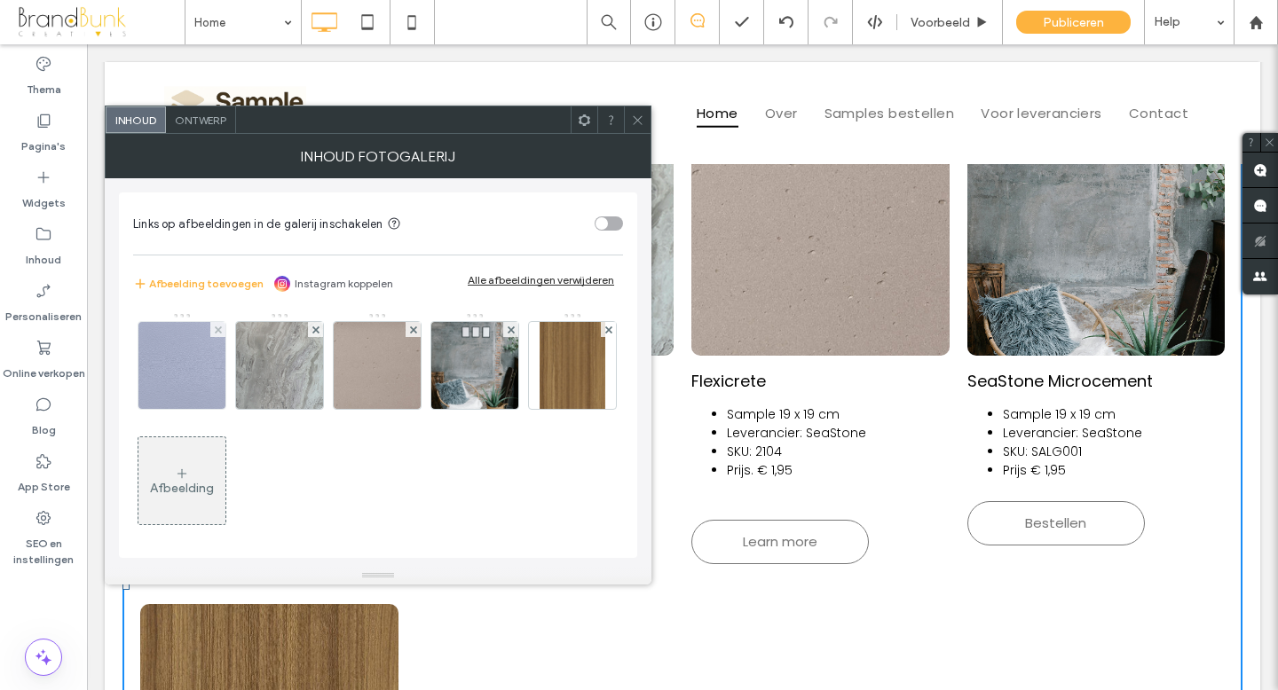
click at [194, 393] on img at bounding box center [181, 365] width 87 height 87
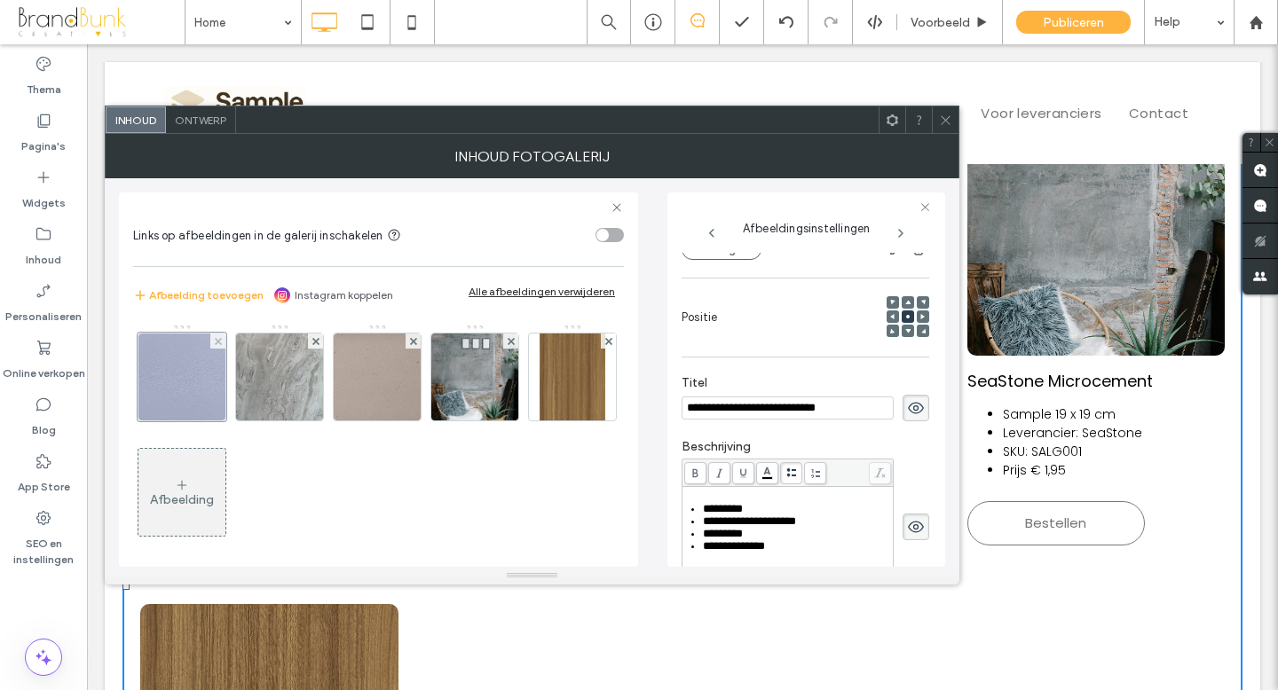
scroll to position [0, 0]
click at [688, 510] on ul "**********" at bounding box center [788, 528] width 206 height 50
click at [689, 500] on div "**********" at bounding box center [787, 540] width 210 height 106
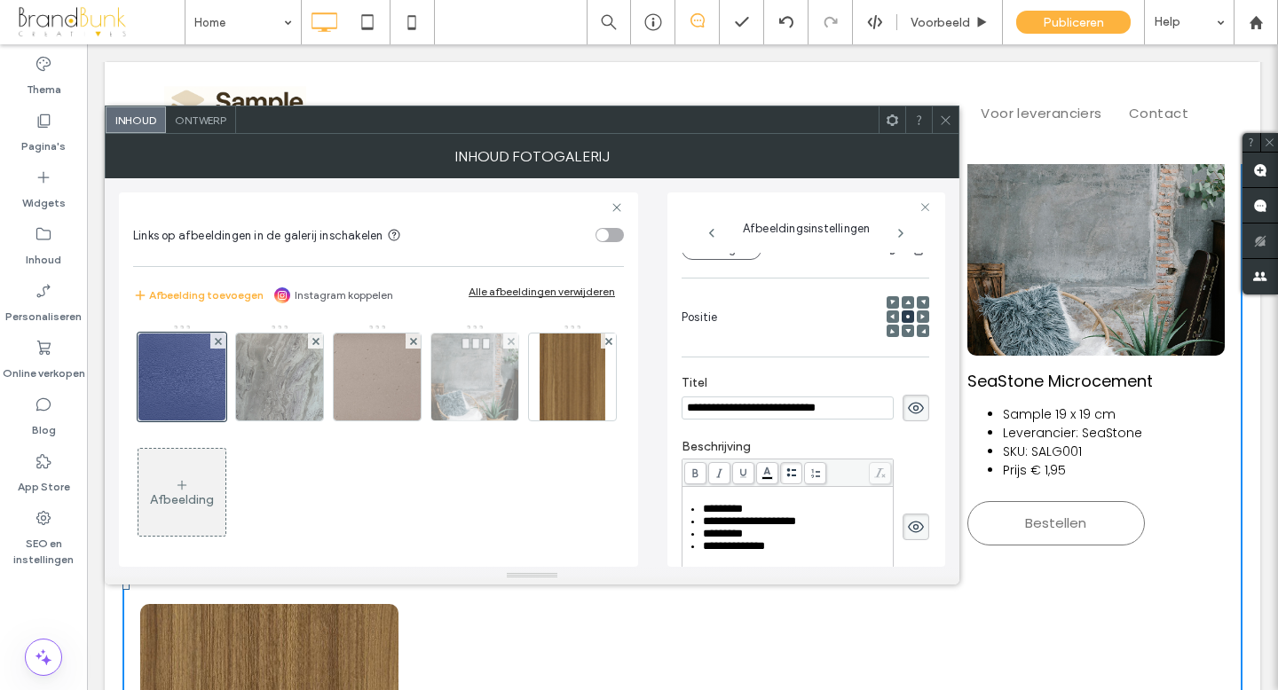
click at [458, 391] on img at bounding box center [474, 377] width 87 height 87
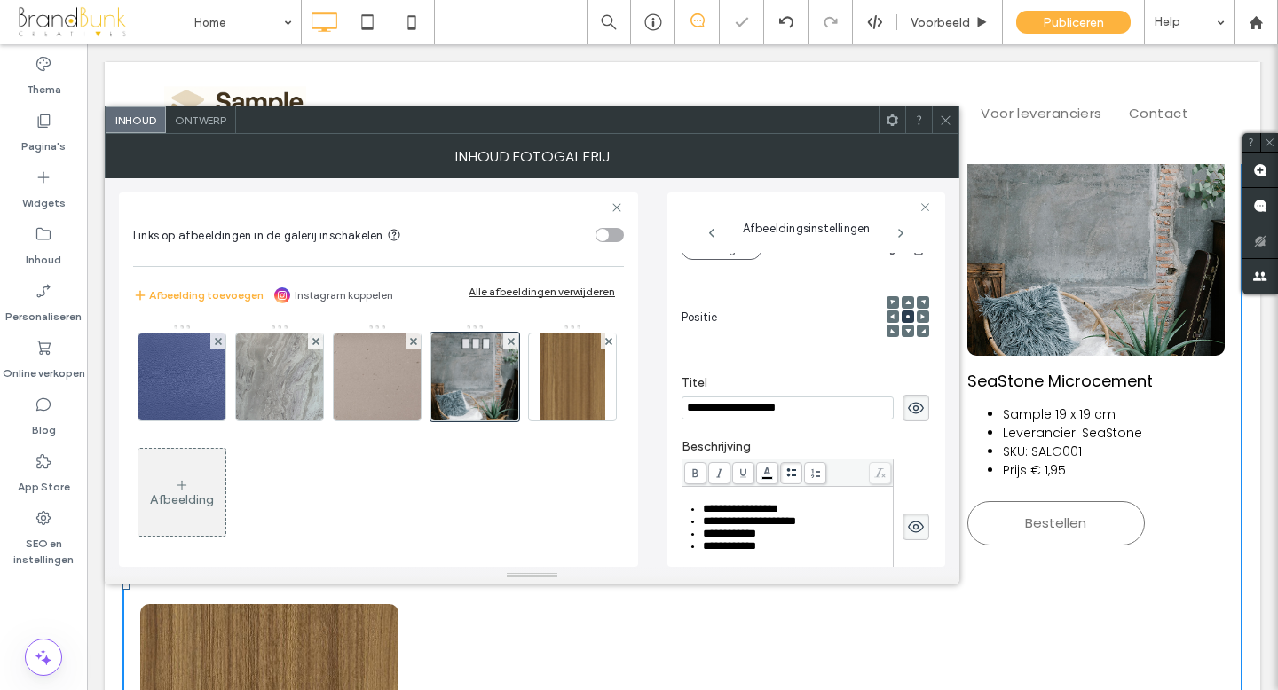
click at [695, 502] on div "**********" at bounding box center [787, 540] width 210 height 106
click at [689, 512] on ul "**********" at bounding box center [788, 528] width 206 height 50
click at [698, 514] on ul "**********" at bounding box center [788, 534] width 206 height 62
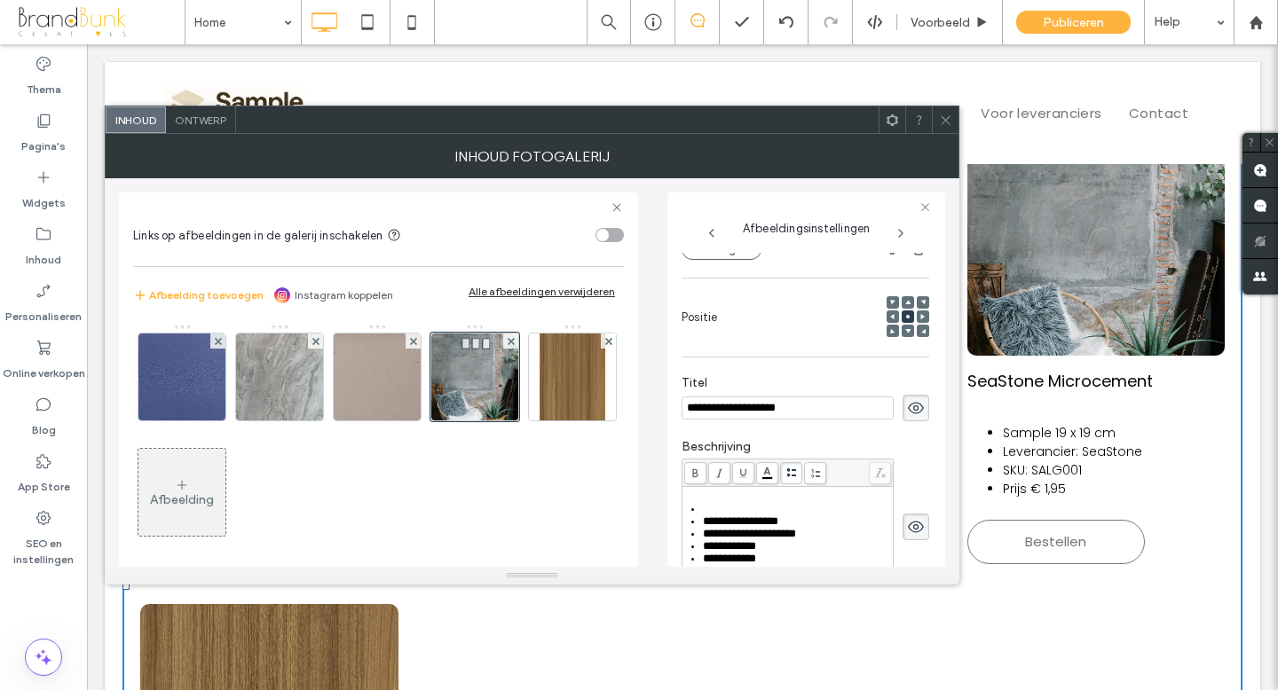
scroll to position [193, 0]
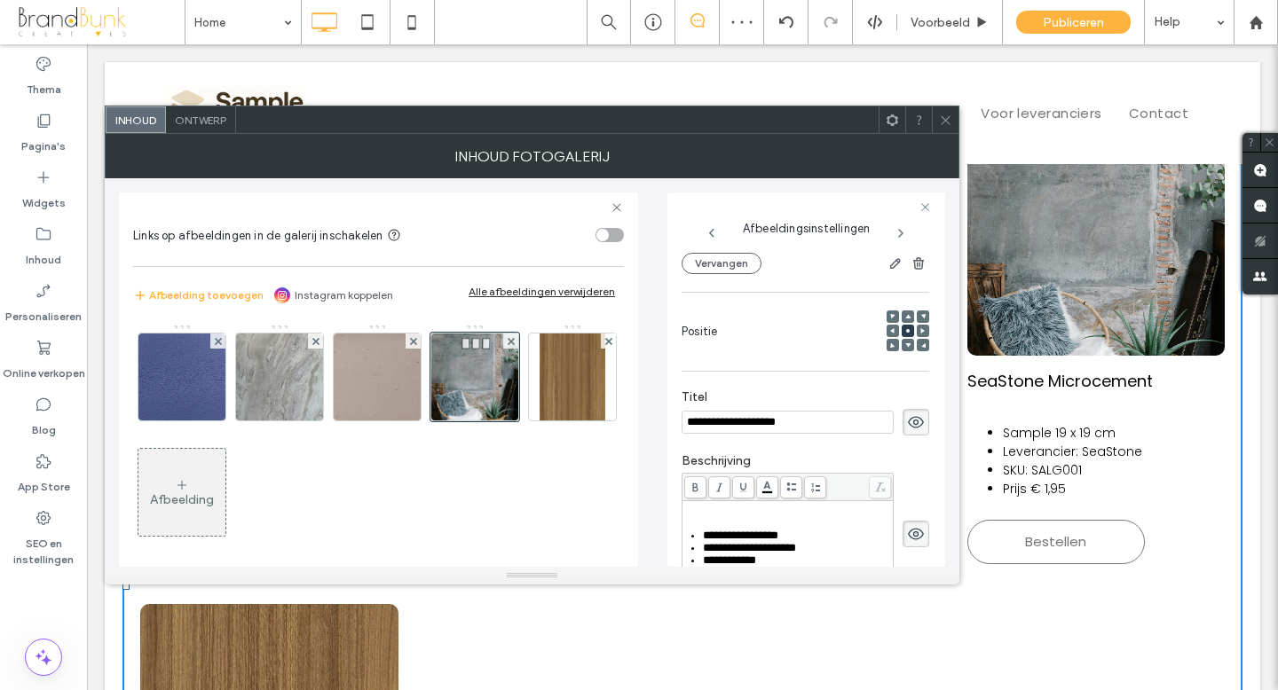
click at [944, 122] on icon at bounding box center [945, 120] width 13 height 13
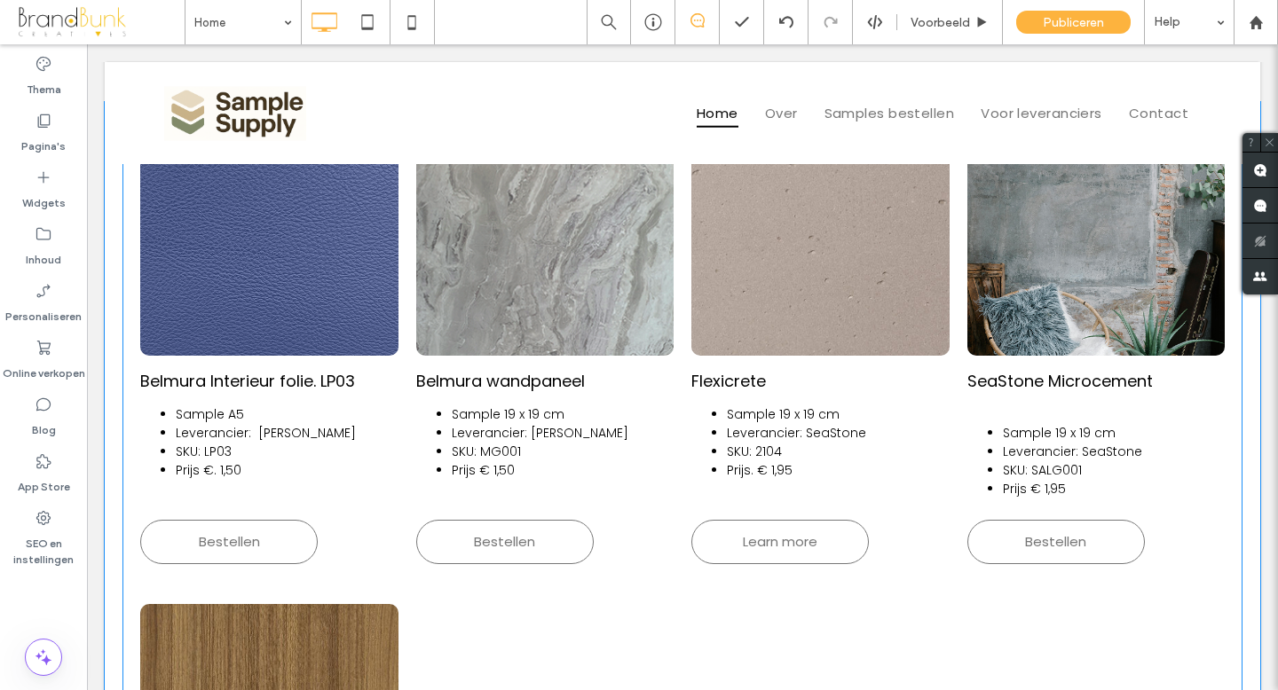
click at [1021, 339] on link at bounding box center [1096, 245] width 258 height 222
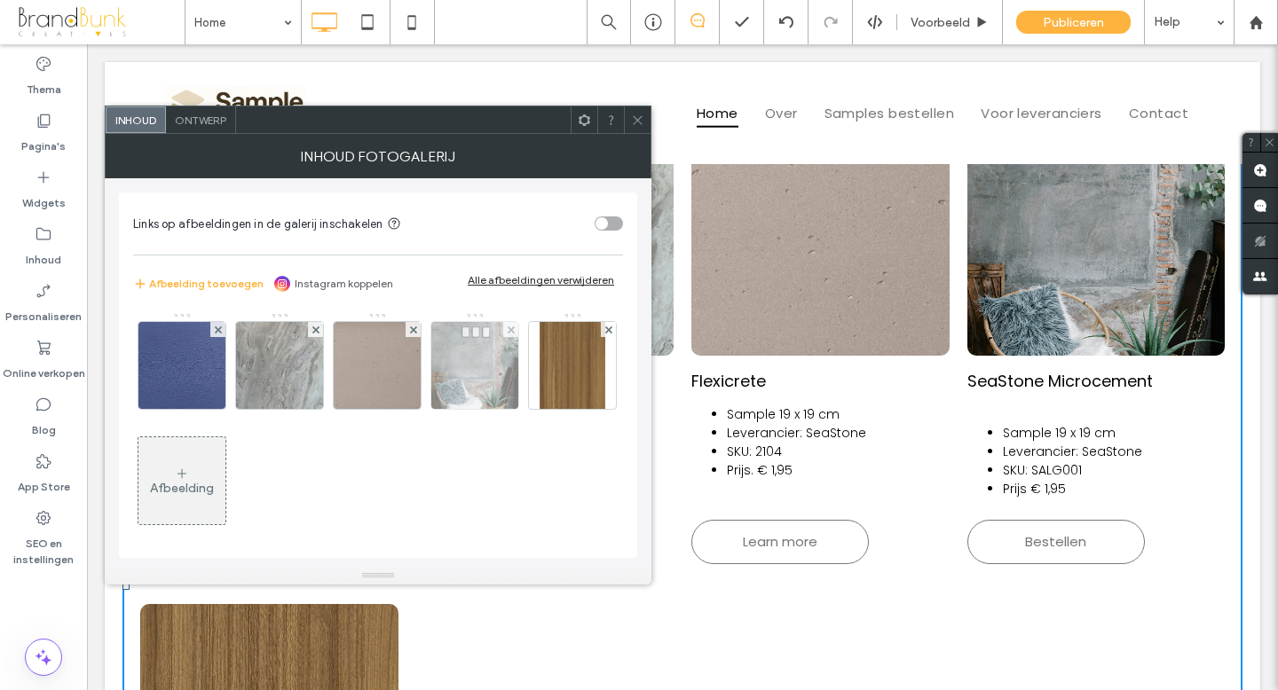
click at [487, 372] on img at bounding box center [474, 365] width 87 height 87
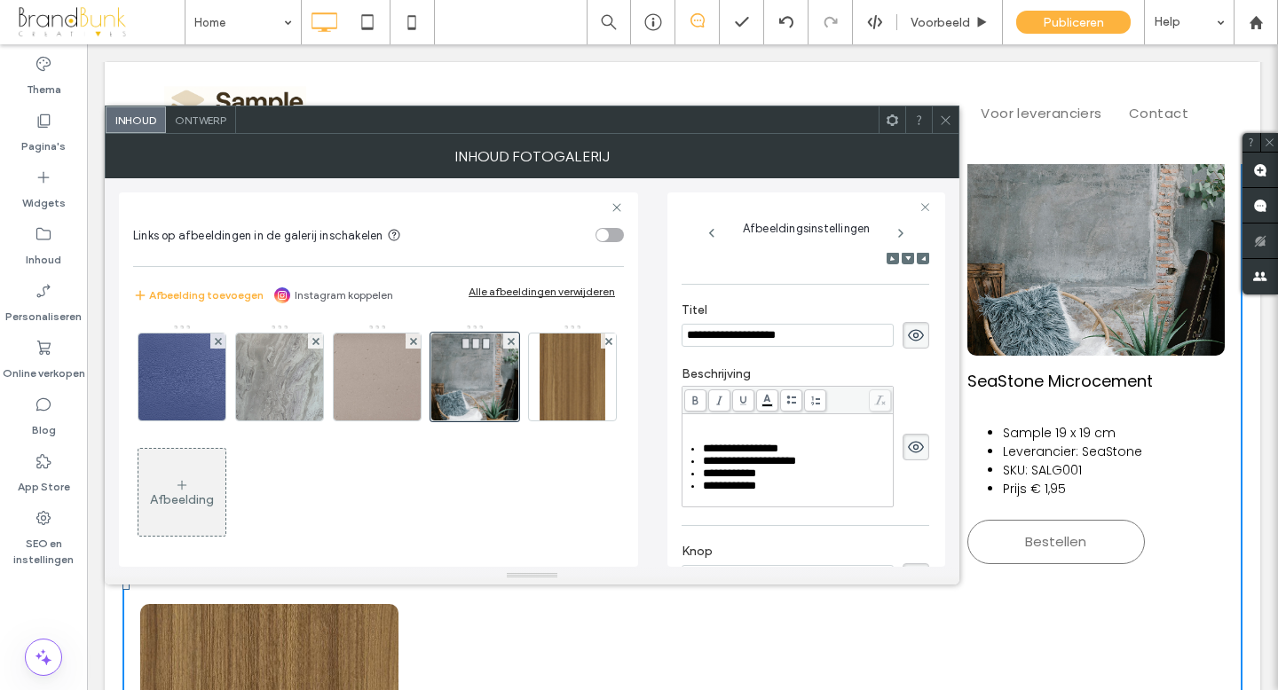
scroll to position [286, 0]
click at [686, 453] on ul "**********" at bounding box center [788, 462] width 206 height 50
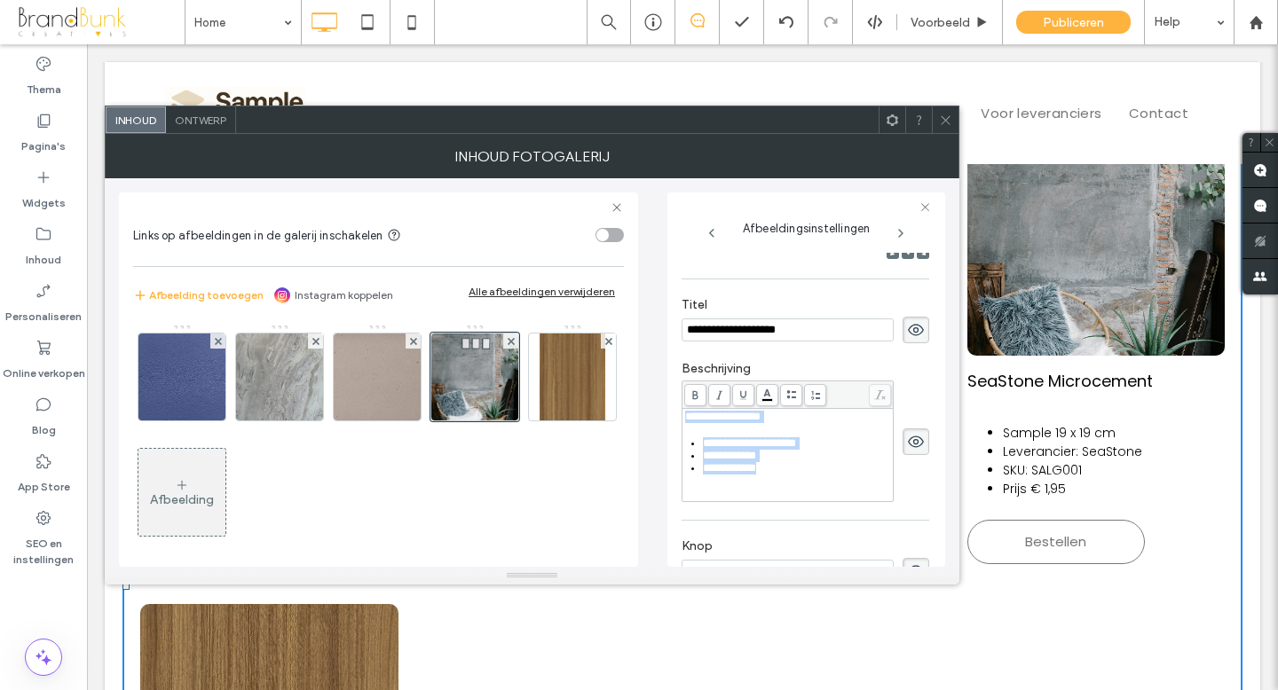
drag, startPoint x: 765, startPoint y: 485, endPoint x: 674, endPoint y: 416, distance: 113.9
click at [674, 415] on div "**********" at bounding box center [806, 380] width 278 height 374
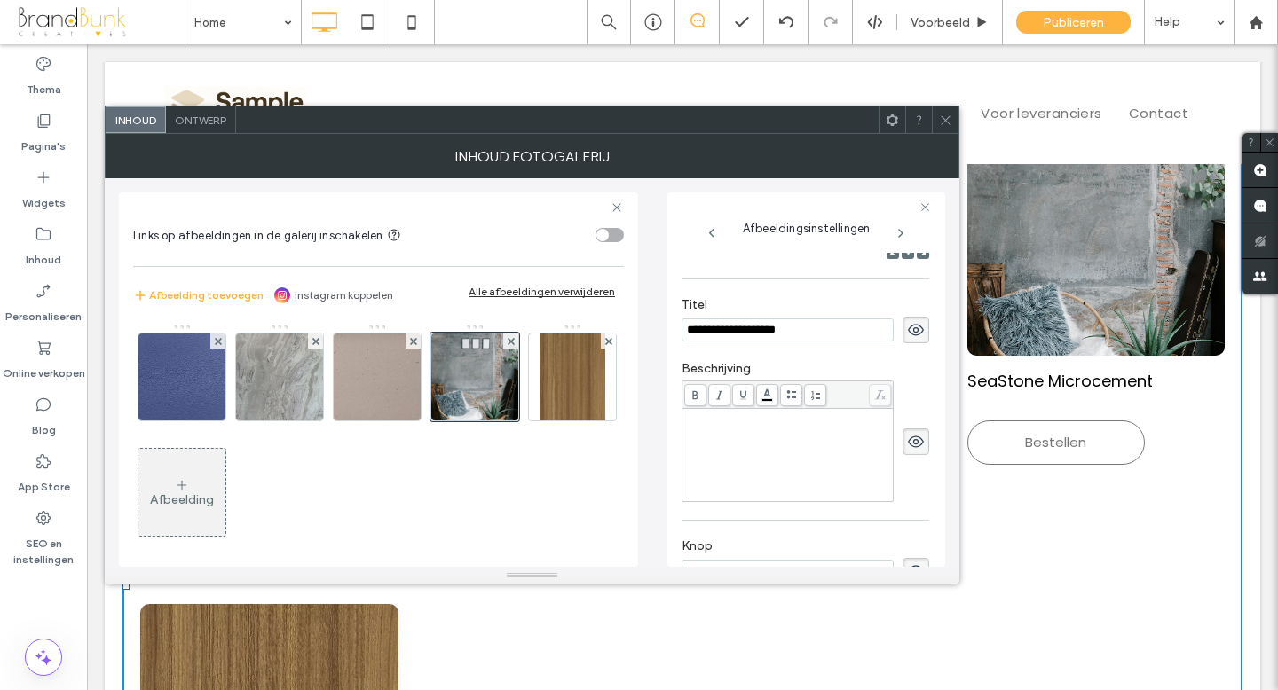
click at [941, 122] on icon at bounding box center [945, 120] width 13 height 13
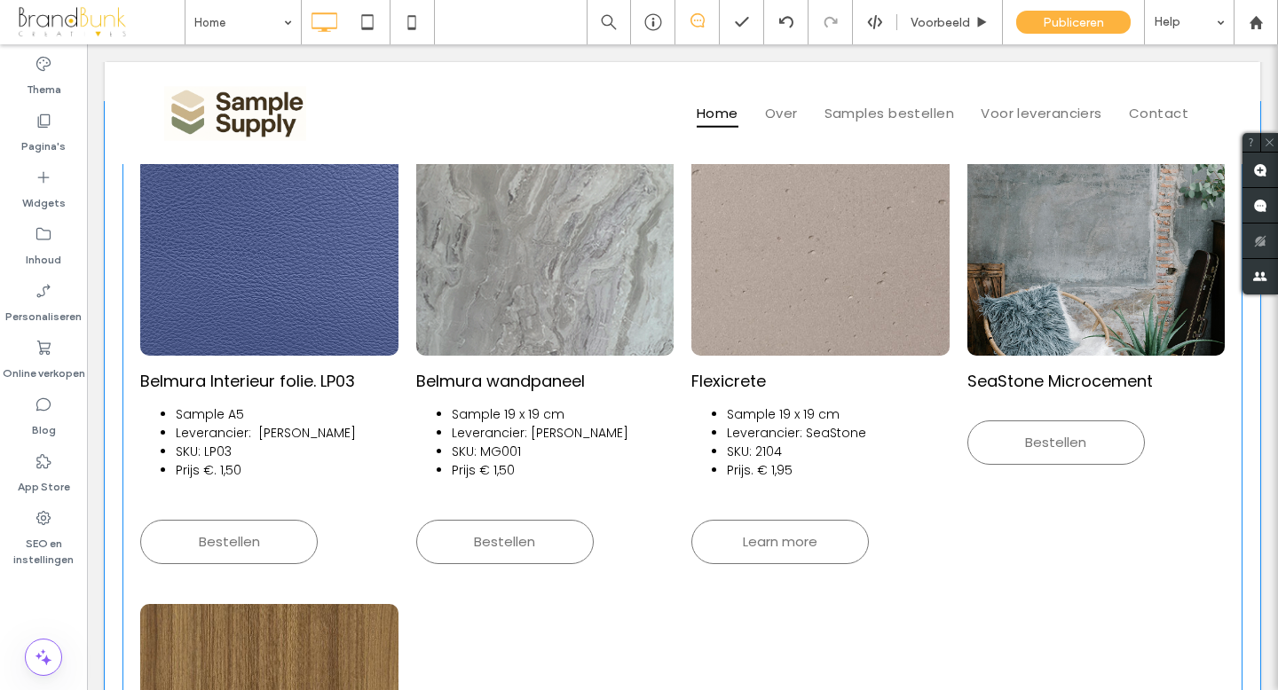
click at [1003, 312] on link at bounding box center [1096, 245] width 258 height 222
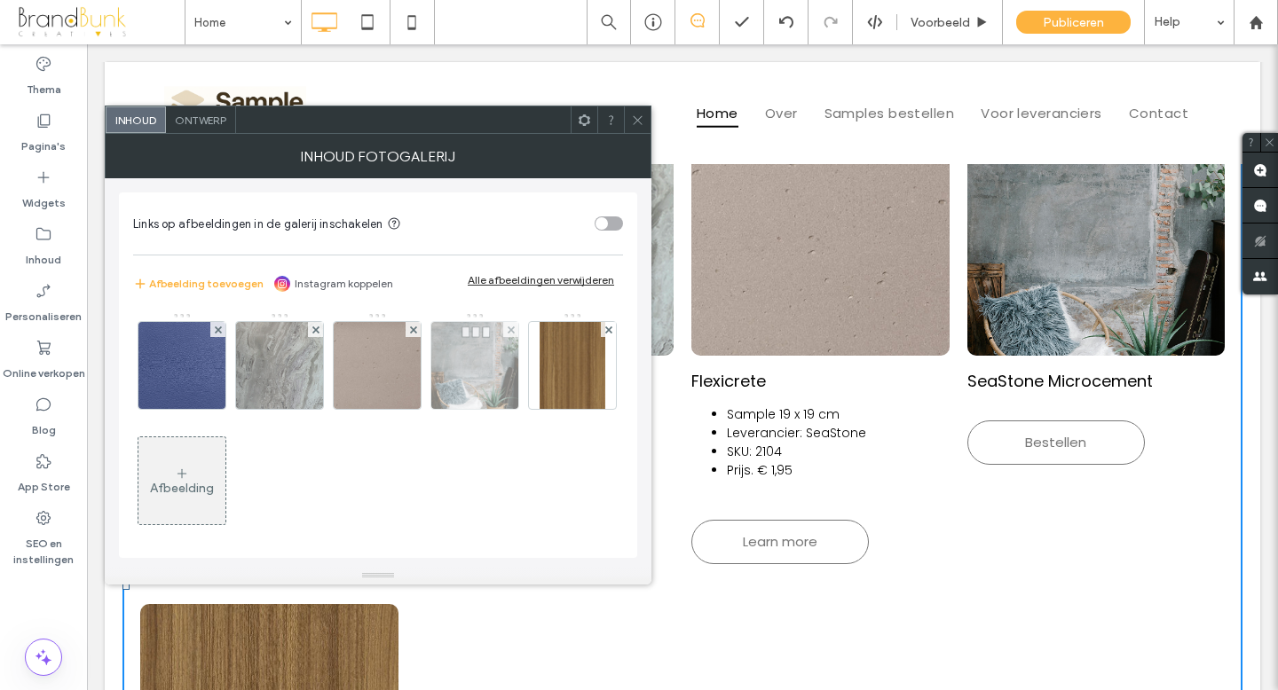
click at [479, 377] on img at bounding box center [474, 365] width 87 height 87
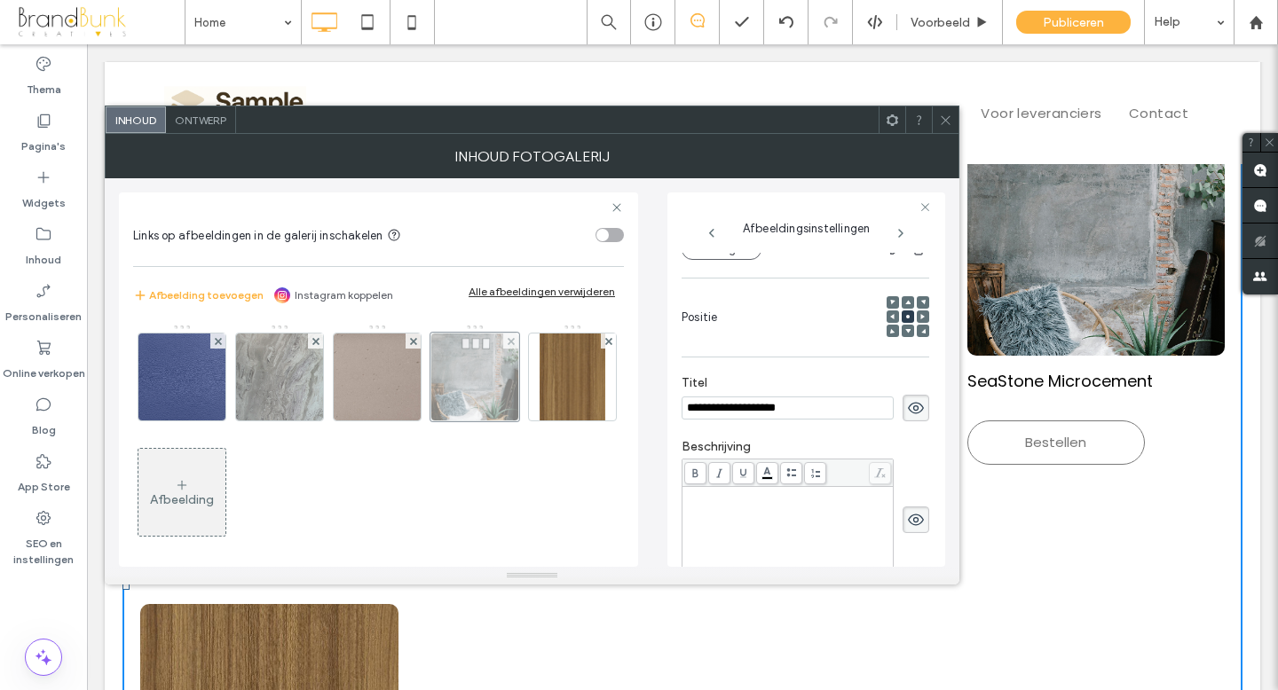
scroll to position [0, 0]
click at [689, 494] on div "Rich Text Editor" at bounding box center [788, 495] width 206 height 12
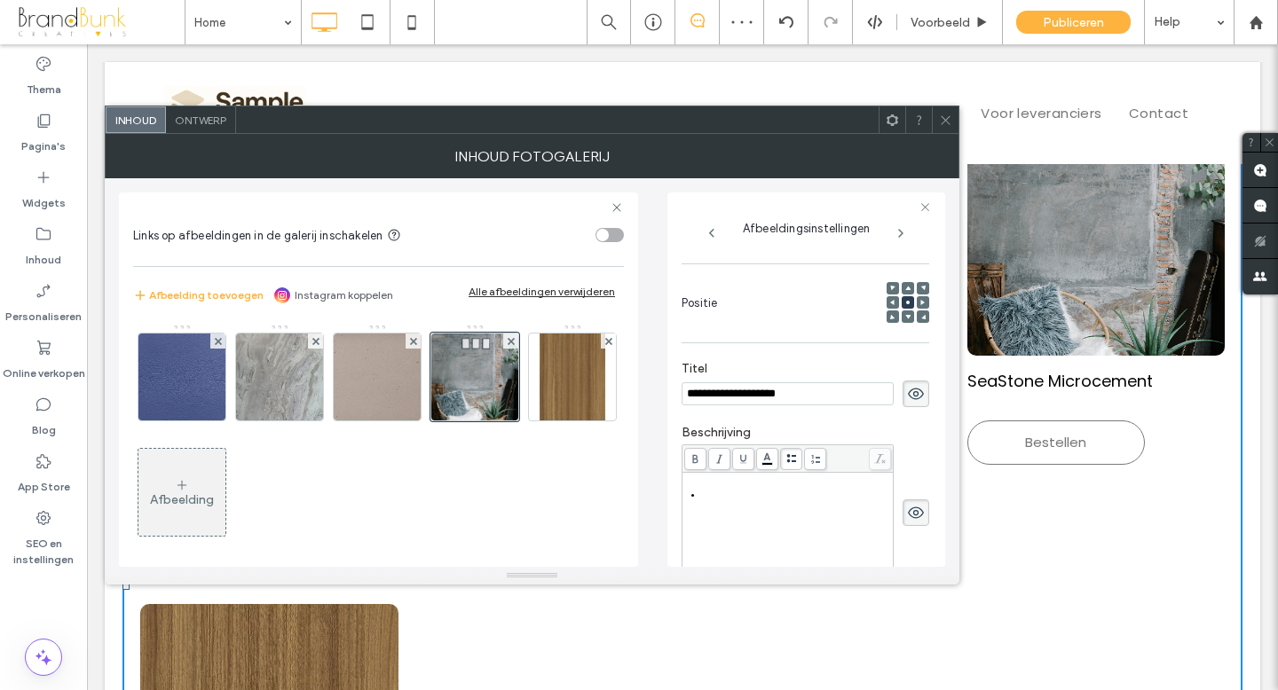
click at [791, 476] on div at bounding box center [787, 513] width 212 height 136
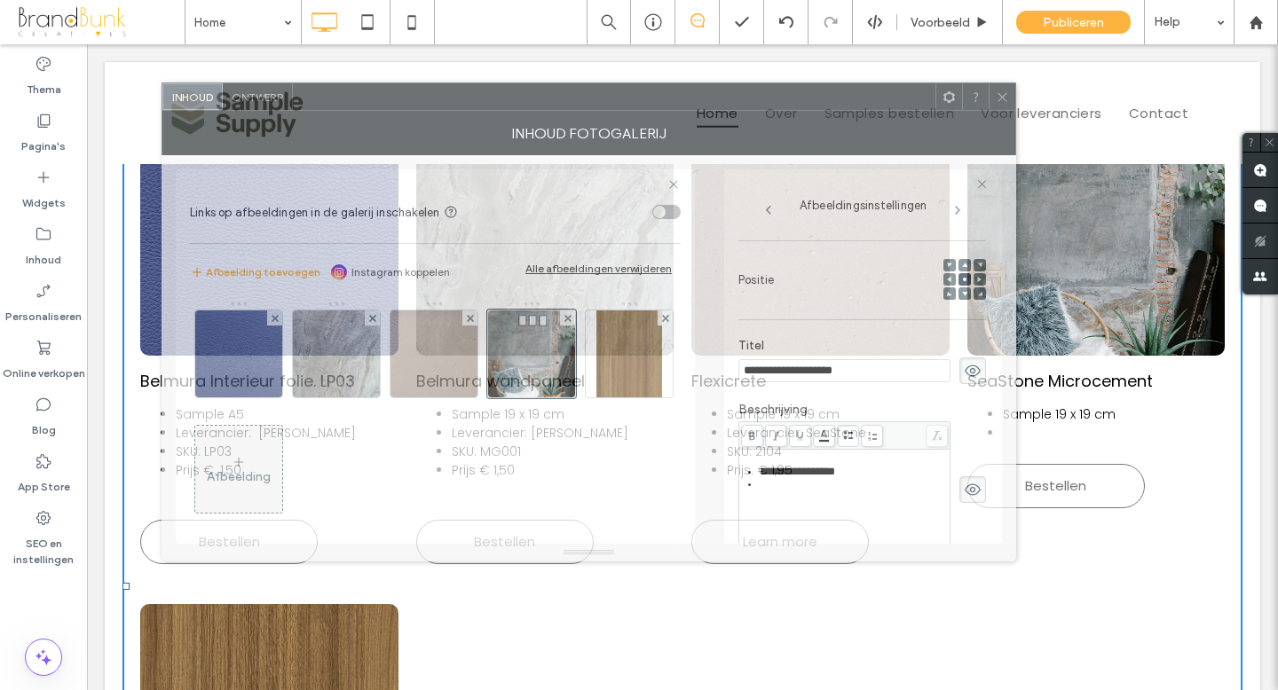
drag, startPoint x: 632, startPoint y: 124, endPoint x: 689, endPoint y: 101, distance: 62.1
click at [689, 101] on div at bounding box center [614, 96] width 642 height 27
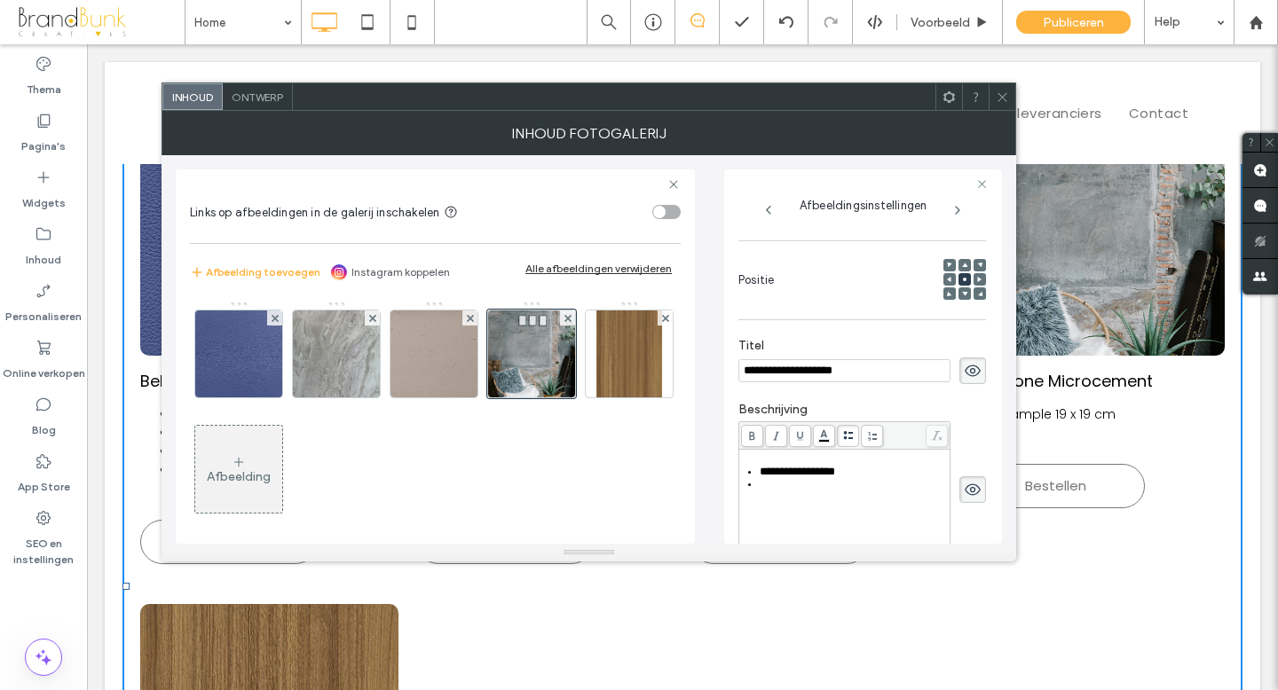
click at [760, 491] on div "Rich Text Editor" at bounding box center [854, 484] width 189 height 12
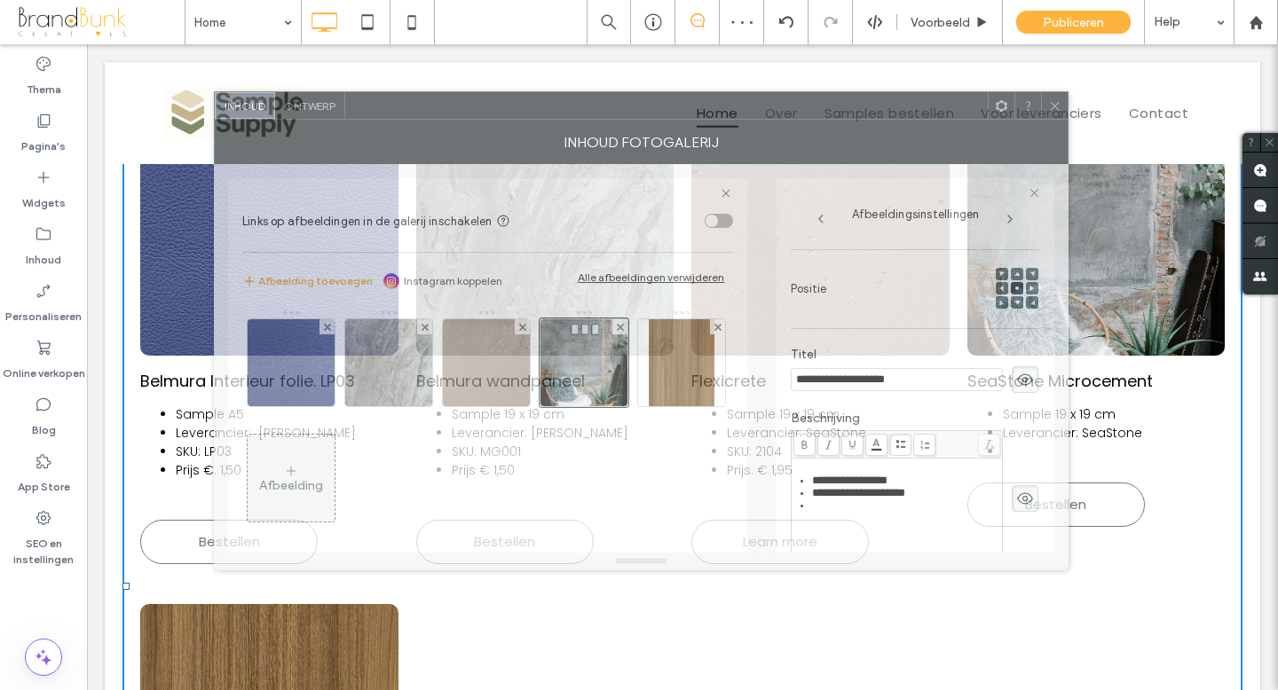
drag, startPoint x: 590, startPoint y: 99, endPoint x: 634, endPoint y: 104, distance: 44.6
click at [634, 104] on div at bounding box center [666, 105] width 642 height 27
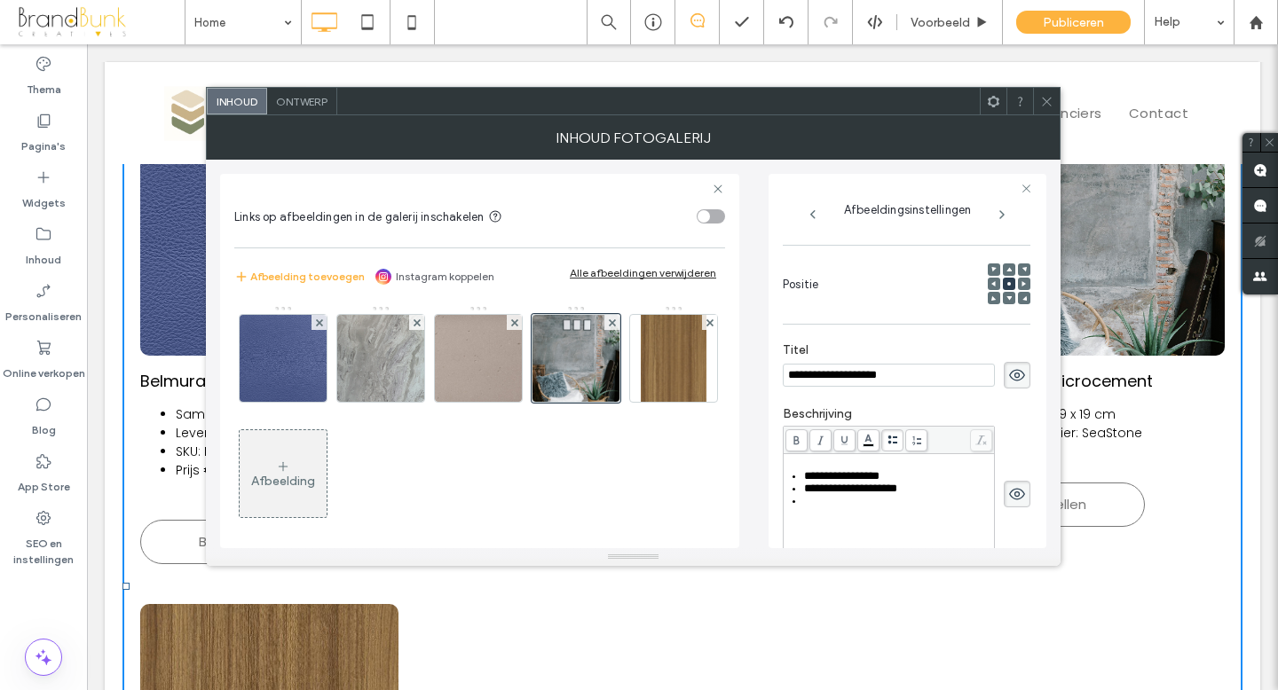
click at [805, 508] on div "Rich Text Editor" at bounding box center [898, 501] width 189 height 12
click at [1046, 107] on span at bounding box center [1046, 101] width 13 height 27
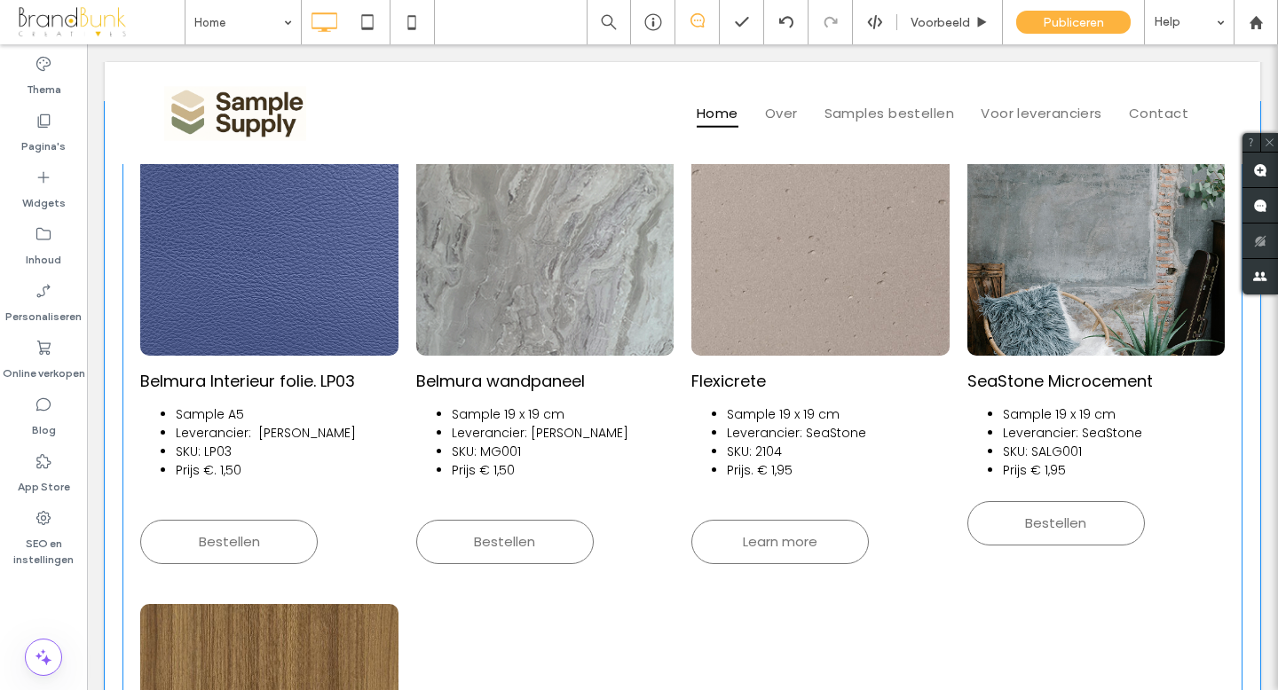
click at [1027, 347] on link at bounding box center [1096, 245] width 258 height 222
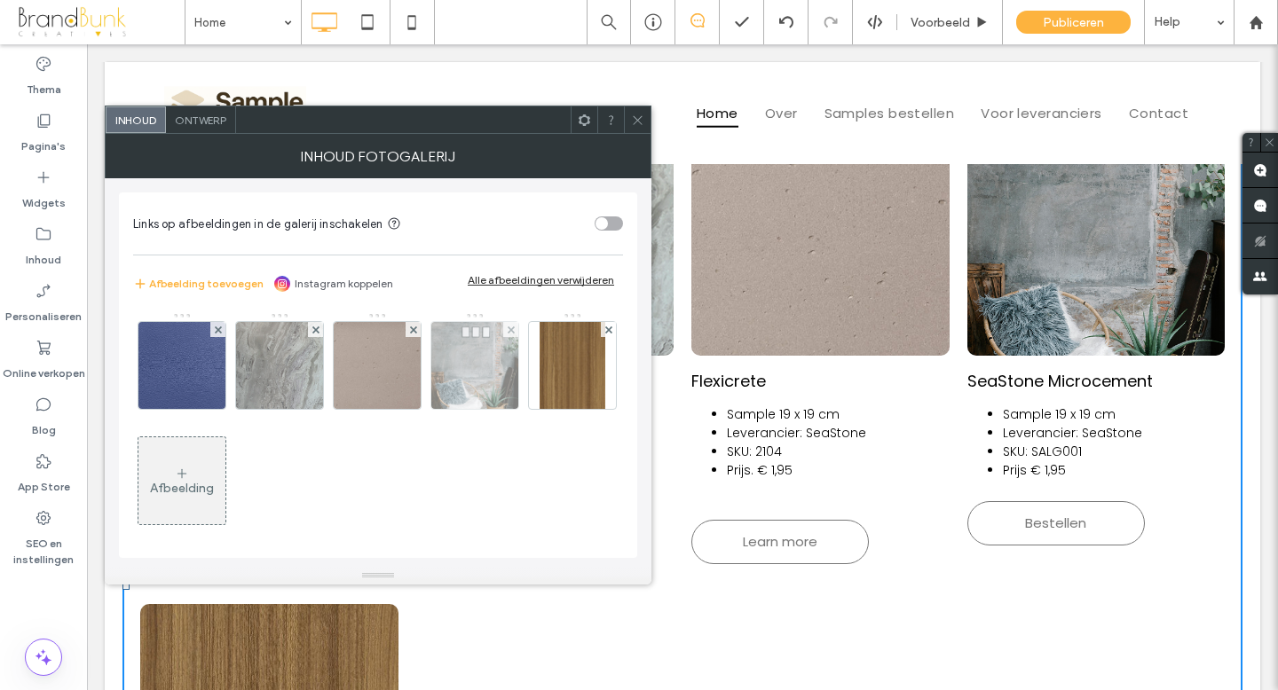
click at [481, 374] on img at bounding box center [474, 365] width 87 height 87
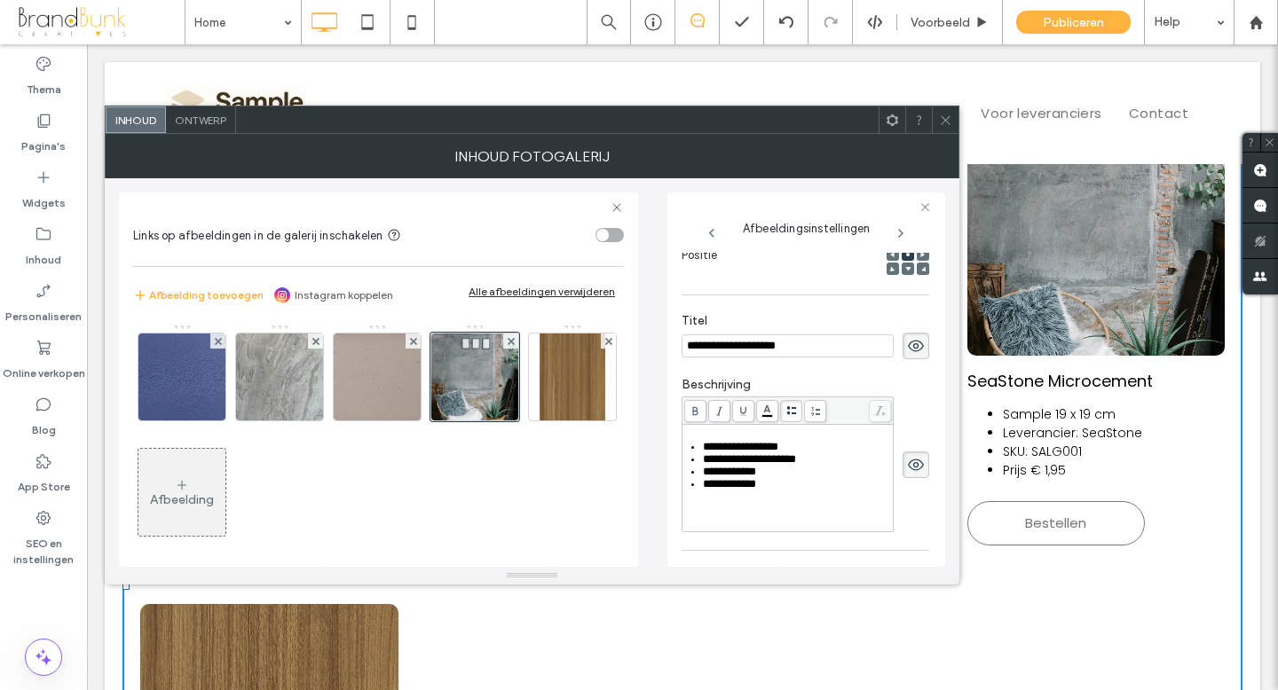
scroll to position [278, 0]
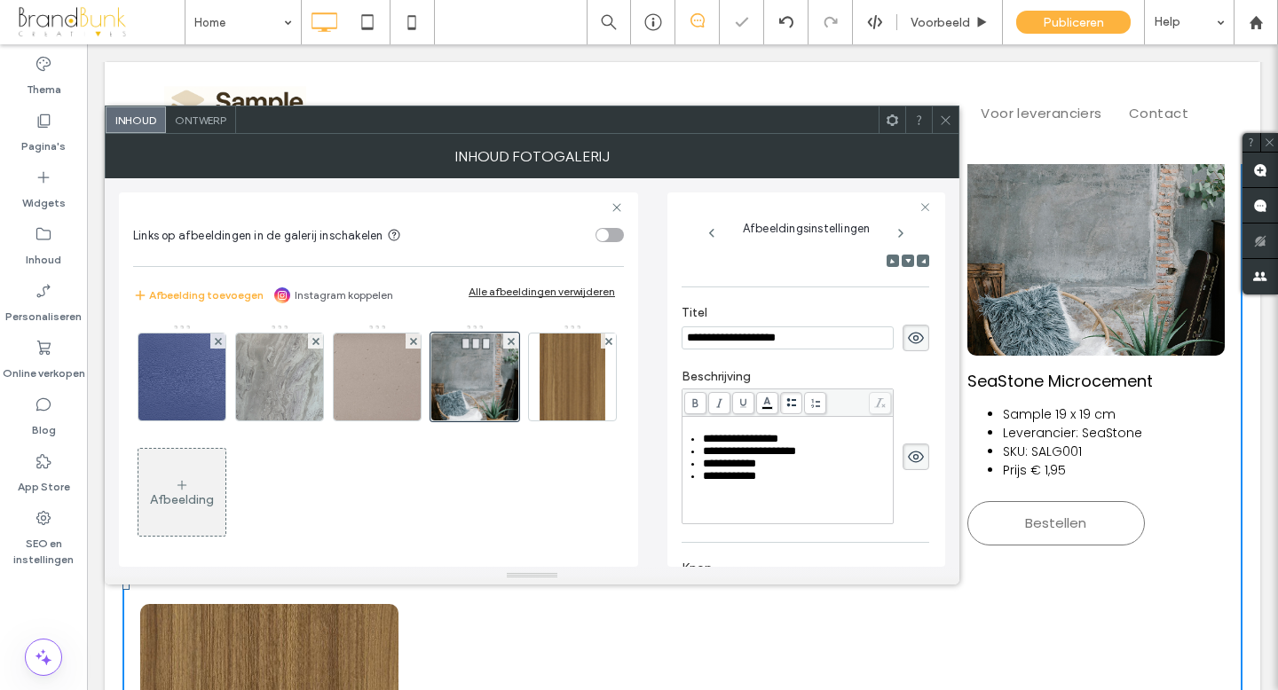
click at [761, 483] on div "**********" at bounding box center [797, 476] width 189 height 12
click at [946, 121] on icon at bounding box center [945, 120] width 13 height 13
